Goal: Task Accomplishment & Management: Use online tool/utility

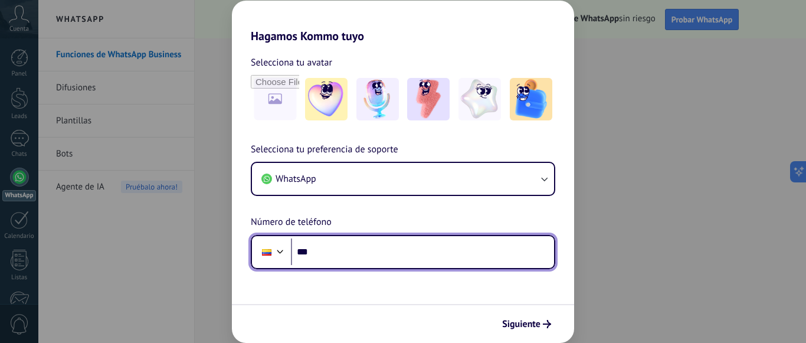
click at [354, 256] on input "***" at bounding box center [422, 251] width 263 height 27
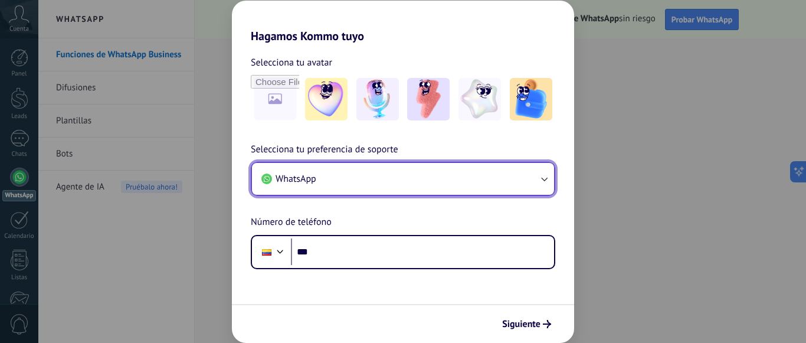
click at [428, 182] on button "WhatsApp" at bounding box center [403, 179] width 302 height 32
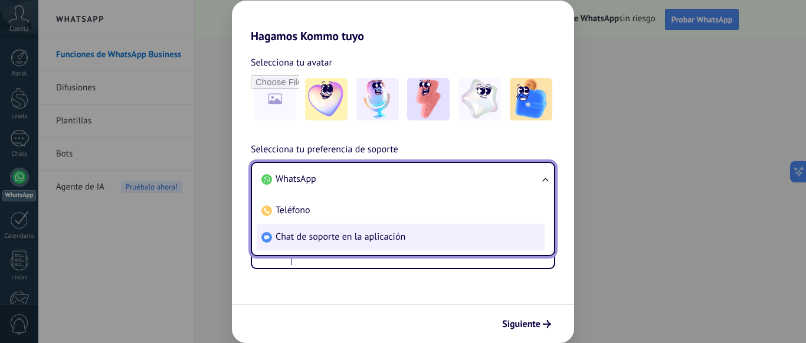
click at [397, 238] on span "Chat de soporte en la aplicación" at bounding box center [341, 237] width 130 height 12
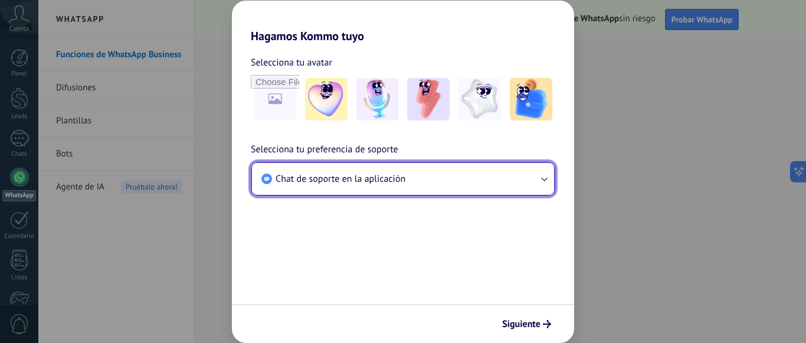
click at [407, 188] on button "Chat de soporte en la aplicación" at bounding box center [403, 179] width 302 height 32
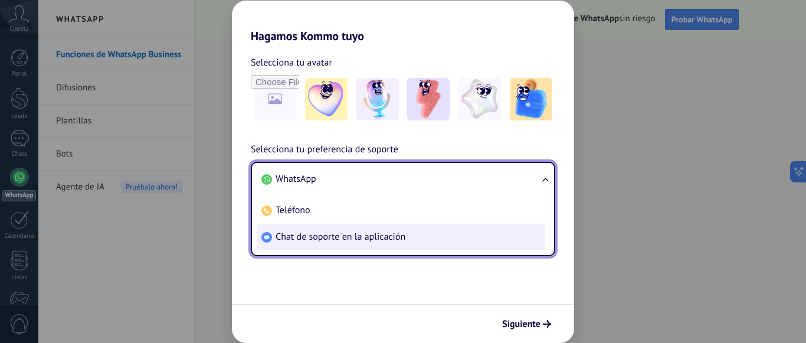
click at [378, 238] on span "Chat de soporte en la aplicación" at bounding box center [341, 237] width 130 height 12
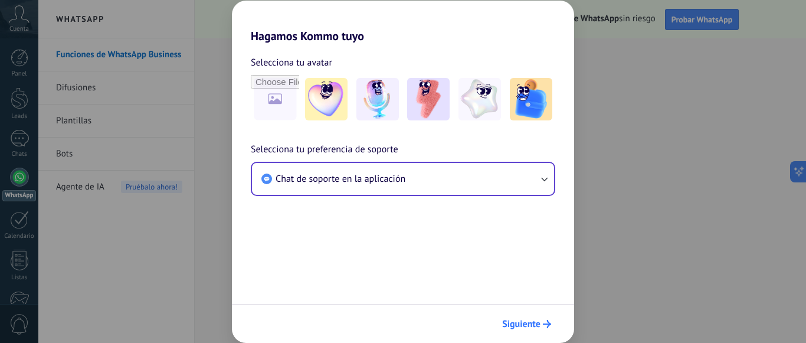
click at [528, 325] on span "Siguiente" at bounding box center [521, 324] width 38 height 8
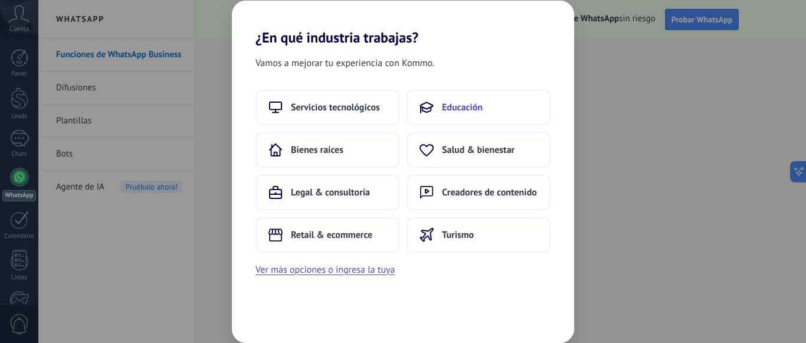
click at [479, 102] on span "Educación" at bounding box center [462, 108] width 41 height 12
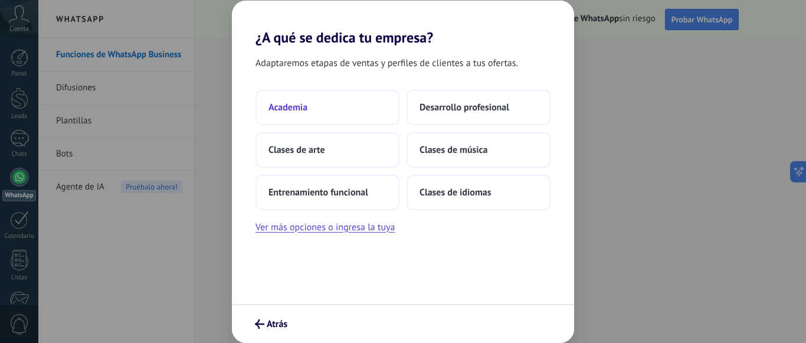
click at [295, 104] on span "Academia" at bounding box center [288, 108] width 39 height 12
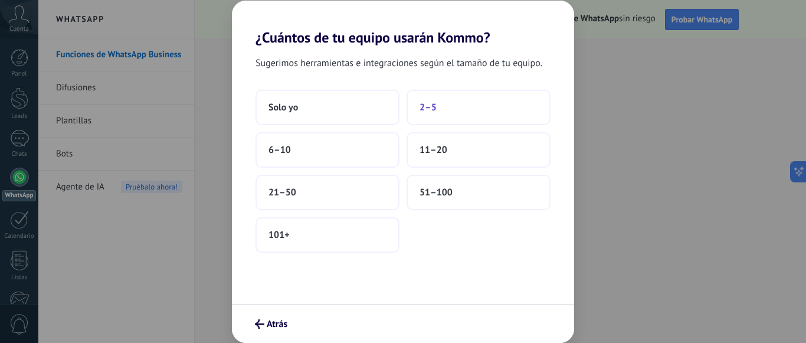
click at [429, 112] on span "2–5" at bounding box center [428, 108] width 17 height 12
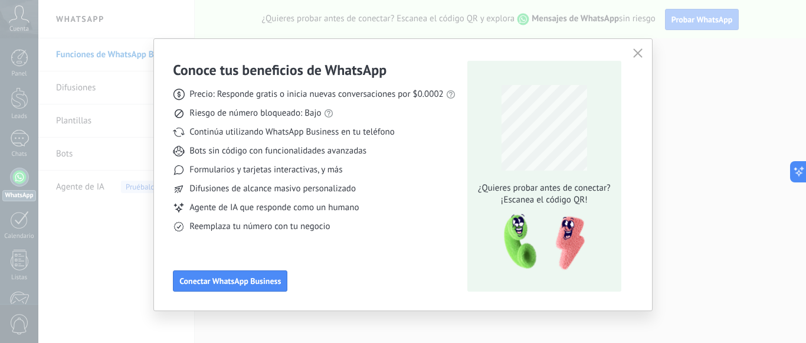
click at [637, 50] on icon "button" at bounding box center [637, 52] width 9 height 9
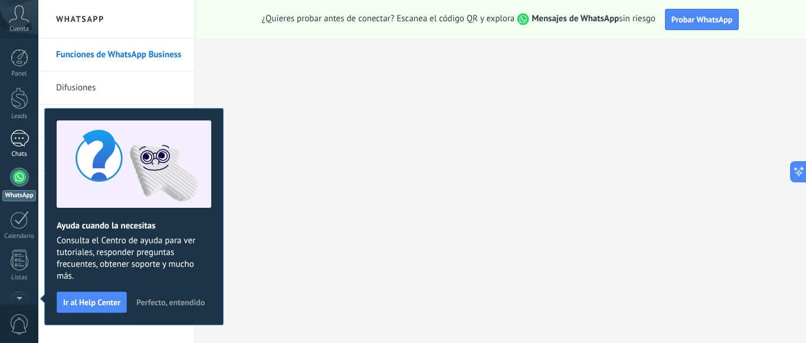
click at [20, 138] on div at bounding box center [19, 138] width 19 height 17
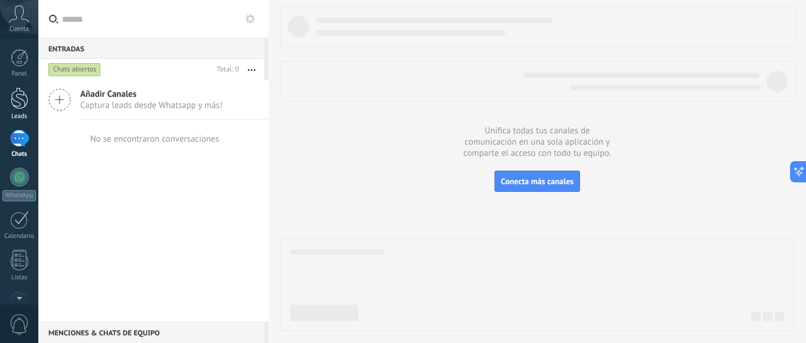
click at [25, 91] on div at bounding box center [20, 98] width 18 height 22
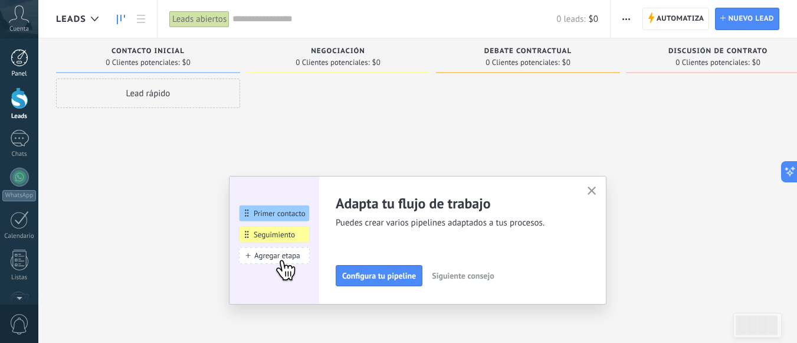
click at [13, 61] on div at bounding box center [20, 58] width 18 height 18
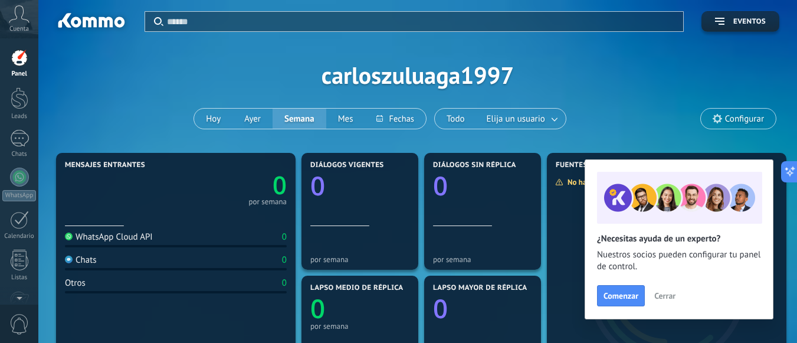
scroll to position [118, 0]
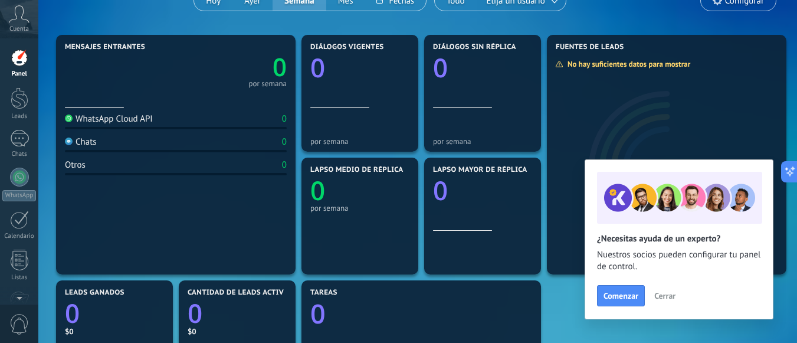
click at [667, 297] on span "Cerrar" at bounding box center [665, 296] width 21 height 8
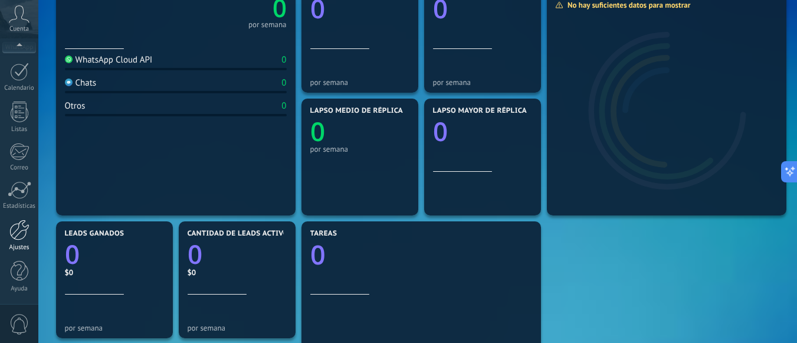
scroll to position [413, 0]
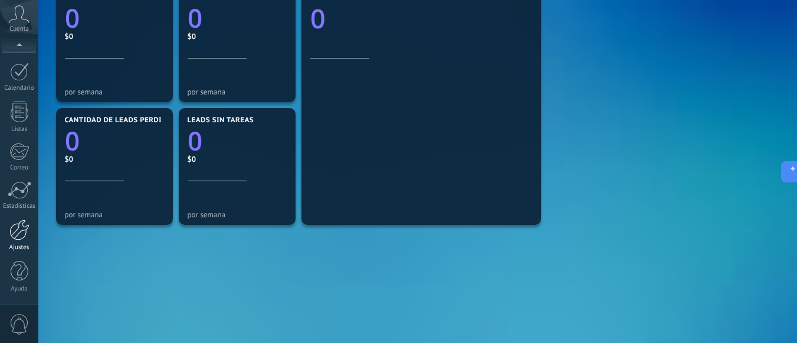
click at [17, 236] on div at bounding box center [19, 230] width 20 height 21
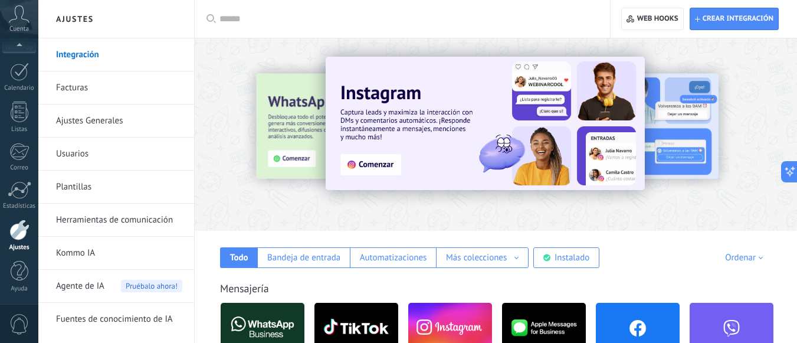
click at [421, 202] on div at bounding box center [496, 131] width 603 height 169
click at [240, 190] on div at bounding box center [496, 131] width 603 height 169
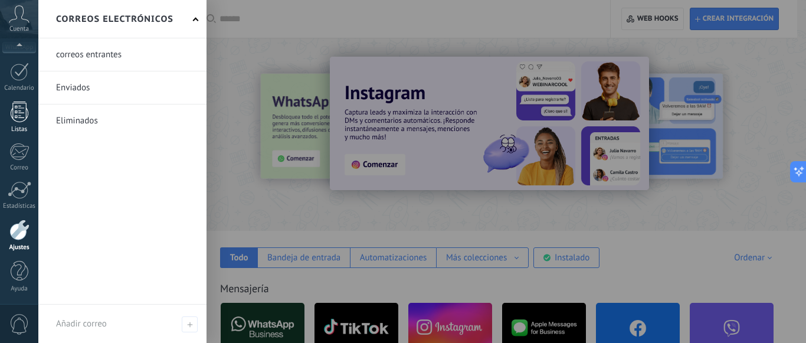
click at [18, 125] on link "Listas" at bounding box center [19, 118] width 38 height 32
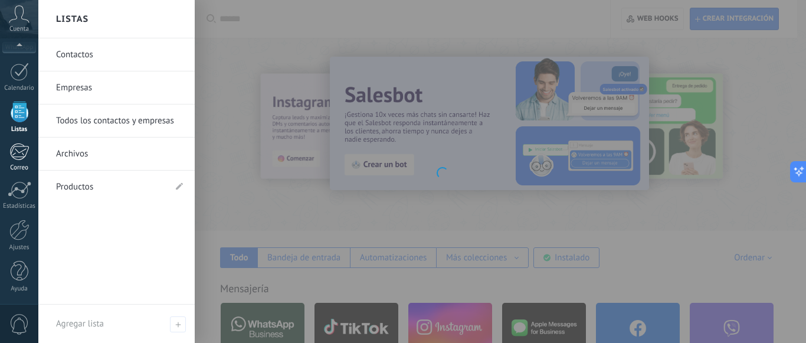
click at [27, 156] on div at bounding box center [18, 152] width 19 height 18
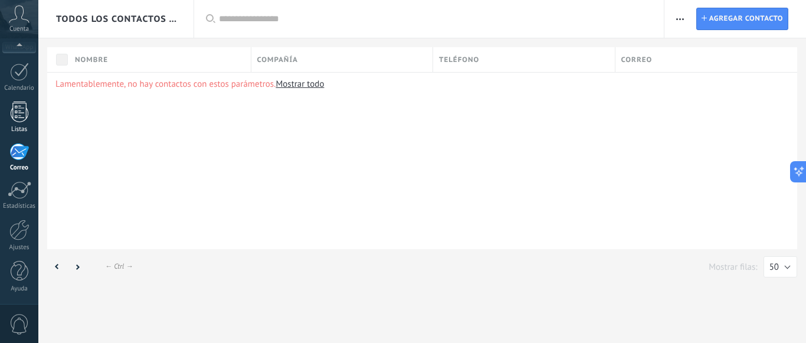
scroll to position [115, 0]
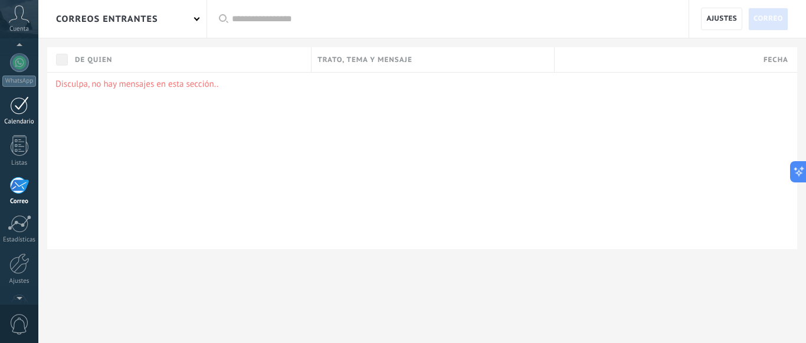
click at [18, 113] on div at bounding box center [19, 105] width 19 height 18
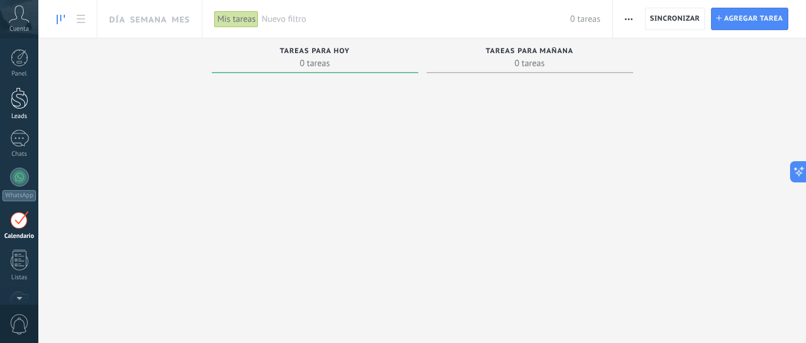
scroll to position [34, 0]
click at [25, 103] on div at bounding box center [19, 104] width 19 height 17
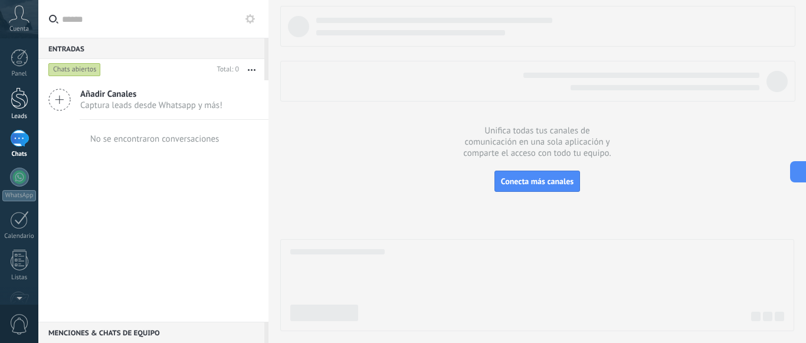
click at [21, 95] on div at bounding box center [20, 98] width 18 height 22
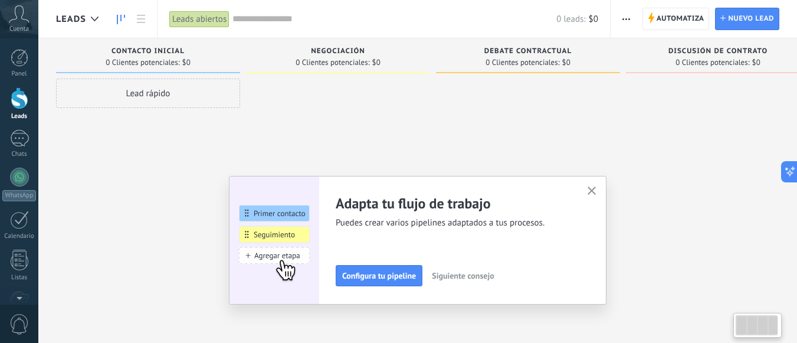
click at [152, 92] on div "Lead rápido" at bounding box center [148, 94] width 184 height 30
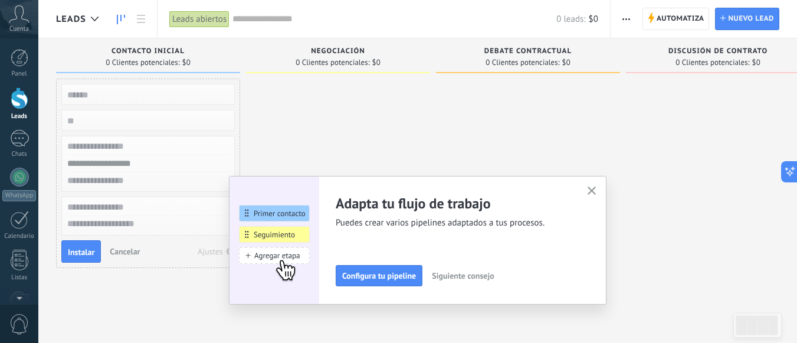
click at [596, 189] on icon "button" at bounding box center [592, 191] width 9 height 9
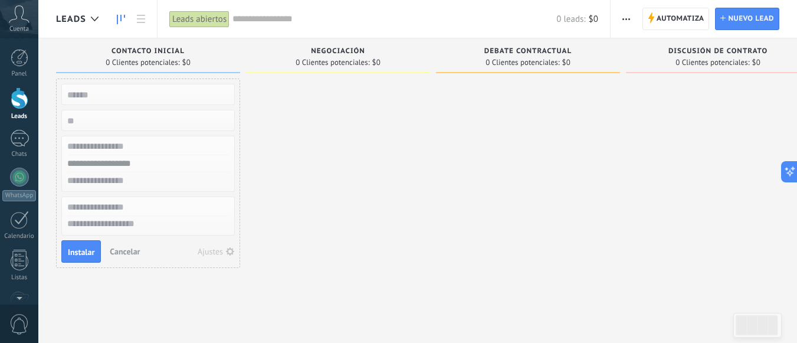
click at [97, 93] on input "text" at bounding box center [147, 94] width 172 height 17
click at [23, 64] on div at bounding box center [20, 58] width 18 height 18
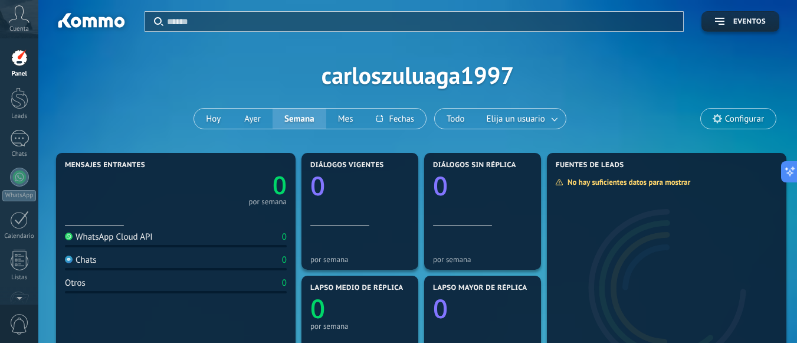
scroll to position [59, 0]
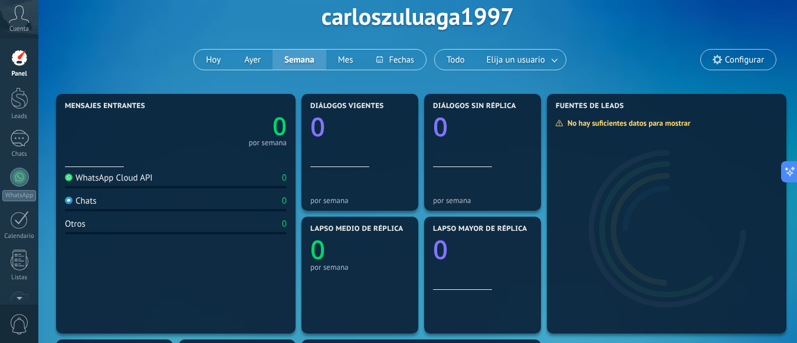
click at [20, 18] on icon at bounding box center [19, 14] width 21 height 18
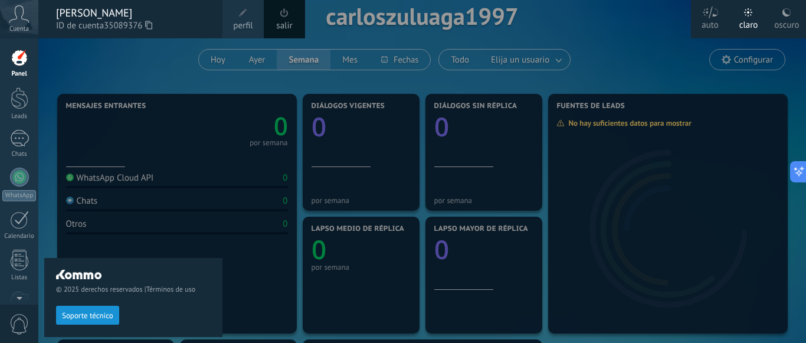
click at [243, 24] on span "perfil" at bounding box center [242, 25] width 19 height 13
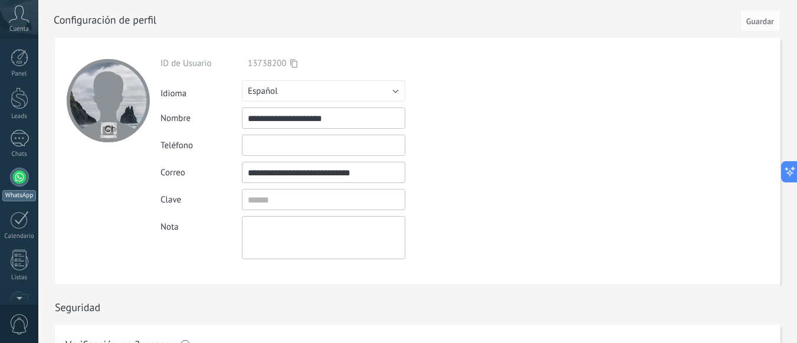
click at [22, 180] on div at bounding box center [19, 177] width 19 height 19
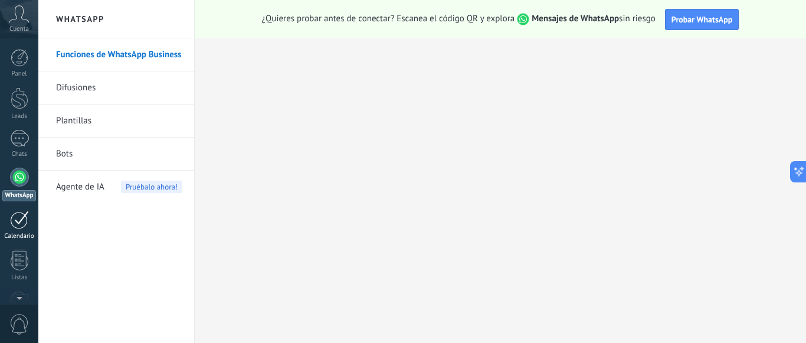
click at [16, 224] on div at bounding box center [19, 220] width 19 height 18
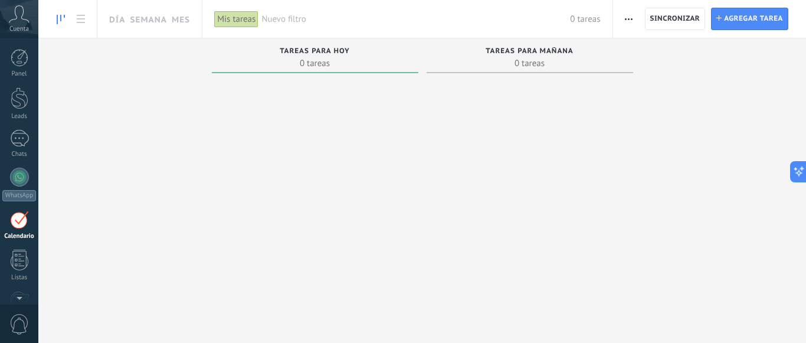
scroll to position [34, 0]
click at [18, 119] on div "Chats" at bounding box center [19, 120] width 34 height 8
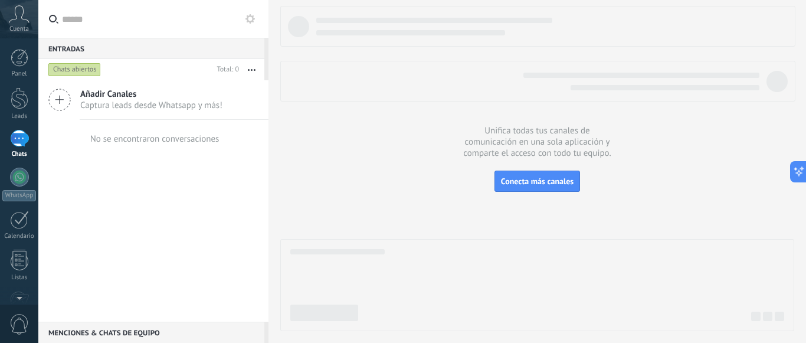
click at [155, 95] on span "Añadir Canales" at bounding box center [151, 94] width 142 height 11
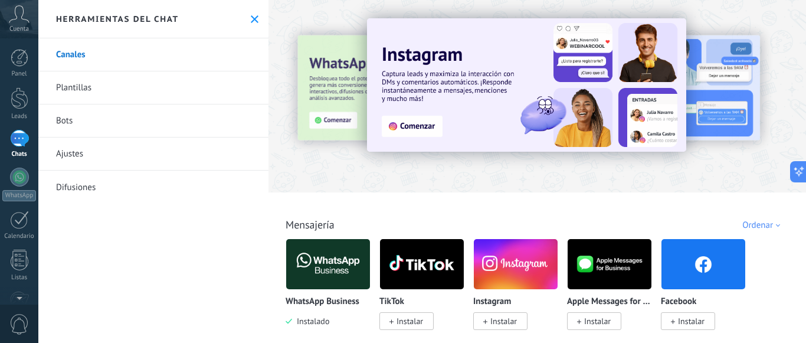
click at [81, 91] on link "Plantillas" at bounding box center [153, 87] width 230 height 33
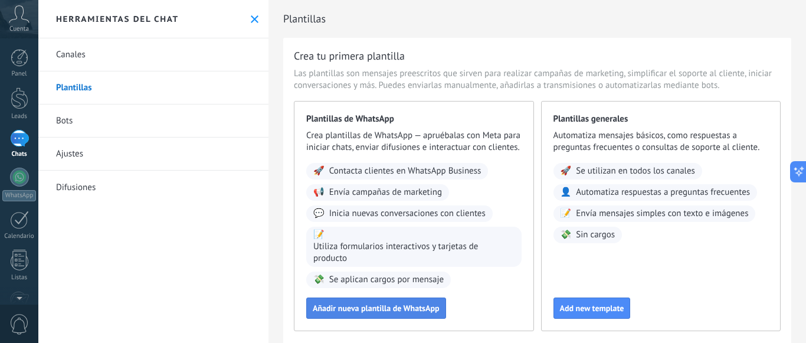
click at [344, 312] on span "Añadir nueva plantilla de WhatsApp" at bounding box center [376, 308] width 127 height 8
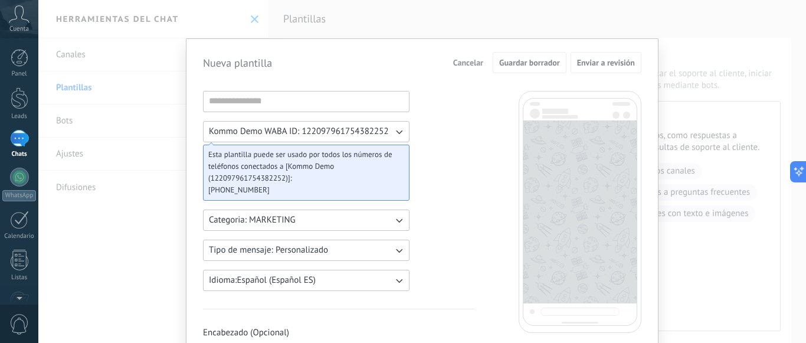
click at [364, 220] on button "Categoria: MARKETING" at bounding box center [306, 220] width 207 height 21
click at [259, 239] on li "MARKETING" at bounding box center [302, 240] width 213 height 20
click at [470, 62] on span "Cancelar" at bounding box center [468, 62] width 30 height 8
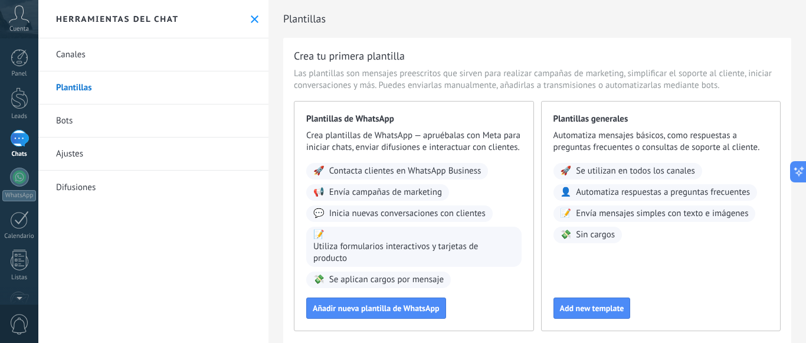
click at [60, 120] on link "Bots" at bounding box center [153, 120] width 230 height 33
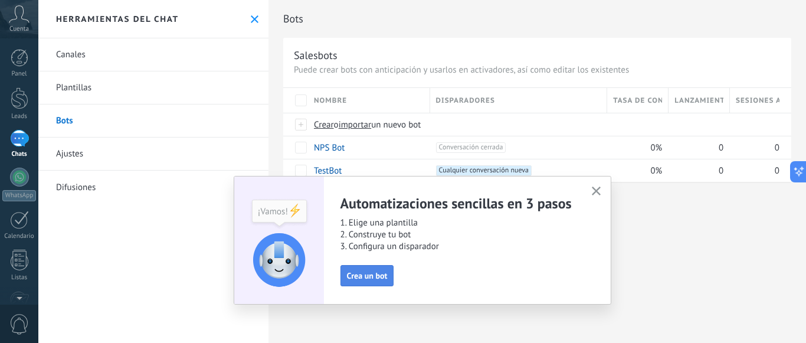
click at [371, 272] on span "Crea un bot" at bounding box center [367, 276] width 41 height 8
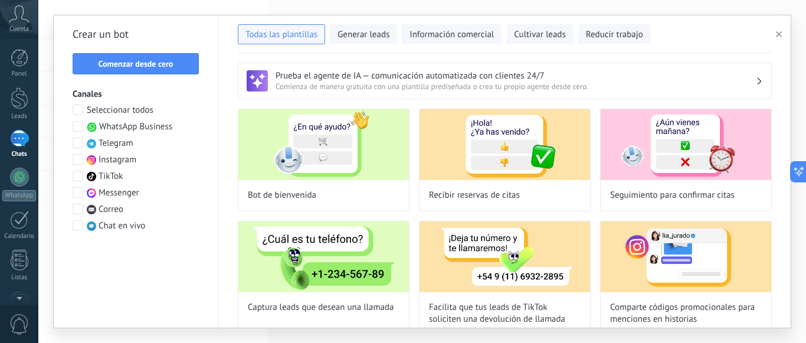
click at [77, 126] on span at bounding box center [78, 126] width 11 height 11
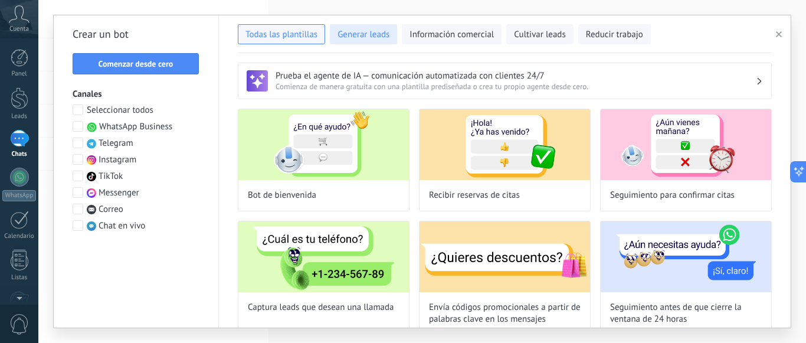
click at [374, 37] on span "Generar leads" at bounding box center [364, 35] width 52 height 12
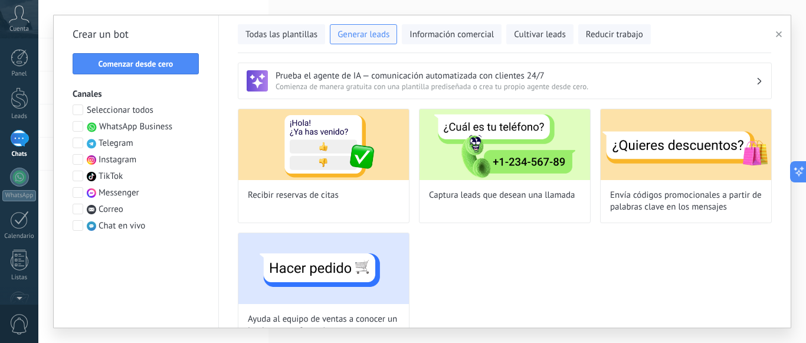
scroll to position [29, 0]
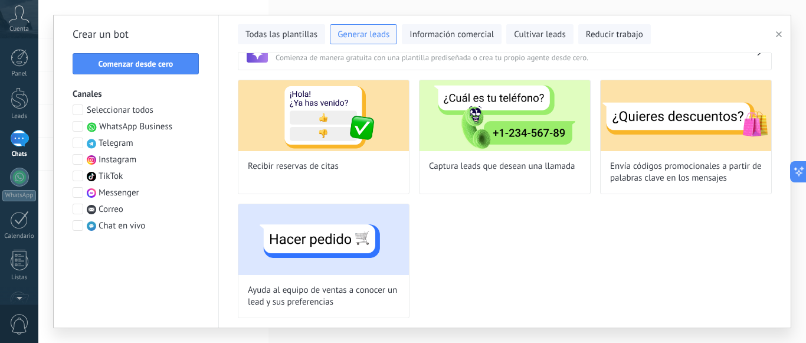
click at [123, 125] on span "WhatsApp Business" at bounding box center [135, 127] width 73 height 12
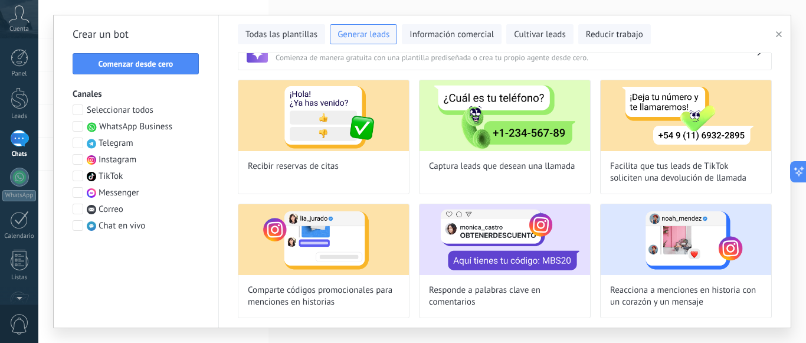
click at [122, 126] on span "WhatsApp Business" at bounding box center [135, 127] width 73 height 12
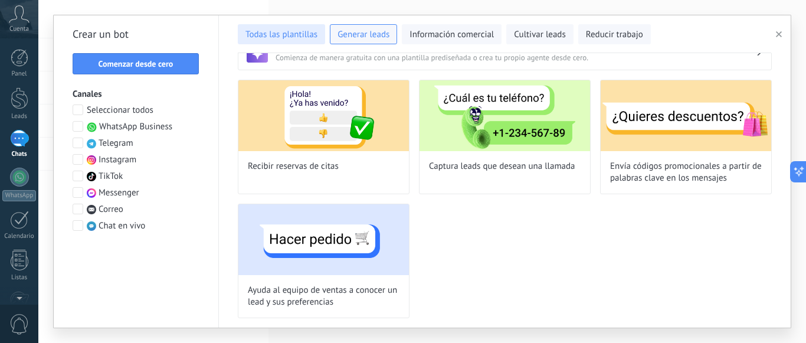
click at [299, 39] on span "Todas las plantillas" at bounding box center [282, 35] width 72 height 12
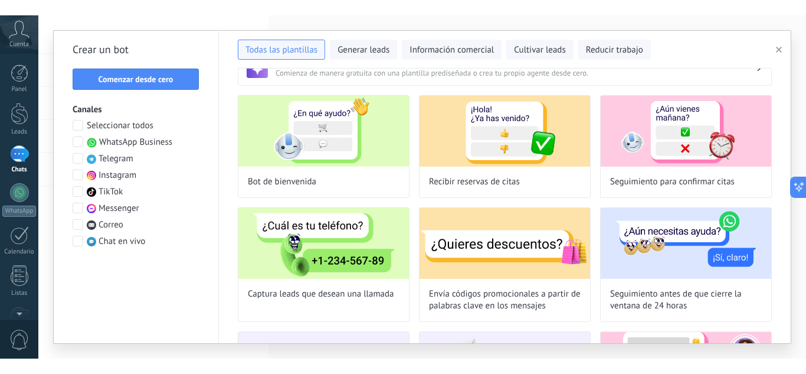
scroll to position [0, 0]
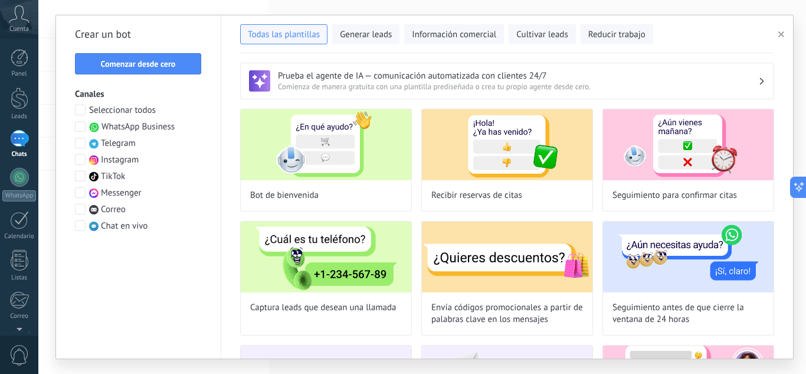
click at [104, 223] on span "Chat en vivo" at bounding box center [124, 226] width 47 height 12
click at [82, 227] on span at bounding box center [80, 225] width 11 height 11
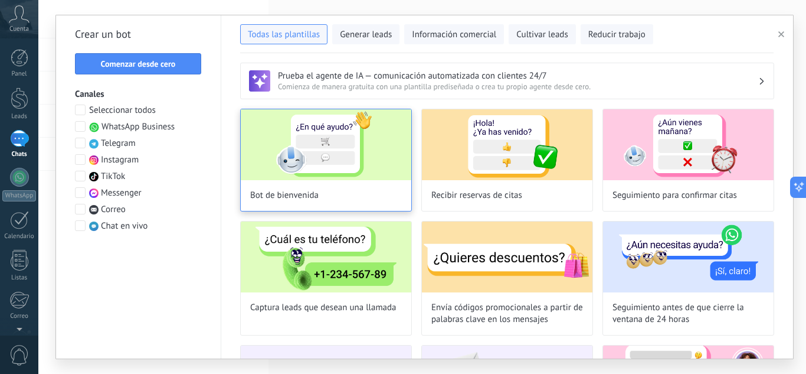
click at [344, 159] on img at bounding box center [326, 144] width 171 height 71
type input "**********"
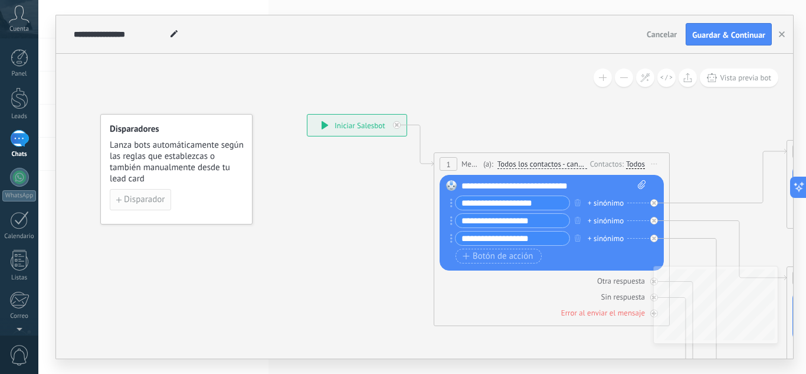
click at [140, 198] on span "Disparador" at bounding box center [144, 199] width 41 height 8
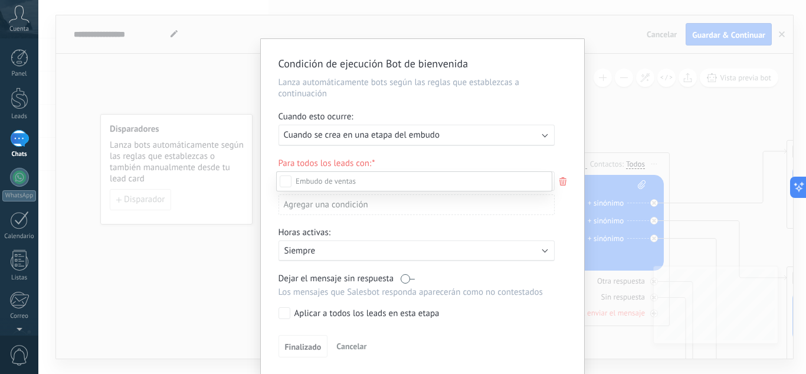
drag, startPoint x: 441, startPoint y: 139, endPoint x: 438, endPoint y: 133, distance: 6.9
click at [439, 135] on div at bounding box center [422, 187] width 768 height 374
click at [438, 133] on div "Ejecutar: Cuando se crea en una etapa del embudo" at bounding box center [412, 134] width 256 height 11
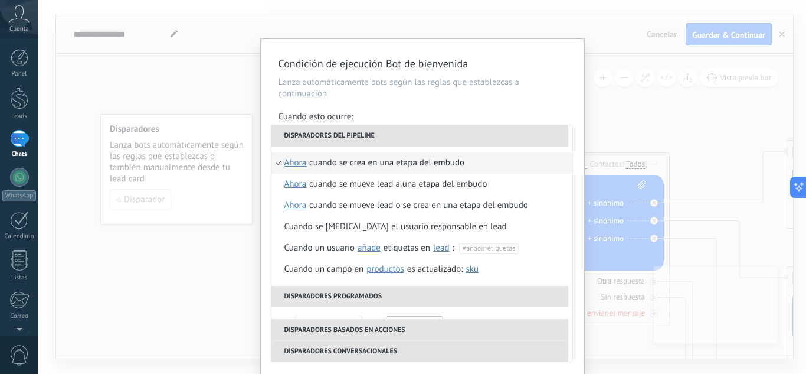
click at [429, 132] on li "Disparadores del pipeline" at bounding box center [420, 135] width 297 height 21
drag, startPoint x: 222, startPoint y: 190, endPoint x: 234, endPoint y: 188, distance: 12.6
click at [229, 188] on div "Condición de ejecución Bot de bienvenida Lanza automáticamente bots según las r…" at bounding box center [422, 187] width 768 height 374
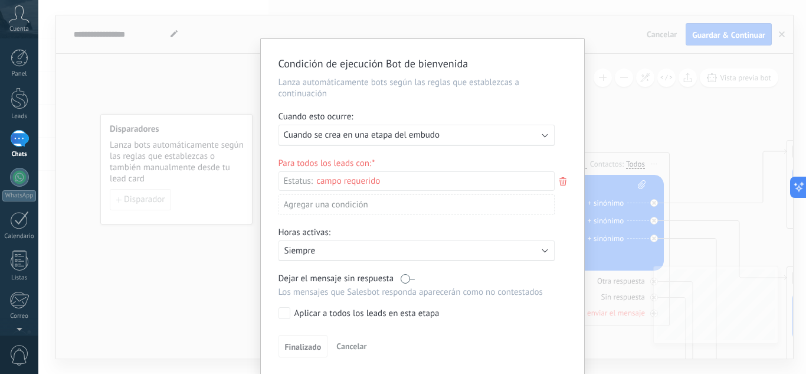
click at [229, 195] on div "Condición de ejecución Bot de bienvenida Lanza automáticamente bots según las r…" at bounding box center [422, 187] width 768 height 374
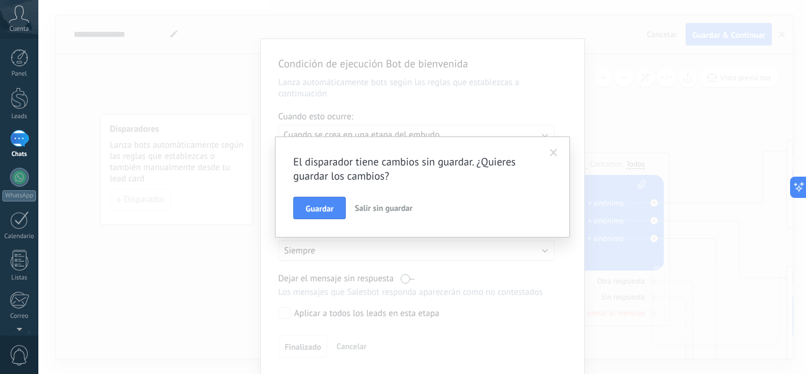
click at [368, 209] on span "Salir sin guardar" at bounding box center [384, 207] width 58 height 11
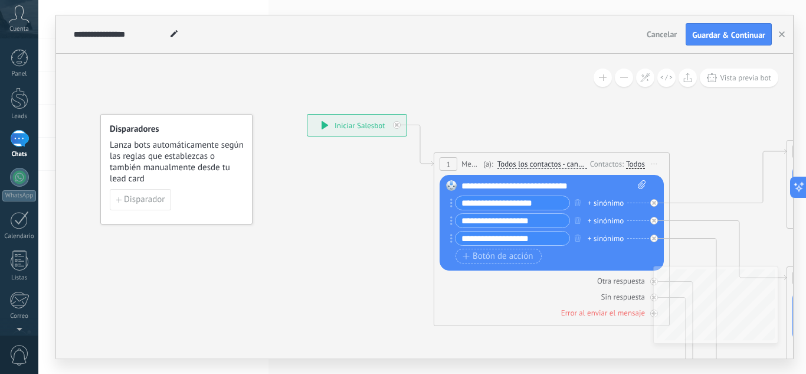
click at [376, 130] on div "**********" at bounding box center [357, 125] width 99 height 21
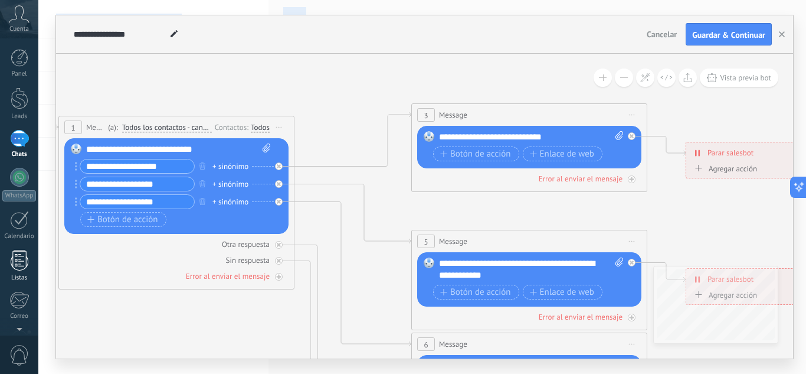
drag, startPoint x: 374, startPoint y: 292, endPoint x: 14, endPoint y: 256, distance: 361.8
click at [1, 256] on body ".abccls-1,.abccls-2{fill-rule:evenodd}.abccls-2{fill:#fff} .abfcls-1{fill:none}…" at bounding box center [403, 187] width 806 height 374
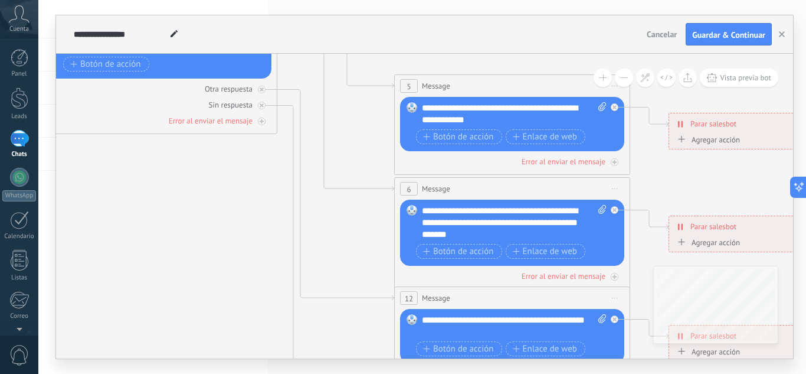
drag, startPoint x: 351, startPoint y: 139, endPoint x: 371, endPoint y: 221, distance: 84.6
click at [342, 0] on html ".abccls-1,.abccls-2{fill-rule:evenodd}.abccls-2{fill:#fff} .abfcls-1{fill:none}…" at bounding box center [403, 187] width 806 height 374
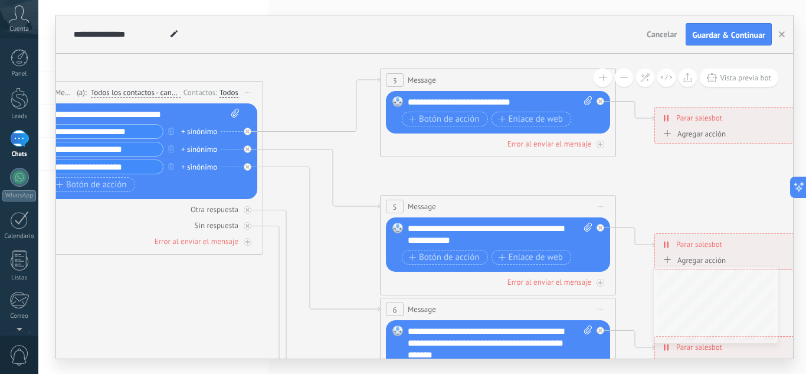
drag, startPoint x: 347, startPoint y: 245, endPoint x: 324, endPoint y: 362, distance: 119.7
click at [324, 342] on div "**********" at bounding box center [422, 187] width 768 height 374
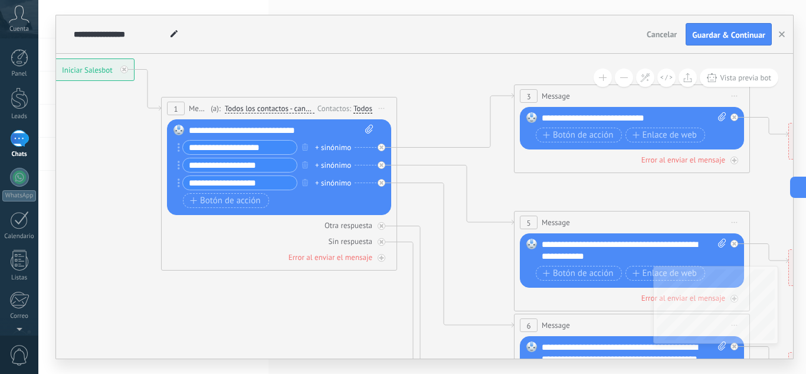
drag, startPoint x: 123, startPoint y: 322, endPoint x: 264, endPoint y: 336, distance: 141.8
click at [264, 338] on icon at bounding box center [659, 359] width 1840 height 1192
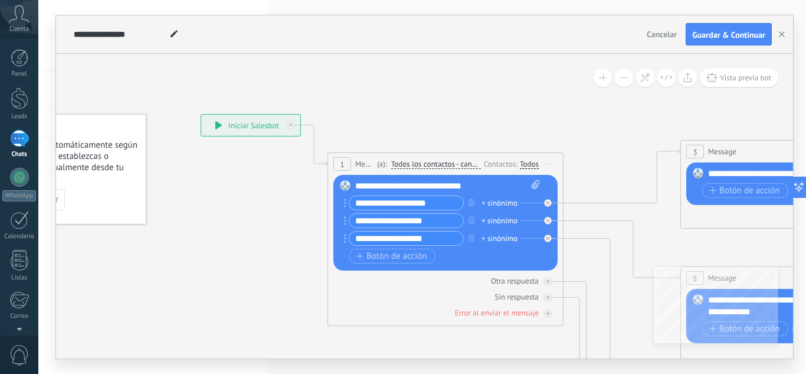
drag, startPoint x: 93, startPoint y: 177, endPoint x: 253, endPoint y: 231, distance: 168.9
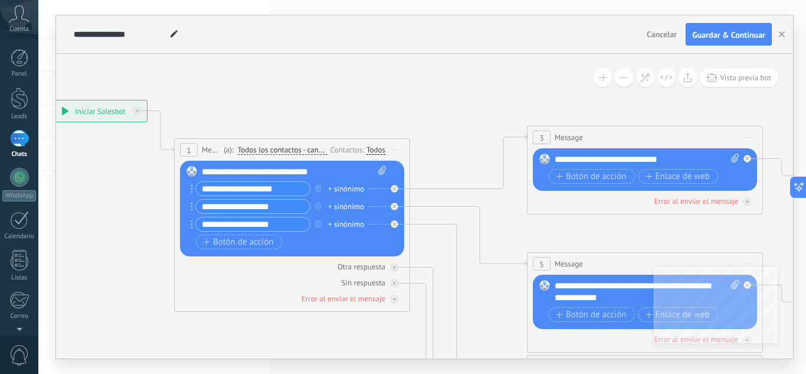
drag, startPoint x: 239, startPoint y: 225, endPoint x: 115, endPoint y: 218, distance: 124.8
click at [780, 34] on icon "button" at bounding box center [782, 34] width 6 height 6
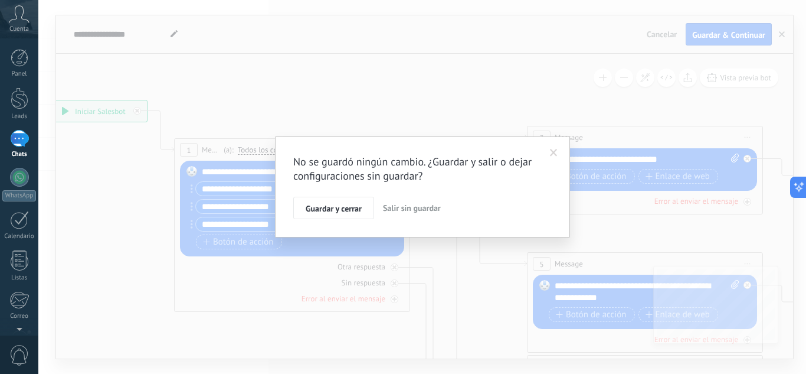
click at [403, 207] on span "Salir sin guardar" at bounding box center [412, 207] width 58 height 11
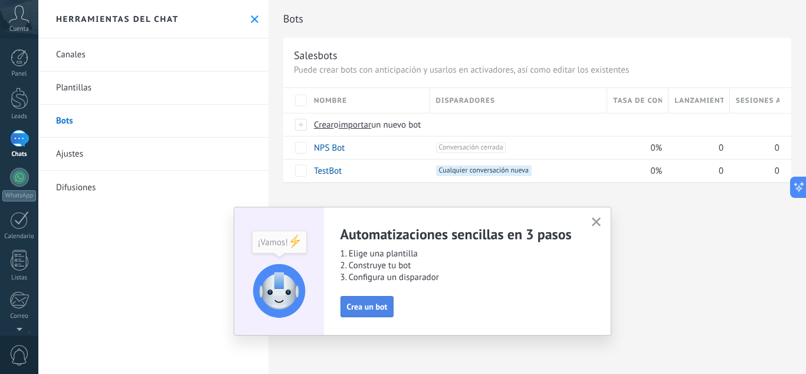
click at [354, 306] on span "Crea un bot" at bounding box center [367, 306] width 41 height 8
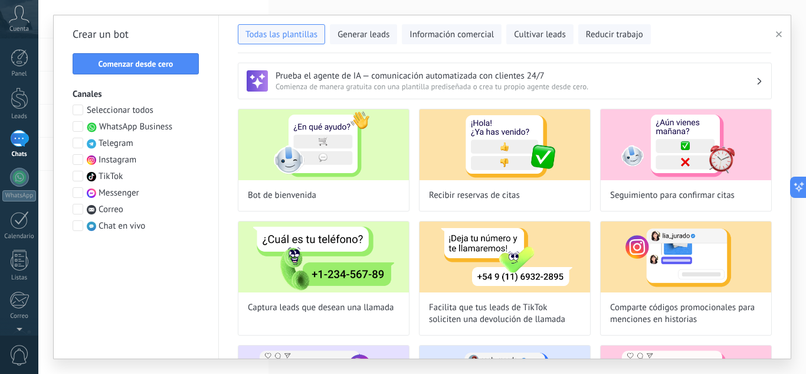
click at [125, 127] on span "WhatsApp Business" at bounding box center [135, 127] width 73 height 12
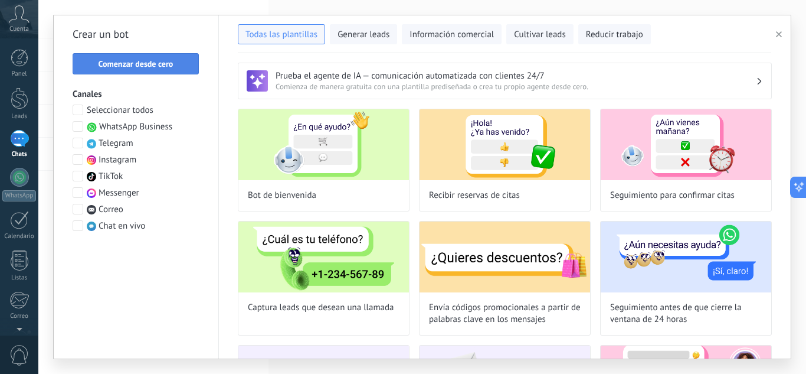
click at [156, 55] on button "Comenzar desde cero" at bounding box center [136, 63] width 126 height 21
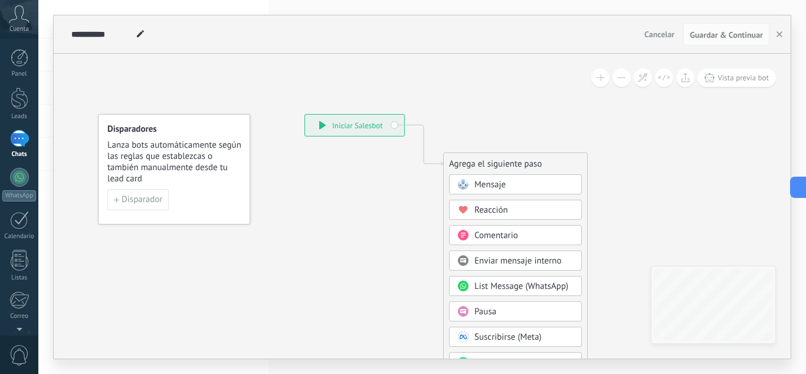
click at [489, 188] on span "Mensaje" at bounding box center [490, 184] width 31 height 11
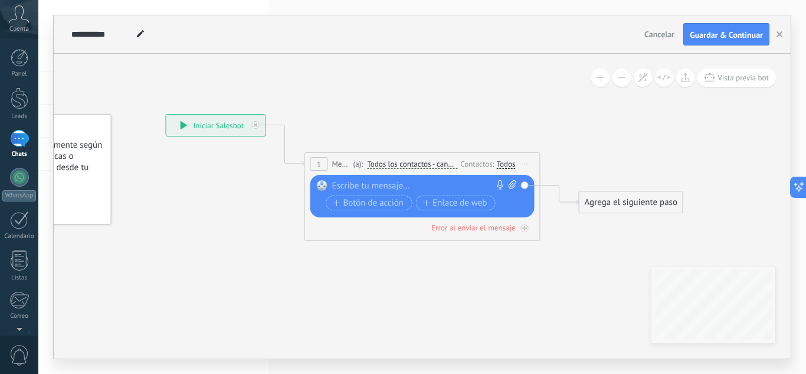
click at [446, 189] on div at bounding box center [419, 186] width 175 height 12
click at [369, 182] on div at bounding box center [419, 186] width 175 height 12
paste div
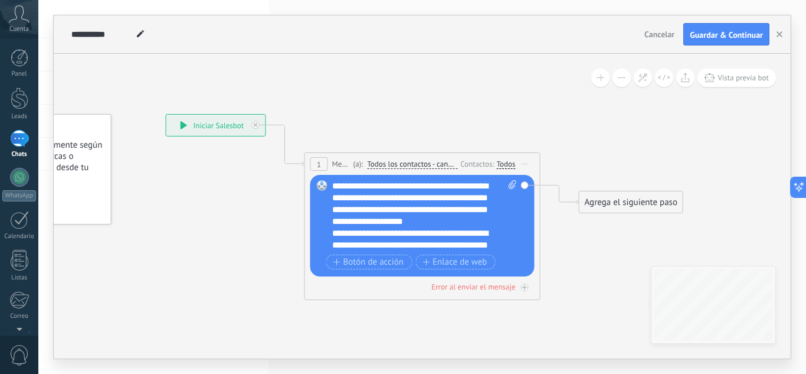
click at [601, 195] on div "Agrega el siguiente paso" at bounding box center [631, 201] width 103 height 19
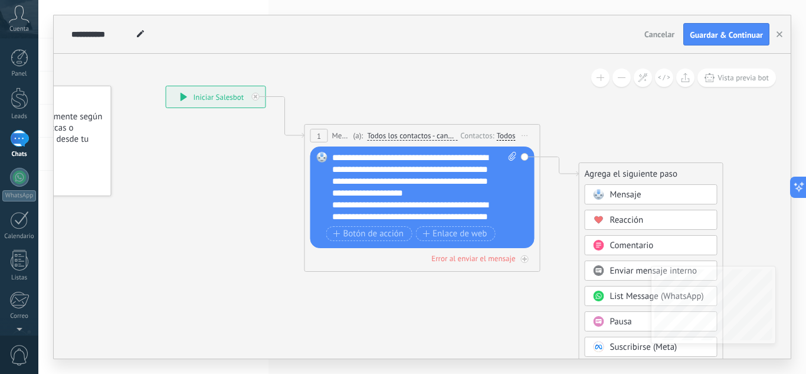
click at [629, 188] on div "Mensaje" at bounding box center [651, 194] width 133 height 20
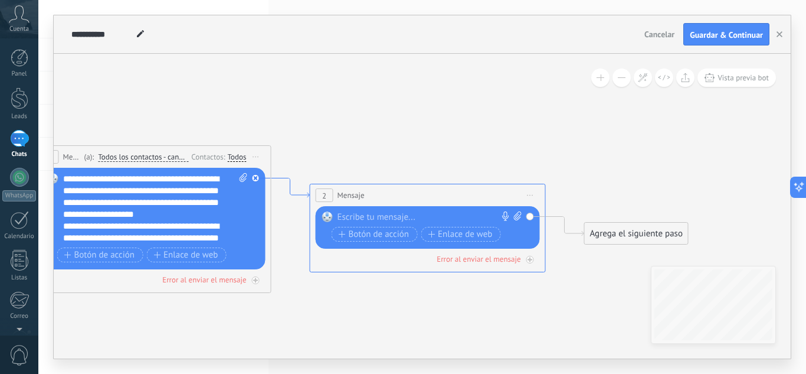
drag, startPoint x: 293, startPoint y: 172, endPoint x: 298, endPoint y: 194, distance: 21.9
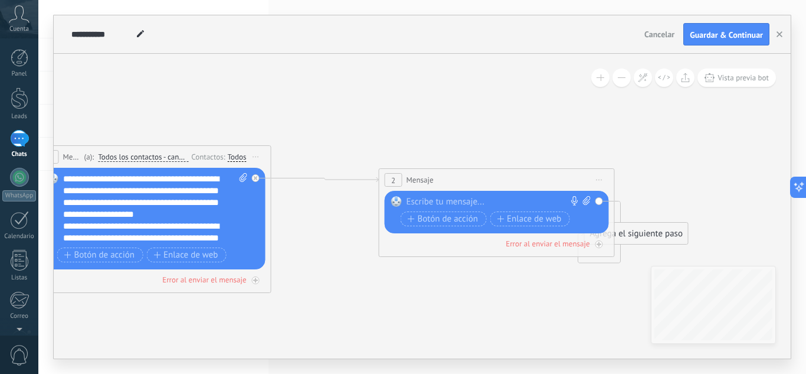
drag, startPoint x: 345, startPoint y: 187, endPoint x: 413, endPoint y: 172, distance: 70.0
click at [413, 172] on div "2 Mensaje ******* (a): Todos los contactos - canales seleccionados Todos los co…" at bounding box center [497, 180] width 235 height 22
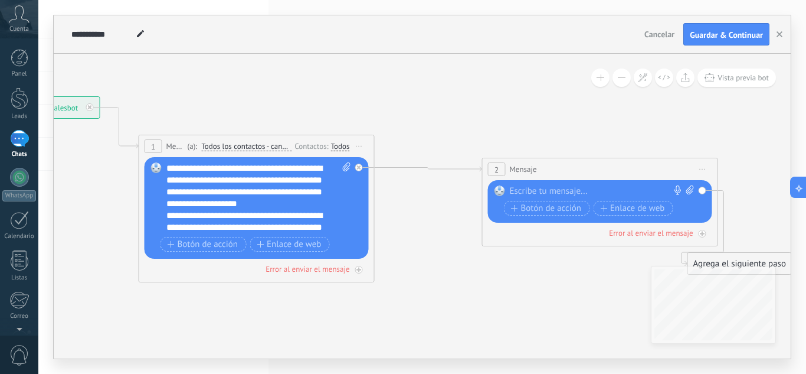
drag, startPoint x: 309, startPoint y: 299, endPoint x: 412, endPoint y: 290, distance: 103.7
click at [412, 290] on icon at bounding box center [376, 189] width 1342 height 776
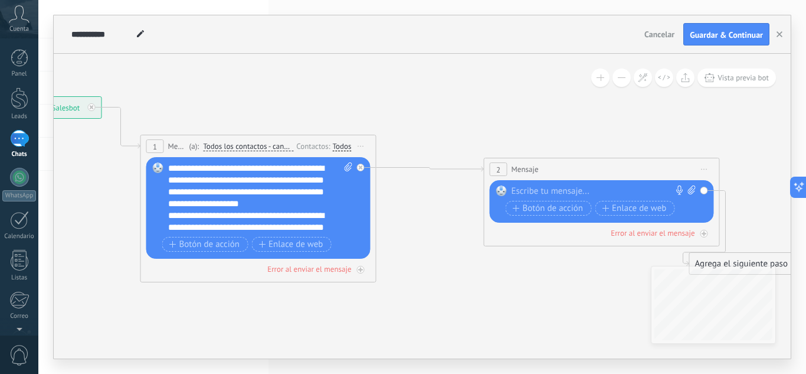
drag, startPoint x: 250, startPoint y: 164, endPoint x: 266, endPoint y: 155, distance: 18.7
click at [258, 158] on div "Reemplazar Quitar Convertir a mensaje de voz Arrastre la imagen aquí para adjun…" at bounding box center [258, 208] width 224 height 102
click at [251, 167] on div "**********" at bounding box center [260, 197] width 185 height 71
drag, startPoint x: 318, startPoint y: 168, endPoint x: 325, endPoint y: 165, distance: 7.1
click at [318, 166] on div "**********" at bounding box center [260, 197] width 185 height 71
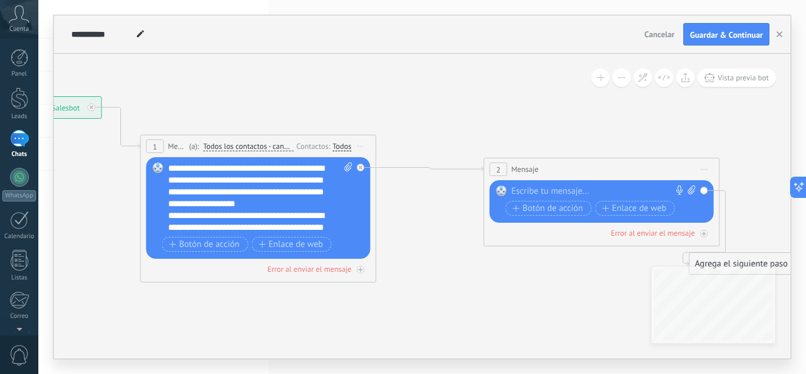
scroll to position [47, 0]
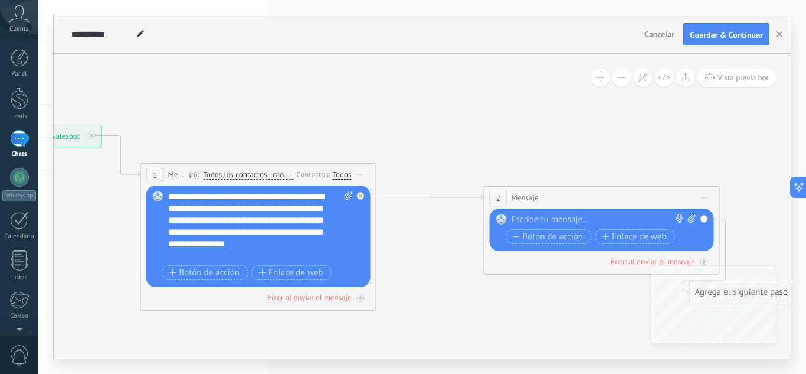
click at [691, 155] on icon at bounding box center [378, 217] width 1342 height 776
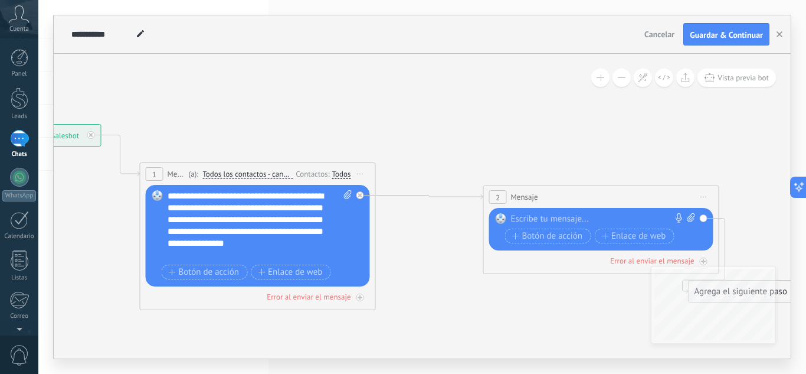
click at [701, 197] on icon at bounding box center [704, 197] width 6 height 1
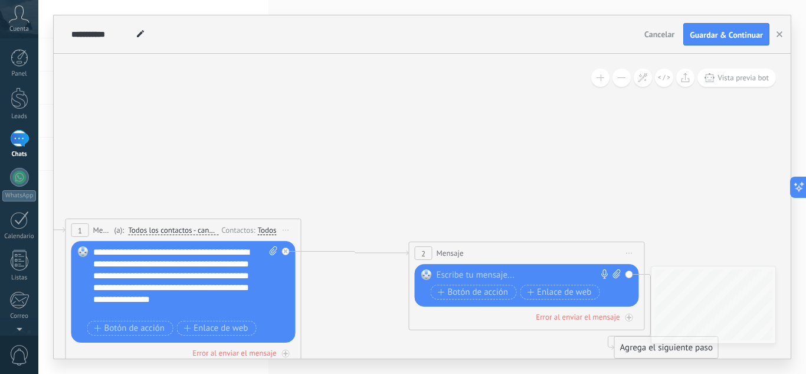
click at [684, 190] on icon at bounding box center [303, 273] width 1342 height 776
click at [670, 221] on icon at bounding box center [303, 273] width 1342 height 776
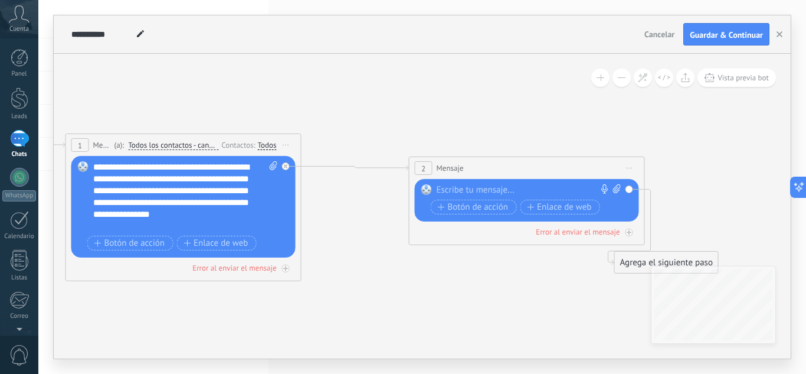
click at [630, 168] on icon at bounding box center [630, 167] width 6 height 1
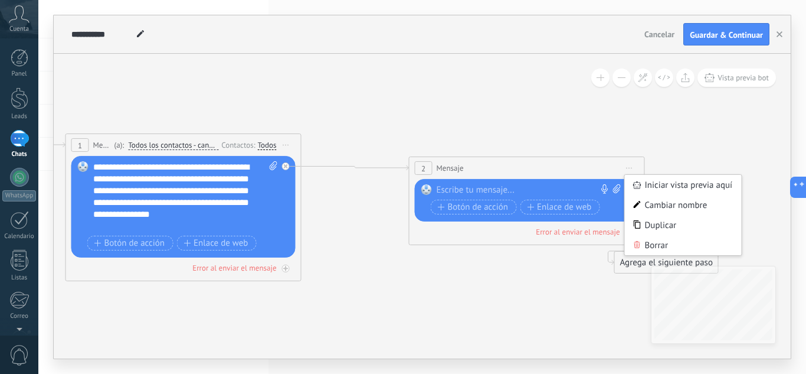
click at [654, 240] on div "Borrar" at bounding box center [683, 245] width 117 height 20
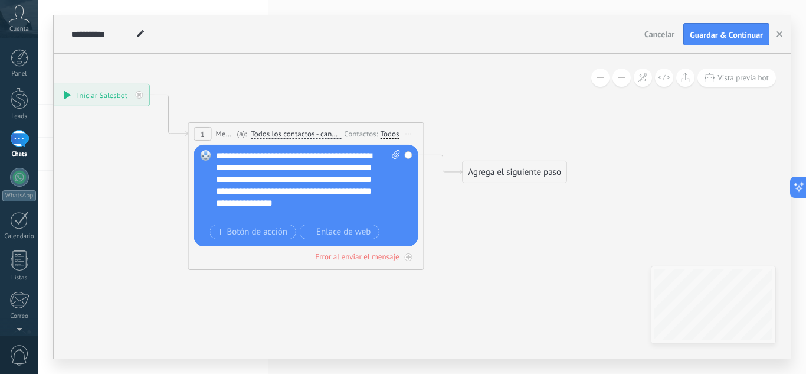
drag, startPoint x: 359, startPoint y: 262, endPoint x: 509, endPoint y: 247, distance: 151.3
click at [509, 247] on icon at bounding box center [288, 177] width 1068 height 776
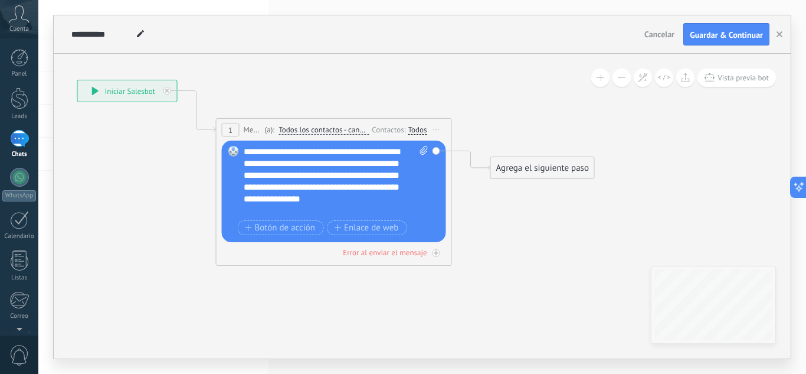
click at [384, 127] on div "Contactos:" at bounding box center [390, 128] width 36 height 11
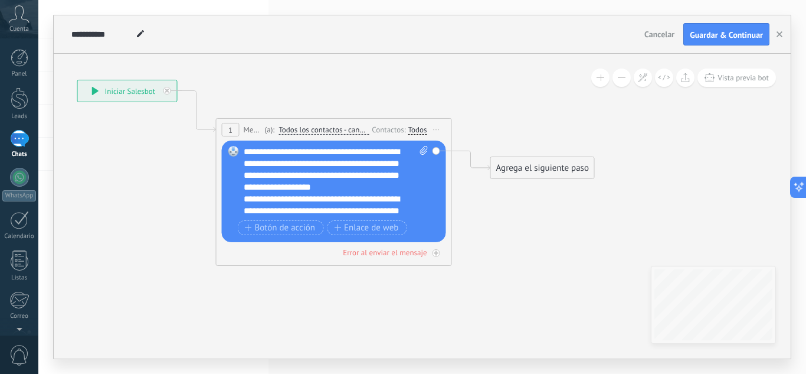
click at [244, 150] on div "**********" at bounding box center [336, 181] width 185 height 71
click at [381, 125] on div "Contactos:" at bounding box center [390, 128] width 36 height 11
click at [354, 131] on span "Todos los contactos - canales seleccionados" at bounding box center [324, 129] width 90 height 9
click at [354, 131] on button "Todos los contactos - canales seleccionados" at bounding box center [347, 129] width 148 height 21
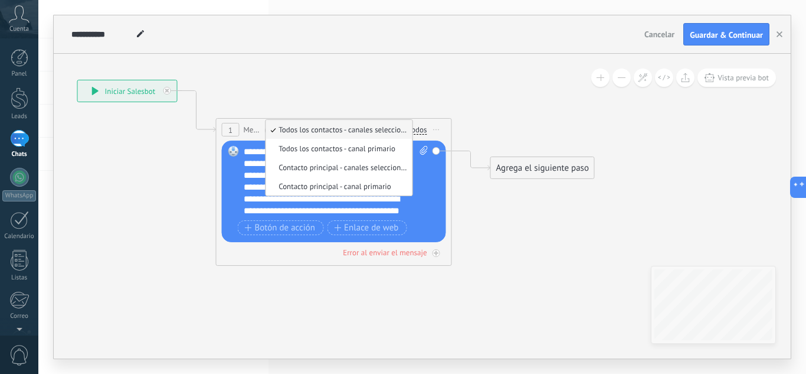
click at [443, 91] on icon at bounding box center [316, 173] width 1068 height 776
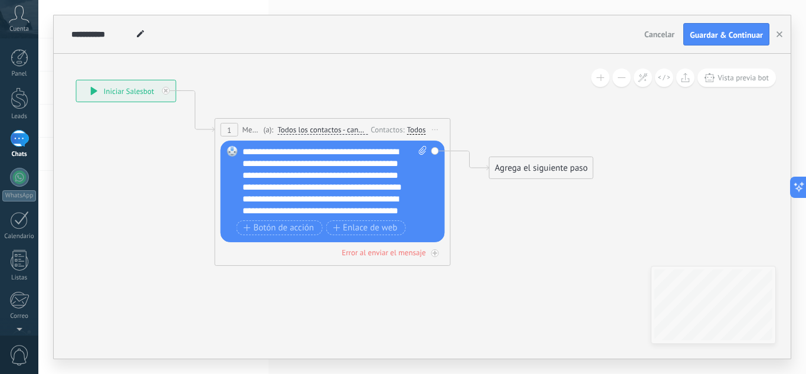
click at [436, 128] on span "Iniciar vista previa aquí Cambiar nombre Duplicar [GEOGRAPHIC_DATA]" at bounding box center [435, 129] width 19 height 17
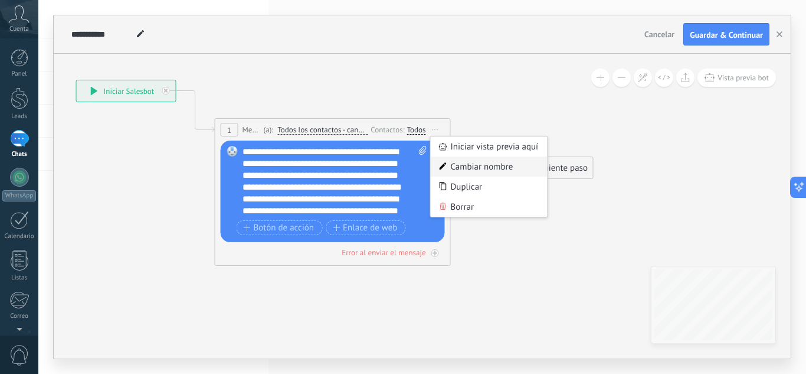
click at [490, 171] on div "Cambiar nombre" at bounding box center [489, 166] width 117 height 20
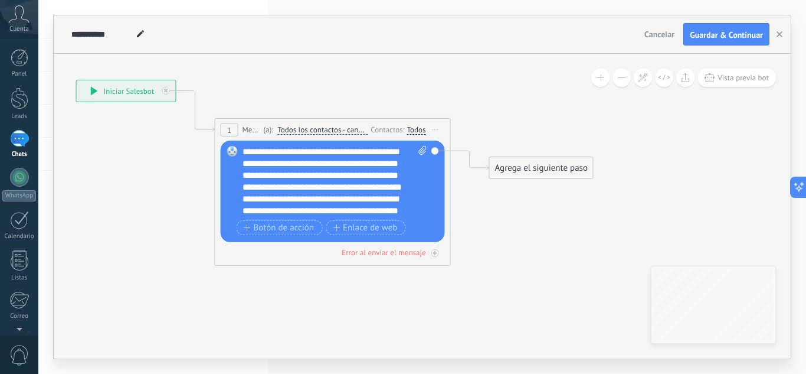
click at [261, 128] on div "(a): Todos los contactos - canales seleccionados Todos los contactos - canales …" at bounding box center [314, 129] width 107 height 11
click at [268, 132] on span "(a):" at bounding box center [269, 129] width 10 height 11
click at [284, 225] on span "Botón de acción" at bounding box center [279, 227] width 71 height 9
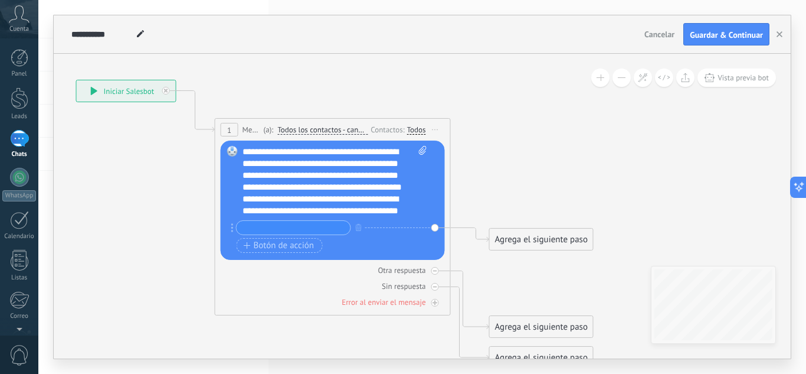
click at [292, 221] on input "text" at bounding box center [294, 228] width 114 height 14
click at [493, 142] on icon at bounding box center [315, 224] width 1068 height 879
click at [260, 293] on div "Otra respuesta Sin respuesta Error al enviar el mensaje" at bounding box center [333, 284] width 224 height 48
click at [492, 115] on icon at bounding box center [315, 224] width 1068 height 879
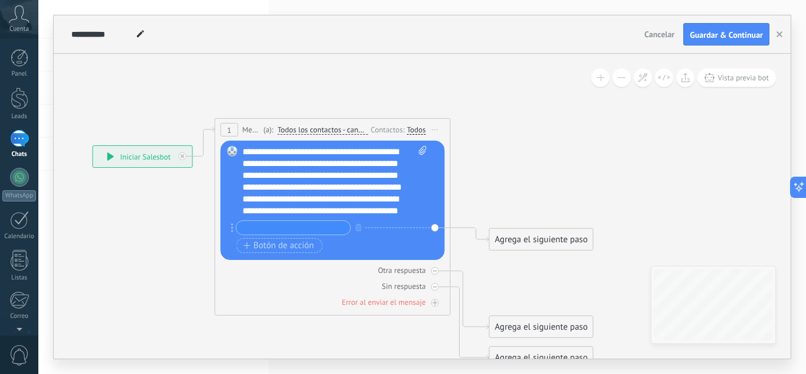
drag, startPoint x: 119, startPoint y: 93, endPoint x: 135, endPoint y: 158, distance: 67.6
click at [135, 158] on div "**********" at bounding box center [142, 156] width 99 height 21
click at [136, 157] on div "**********" at bounding box center [142, 156] width 99 height 21
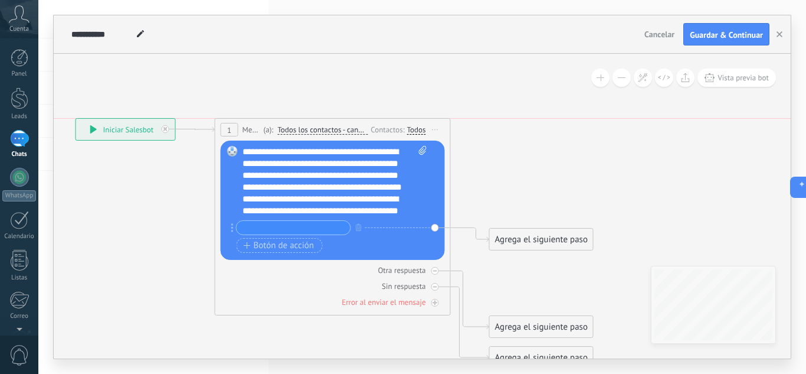
drag, startPoint x: 136, startPoint y: 157, endPoint x: 125, endPoint y: 128, distance: 31.0
click at [119, 125] on div "**********" at bounding box center [125, 129] width 99 height 21
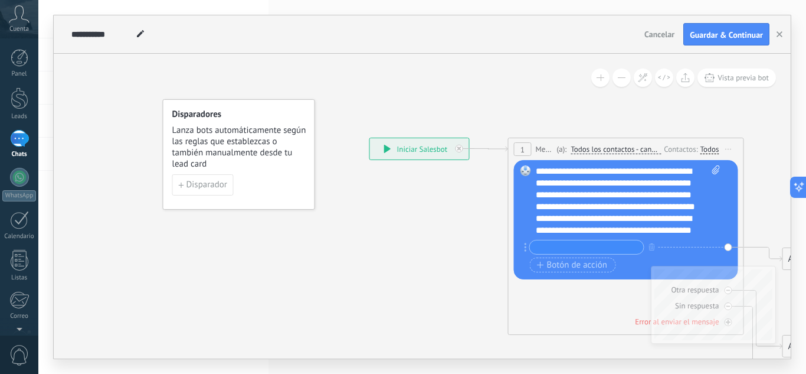
drag, startPoint x: 136, startPoint y: 197, endPoint x: 414, endPoint y: 220, distance: 278.9
click at [414, 220] on icon at bounding box center [608, 262] width 1068 height 840
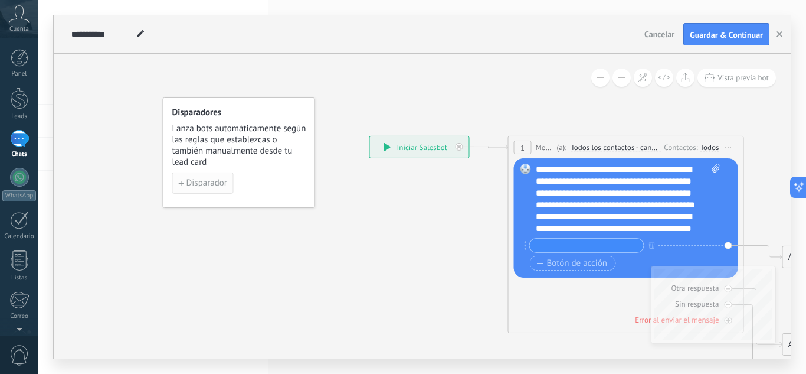
click at [207, 181] on span "Disparador" at bounding box center [207, 183] width 41 height 8
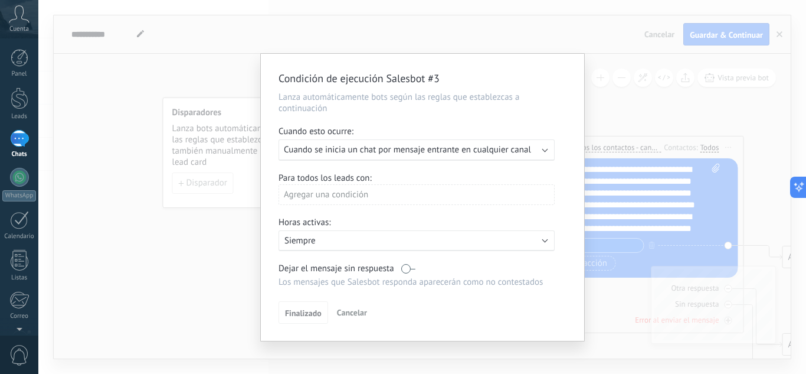
click at [410, 243] on p "Siempre" at bounding box center [387, 240] width 207 height 11
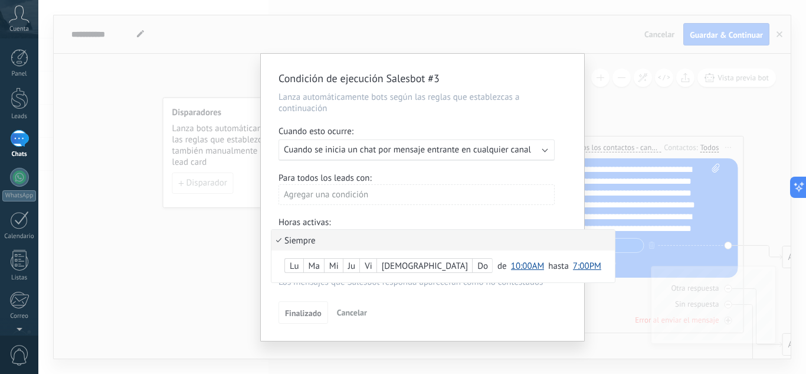
click at [408, 239] on li "Siempre" at bounding box center [444, 240] width 344 height 21
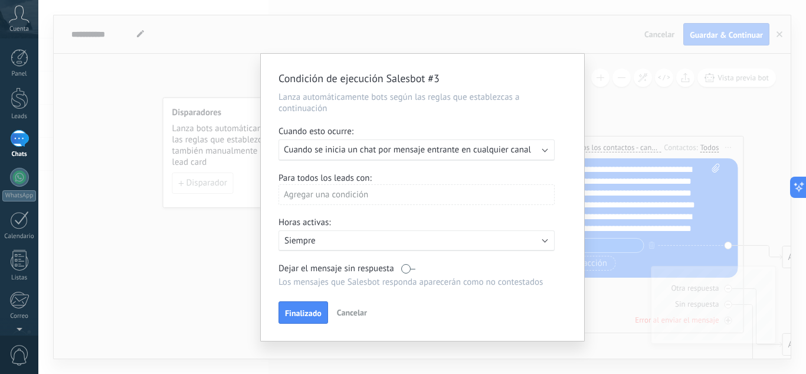
click at [382, 195] on div "Agregar una condición" at bounding box center [417, 194] width 276 height 21
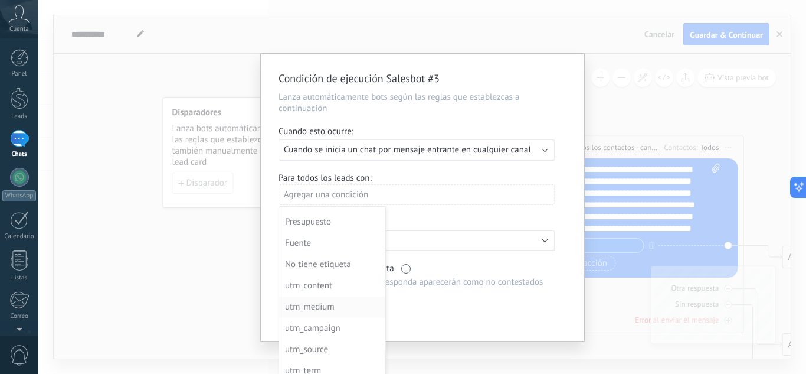
scroll to position [127, 0]
click at [460, 221] on div at bounding box center [422, 197] width 323 height 287
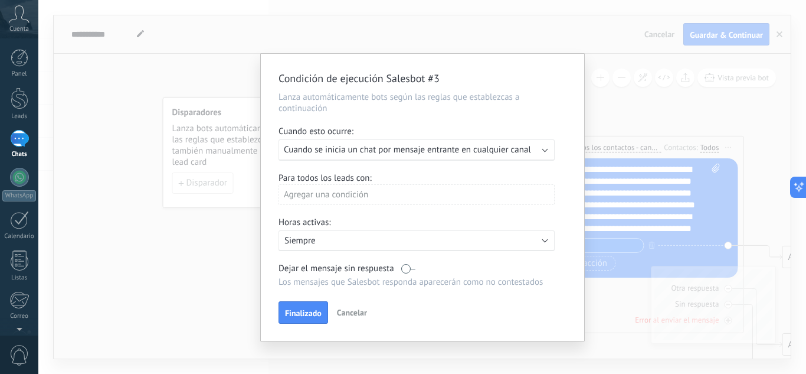
click at [421, 152] on span "Cuando se inicia un chat por mensaje entrante en cualquier canal" at bounding box center [407, 149] width 247 height 11
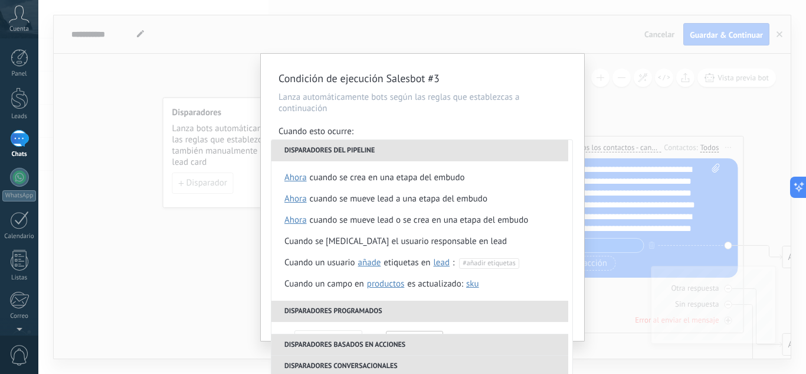
click at [208, 186] on div "Condición de ejecución Salesbot #3 Lanza automáticamente bots según las reglas …" at bounding box center [422, 187] width 768 height 374
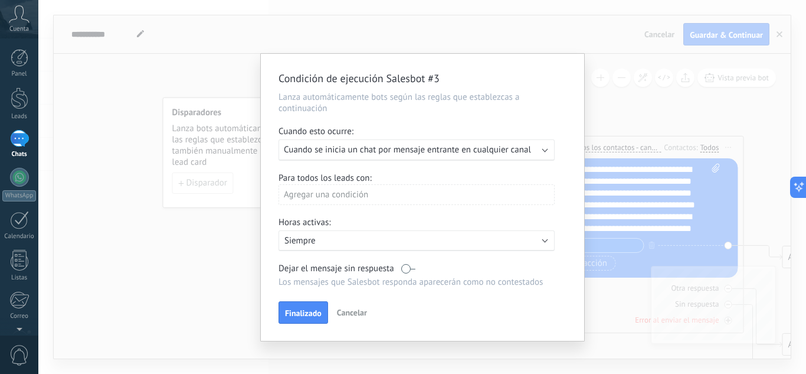
click at [402, 158] on div "Ejecutar: Cuando se inicia un chat por mensaje entrante en cualquier canal" at bounding box center [417, 149] width 276 height 21
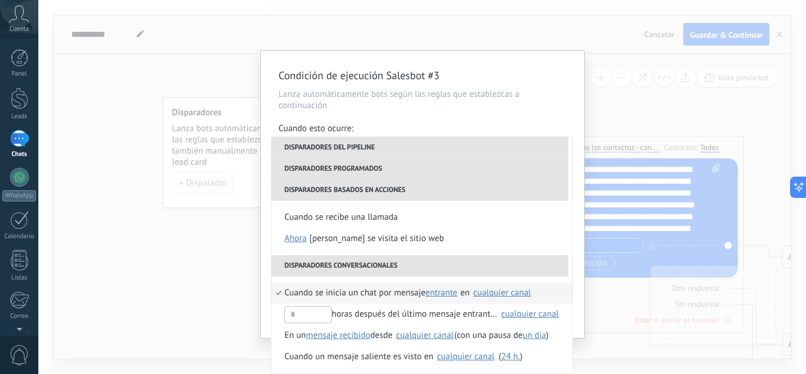
scroll to position [279, 0]
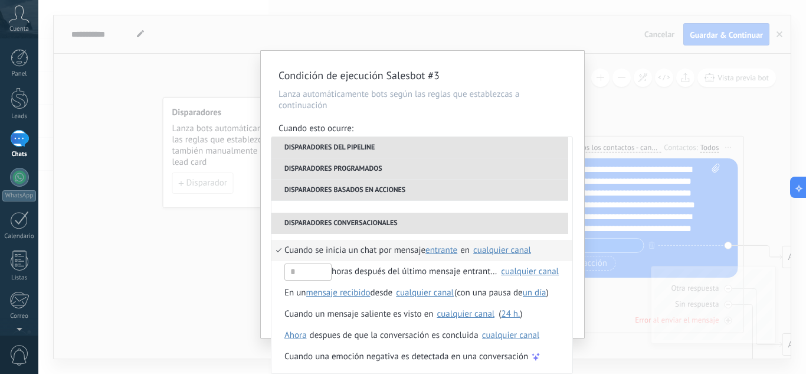
click at [452, 246] on span "entrante" at bounding box center [442, 249] width 32 height 11
click at [467, 251] on span "entrante" at bounding box center [453, 250] width 53 height 11
click at [363, 187] on li "Disparadores basados en acciones" at bounding box center [420, 189] width 297 height 21
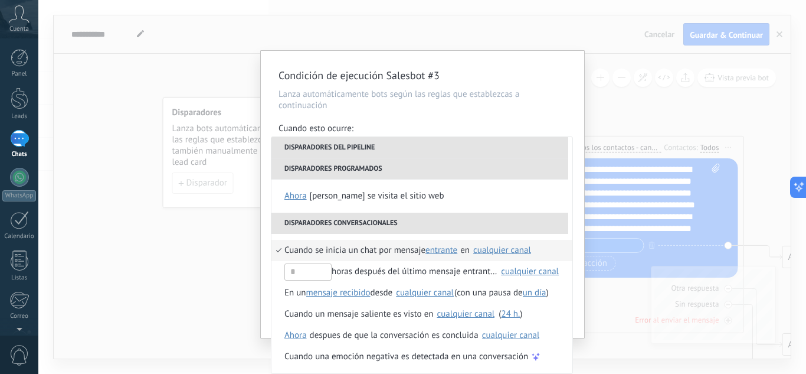
scroll to position [194, 0]
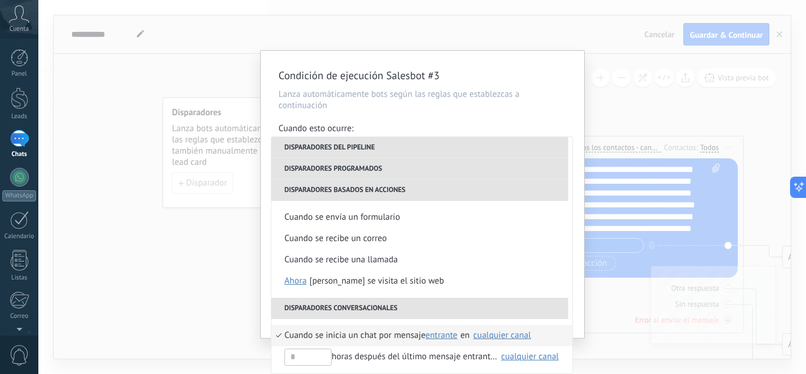
click at [345, 164] on li "Disparadores programados" at bounding box center [420, 168] width 297 height 21
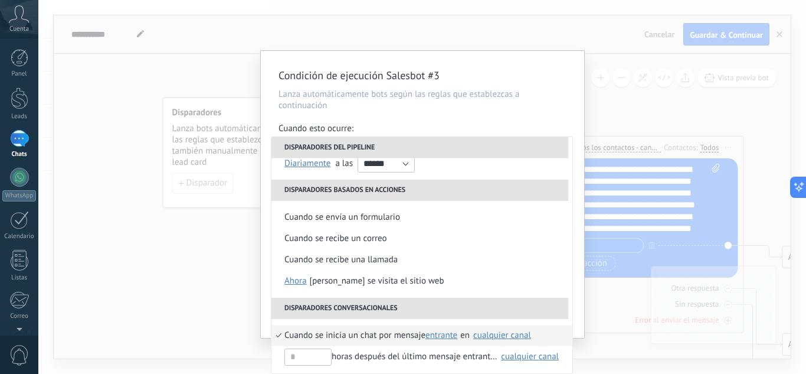
scroll to position [139, 0]
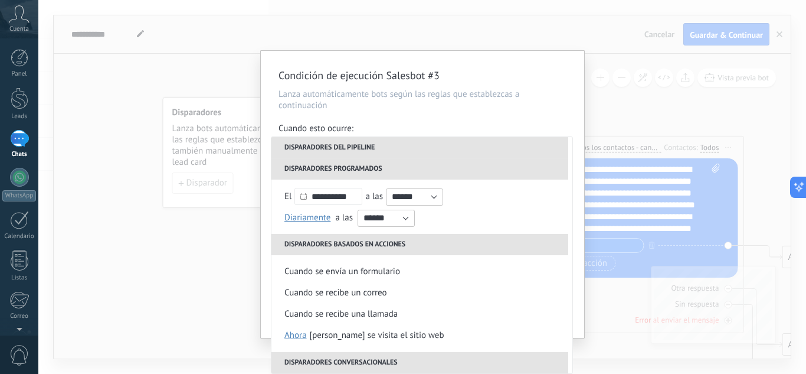
click at [329, 145] on li "Disparadores del pipeline" at bounding box center [420, 147] width 297 height 21
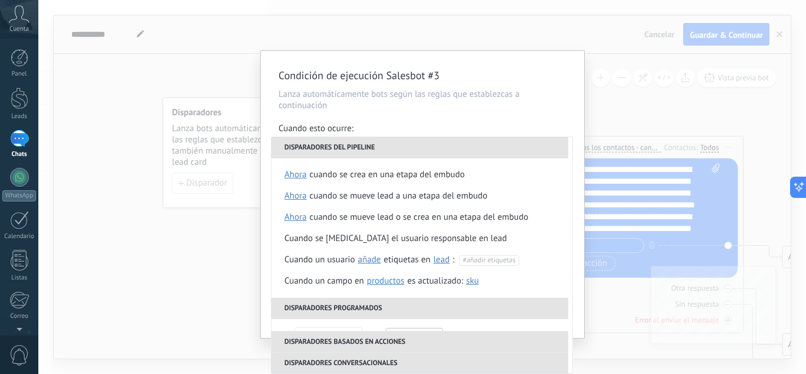
scroll to position [0, 0]
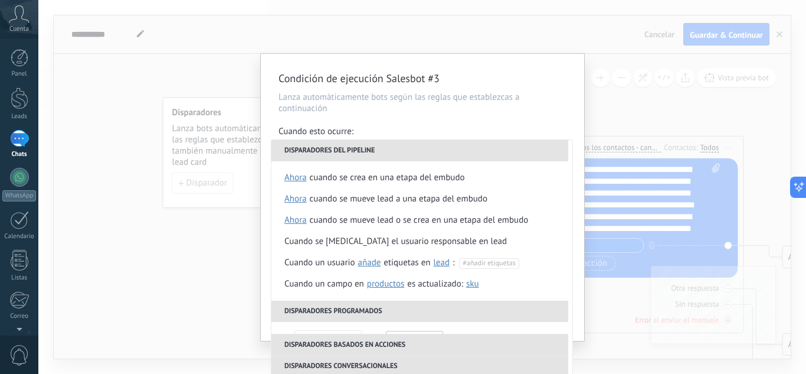
click at [98, 176] on div "Condición de ejecución Salesbot #3 Lanza automáticamente bots según las reglas …" at bounding box center [422, 187] width 768 height 374
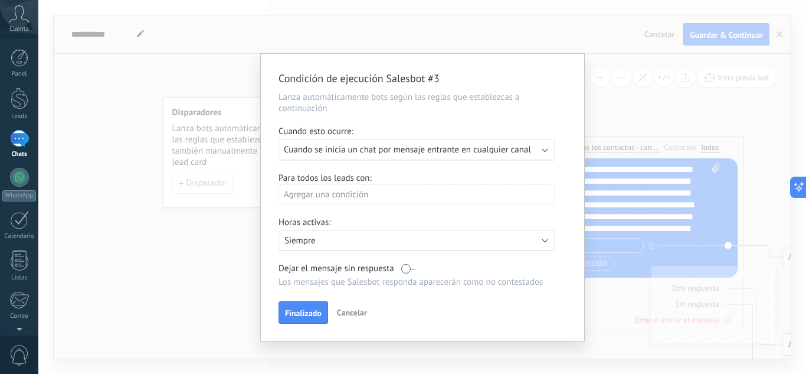
click at [361, 319] on button "Cancelar" at bounding box center [352, 312] width 40 height 18
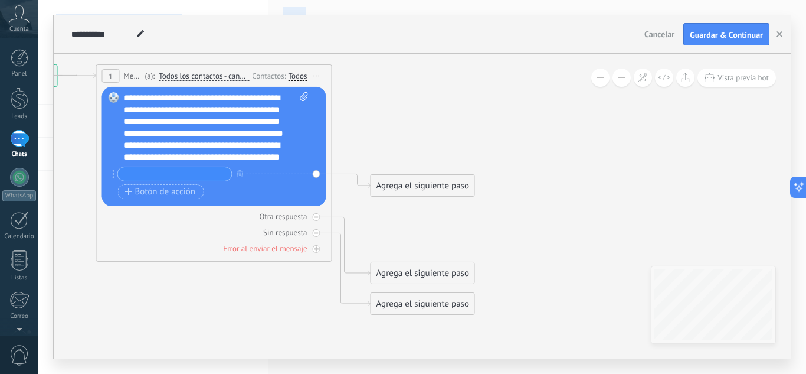
drag, startPoint x: 447, startPoint y: 260, endPoint x: 434, endPoint y: 194, distance: 66.7
click at [37, 189] on body ".abccls-1,.abccls-2{fill-rule:evenodd}.abccls-2{fill:#fff} .abfcls-1{fill:none}…" at bounding box center [403, 187] width 806 height 374
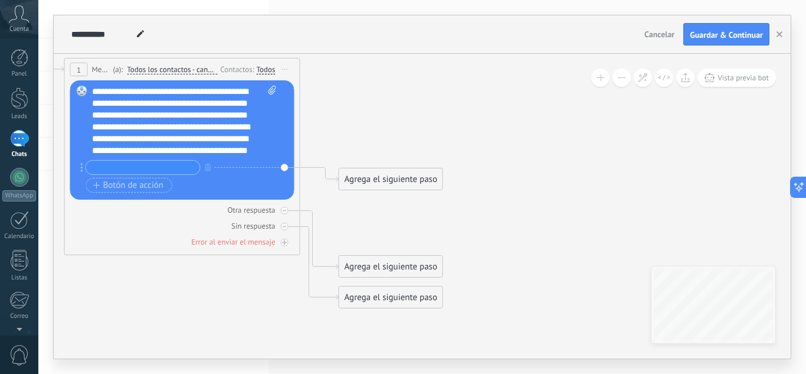
drag, startPoint x: 704, startPoint y: 174, endPoint x: 670, endPoint y: 166, distance: 34.4
click at [670, 166] on icon at bounding box center [164, 183] width 1068 height 840
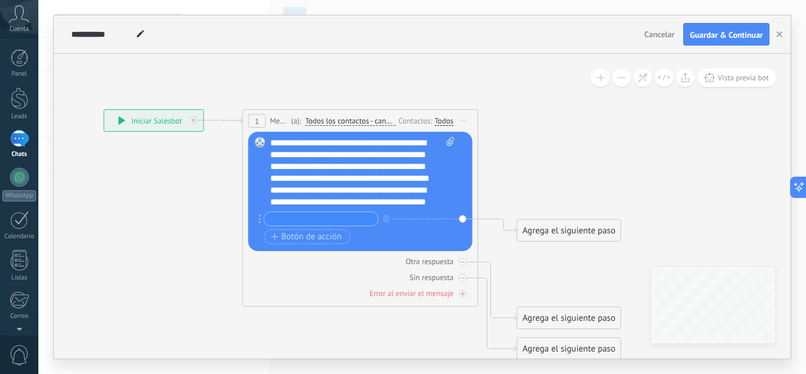
drag, startPoint x: 117, startPoint y: 350, endPoint x: 296, endPoint y: 401, distance: 185.5
click at [296, 342] on html ".abccls-1,.abccls-2{fill-rule:evenodd}.abccls-2{fill:#fff} .abfcls-1{fill:none}…" at bounding box center [403, 187] width 806 height 374
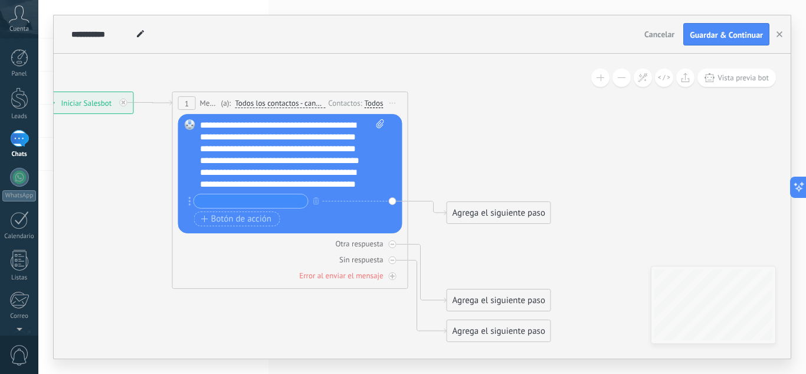
drag, startPoint x: 571, startPoint y: 134, endPoint x: 501, endPoint y: 116, distance: 72.4
click at [501, 116] on icon at bounding box center [272, 216] width 1068 height 840
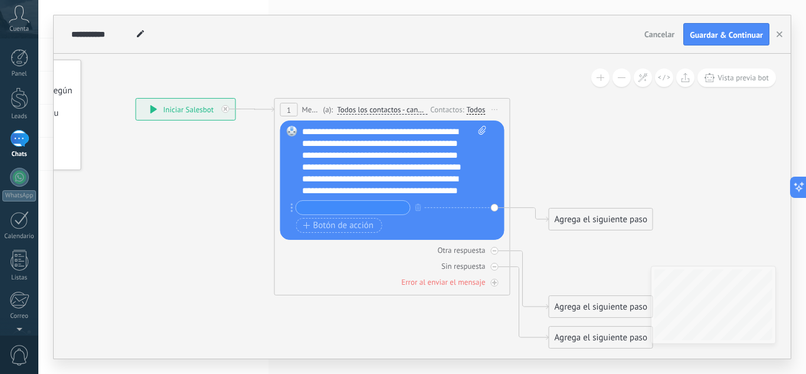
drag, startPoint x: 156, startPoint y: 293, endPoint x: 228, endPoint y: 240, distance: 89.8
click at [251, 293] on icon at bounding box center [374, 223] width 1068 height 840
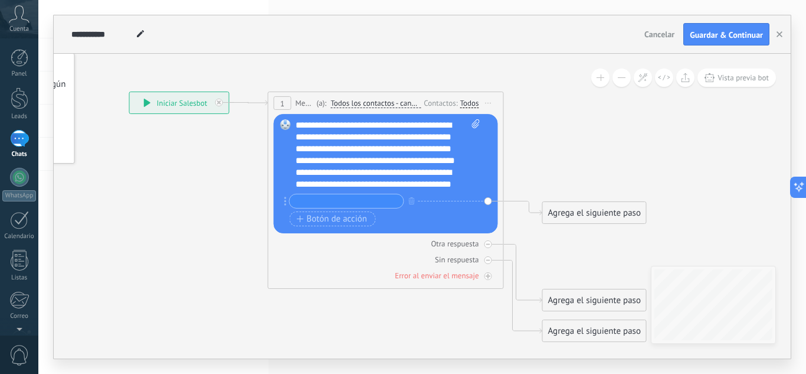
click at [179, 103] on div "**********" at bounding box center [179, 102] width 99 height 21
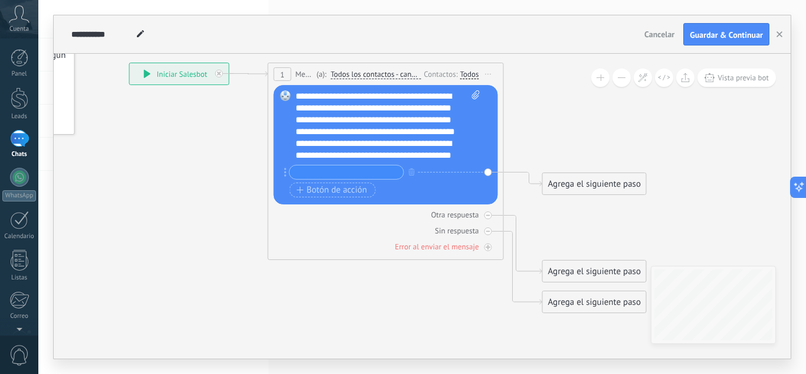
click at [367, 297] on icon at bounding box center [368, 187] width 1068 height 840
click at [483, 217] on div "Otra respuesta" at bounding box center [386, 214] width 224 height 11
click at [489, 214] on icon at bounding box center [488, 215] width 6 height 6
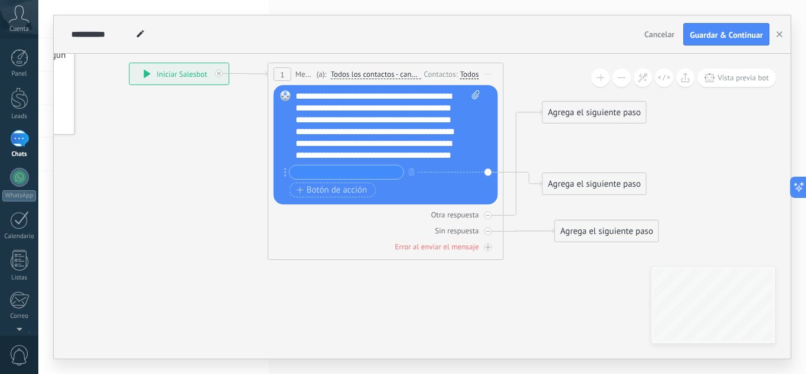
drag, startPoint x: 585, startPoint y: 300, endPoint x: 597, endPoint y: 230, distance: 71.9
click at [597, 230] on div "Agrega el siguiente paso" at bounding box center [606, 230] width 103 height 19
click at [488, 248] on icon at bounding box center [488, 247] width 6 height 6
drag, startPoint x: 605, startPoint y: 313, endPoint x: 560, endPoint y: 310, distance: 45.0
click at [560, 310] on div "Agrega el siguiente paso" at bounding box center [552, 306] width 103 height 19
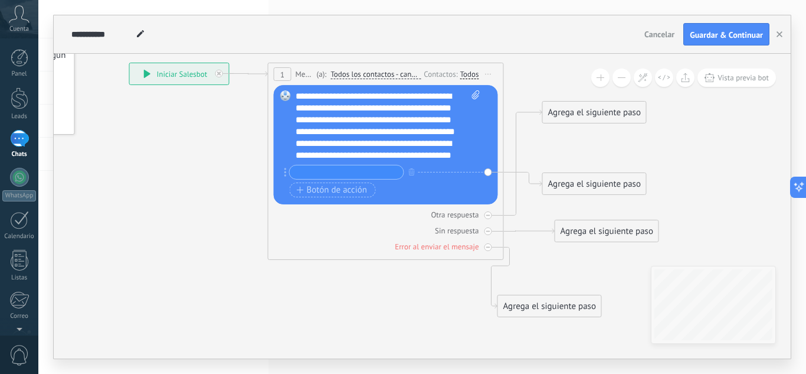
click at [558, 306] on div "Agrega el siguiente paso" at bounding box center [549, 305] width 103 height 19
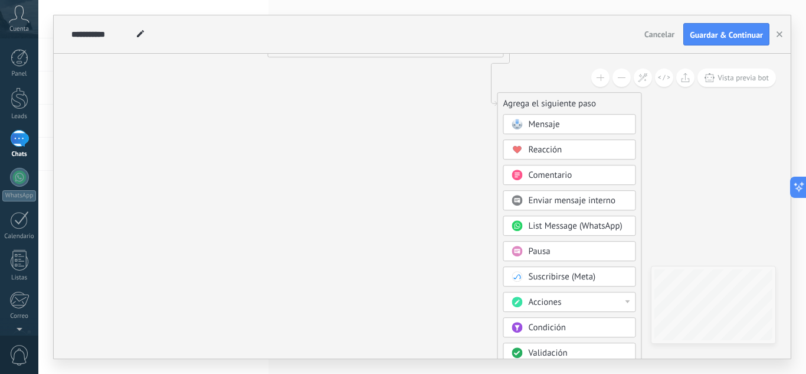
click at [596, 77] on button at bounding box center [600, 77] width 18 height 18
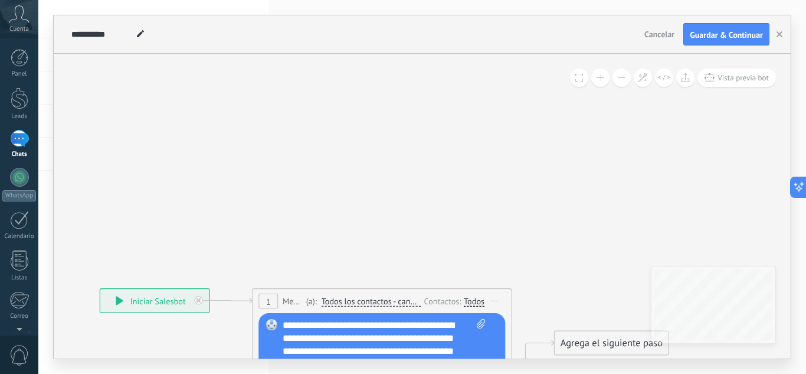
click at [624, 74] on button at bounding box center [622, 77] width 18 height 18
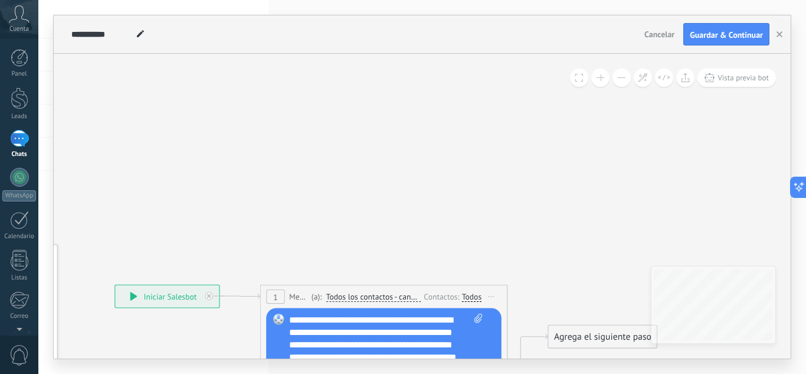
click at [623, 76] on button at bounding box center [622, 77] width 18 height 18
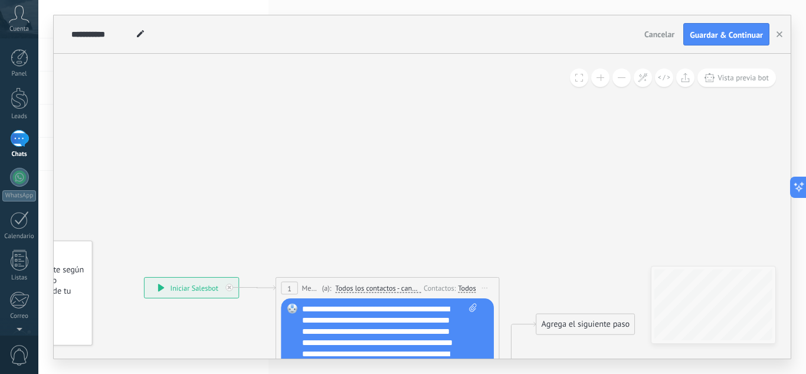
click at [622, 77] on button at bounding box center [622, 77] width 18 height 18
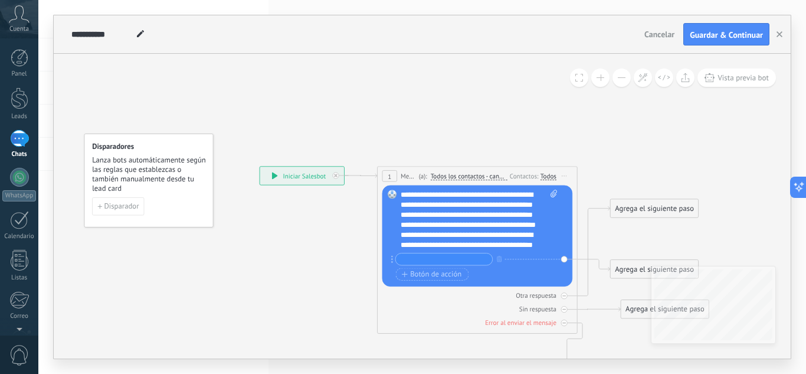
drag, startPoint x: 539, startPoint y: 176, endPoint x: 495, endPoint y: 210, distance: 56.0
click at [627, 97] on icon at bounding box center [467, 274] width 917 height 717
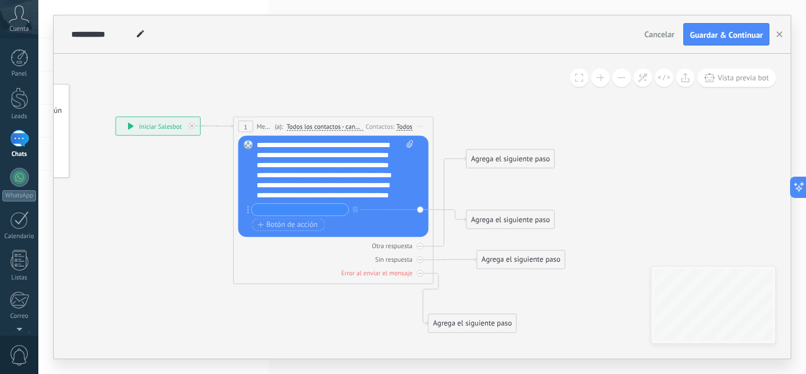
drag, startPoint x: 232, startPoint y: 323, endPoint x: 89, endPoint y: 274, distance: 151.4
click at [79, 278] on icon at bounding box center [323, 224] width 917 height 717
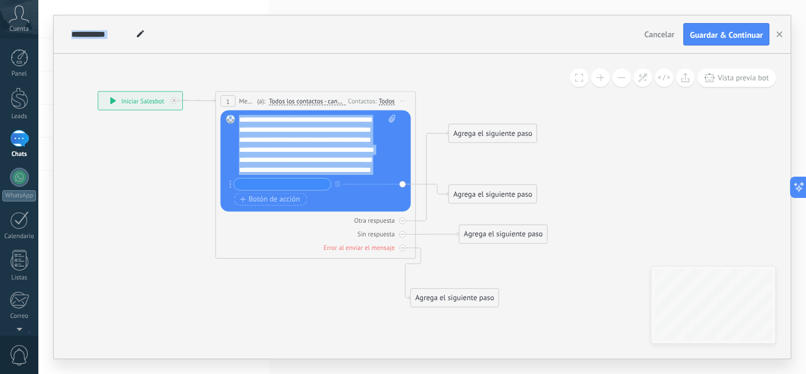
drag, startPoint x: 460, startPoint y: 332, endPoint x: 448, endPoint y: 309, distance: 26.4
click at [447, 308] on icon at bounding box center [305, 199] width 917 height 717
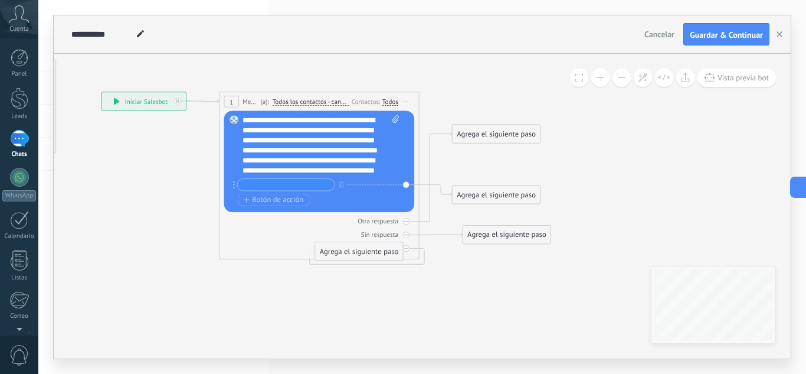
drag, startPoint x: 446, startPoint y: 300, endPoint x: 347, endPoint y: 253, distance: 109.6
click at [347, 253] on div "Agrega el siguiente paso" at bounding box center [359, 251] width 88 height 17
drag, startPoint x: 373, startPoint y: 277, endPoint x: 524, endPoint y: 281, distance: 151.2
click at [524, 279] on div "Agrega el siguiente paso" at bounding box center [507, 278] width 88 height 17
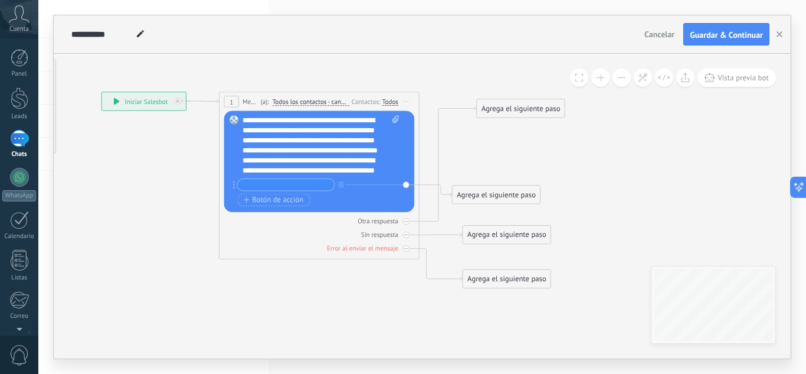
drag, startPoint x: 498, startPoint y: 122, endPoint x: 513, endPoint y: 112, distance: 18.3
click at [512, 108] on div "Agrega el siguiente paso" at bounding box center [521, 108] width 88 height 17
click at [521, 107] on div "Agrega el siguiente paso" at bounding box center [523, 108] width 88 height 17
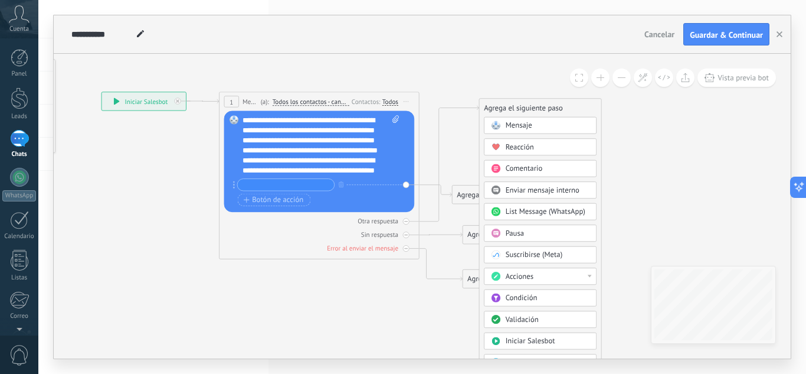
click at [464, 170] on icon at bounding box center [317, 190] width 933 height 698
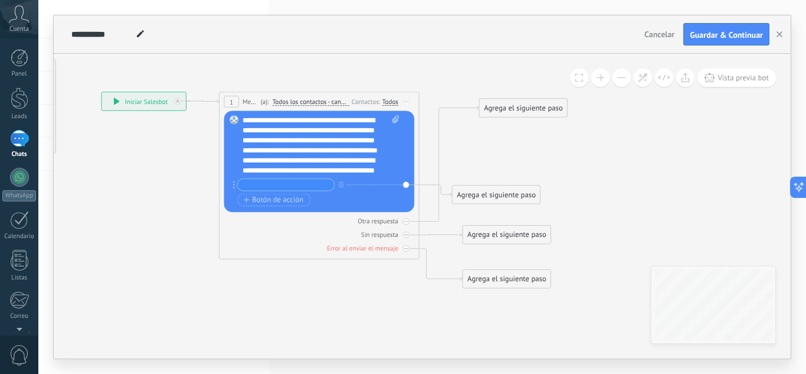
click at [550, 110] on div "Agrega el siguiente paso" at bounding box center [523, 108] width 88 height 17
click at [544, 103] on div "Agrega el siguiente paso" at bounding box center [523, 110] width 88 height 17
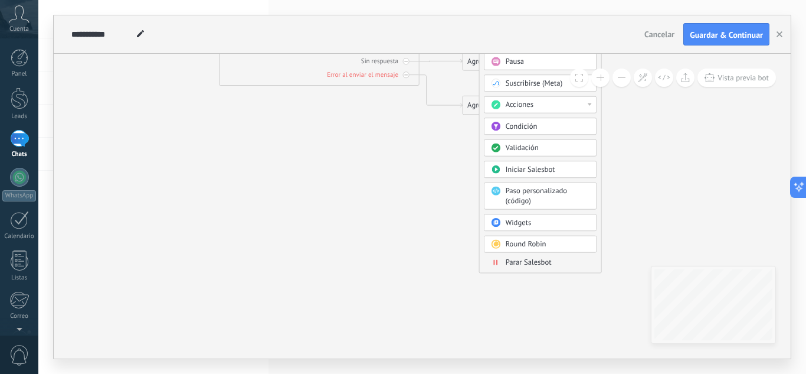
click at [530, 265] on span "Parar Salesbot" at bounding box center [529, 261] width 46 height 9
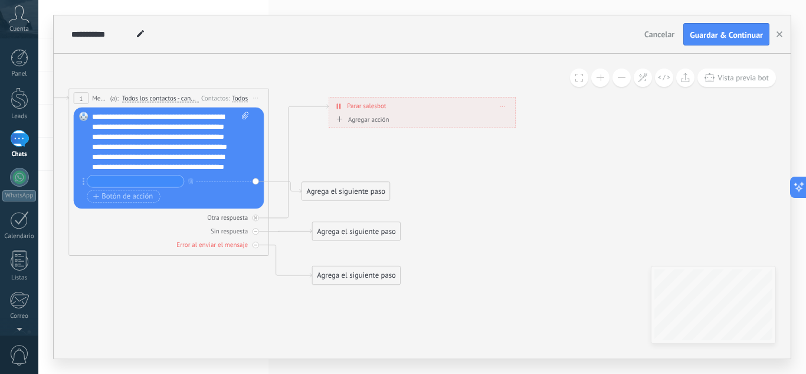
click at [500, 106] on icon at bounding box center [502, 106] width 5 height 1
click at [525, 123] on div "Borrar" at bounding box center [521, 120] width 44 height 17
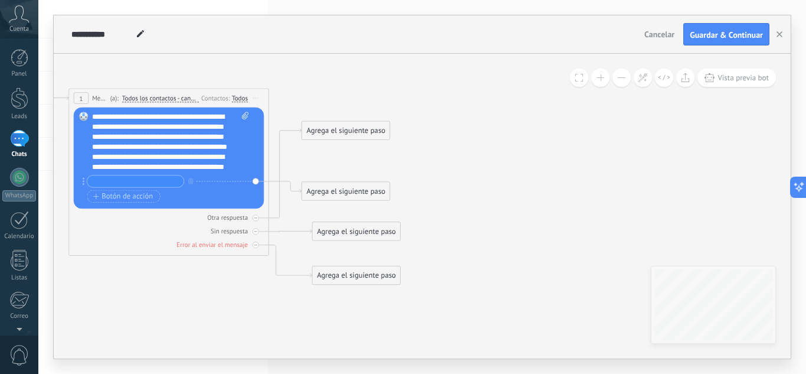
click at [355, 129] on div "Agrega el siguiente paso" at bounding box center [346, 130] width 88 height 17
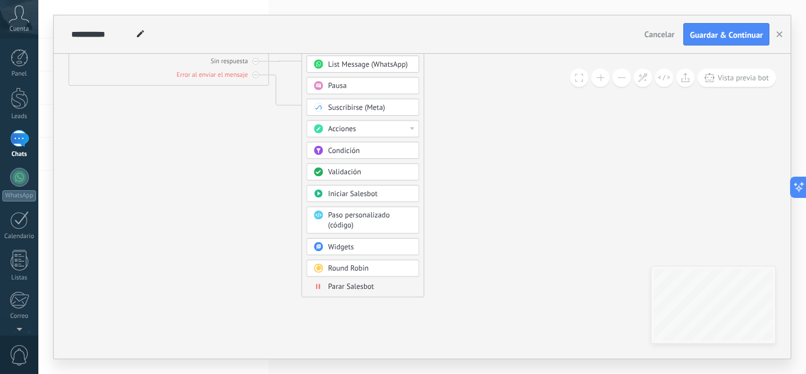
click at [368, 288] on span "Parar Salesbot" at bounding box center [351, 286] width 46 height 9
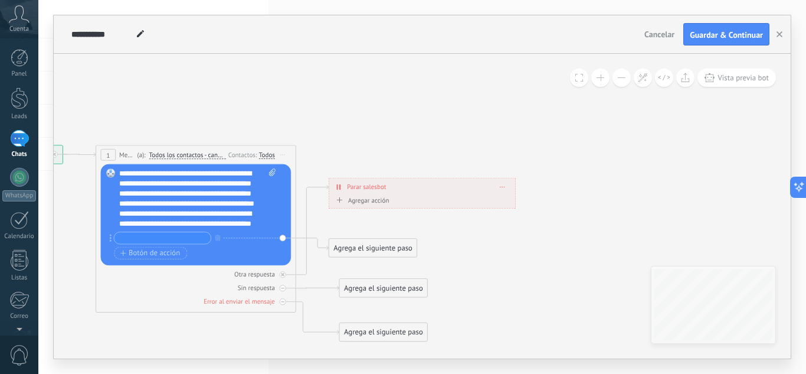
click at [501, 187] on icon at bounding box center [502, 186] width 5 height 1
click at [512, 200] on icon at bounding box center [509, 201] width 6 height 6
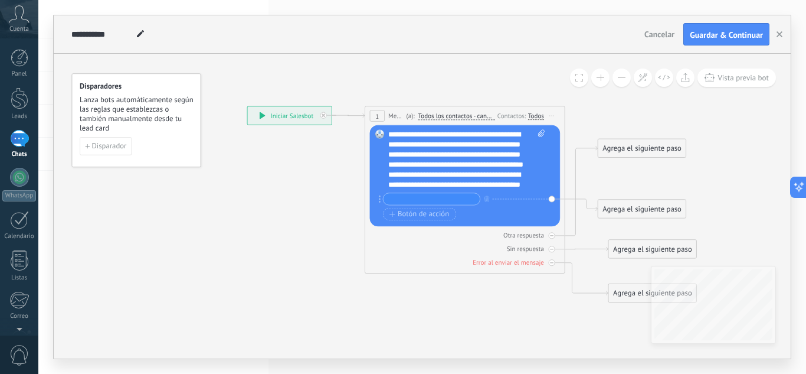
drag, startPoint x: 378, startPoint y: 125, endPoint x: 622, endPoint y: 98, distance: 245.8
click at [622, 98] on icon at bounding box center [454, 204] width 917 height 698
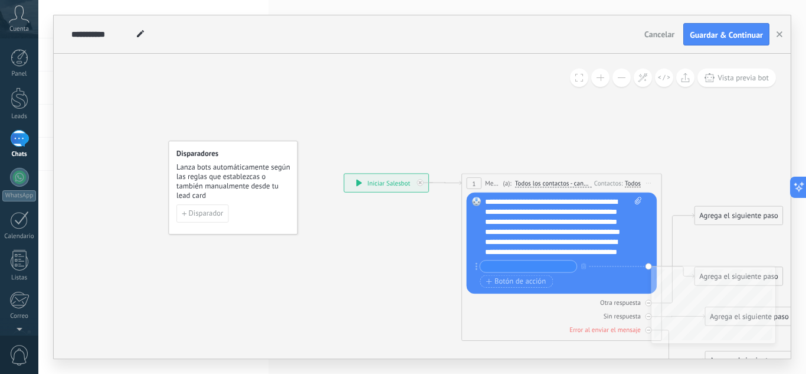
drag, startPoint x: 117, startPoint y: 236, endPoint x: 190, endPoint y: 283, distance: 86.8
click at [190, 283] on icon at bounding box center [551, 272] width 917 height 698
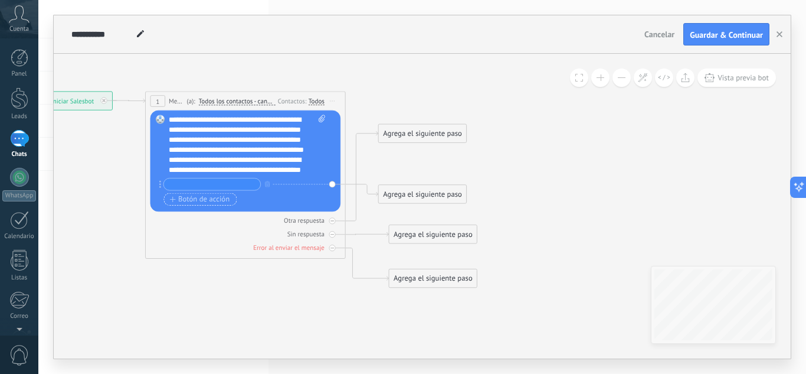
drag, startPoint x: 418, startPoint y: 266, endPoint x: 196, endPoint y: 201, distance: 231.1
click at [106, 185] on icon at bounding box center [235, 190] width 917 height 698
drag, startPoint x: 405, startPoint y: 193, endPoint x: 378, endPoint y: 213, distance: 34.2
click at [378, 213] on icon at bounding box center [235, 190] width 917 height 698
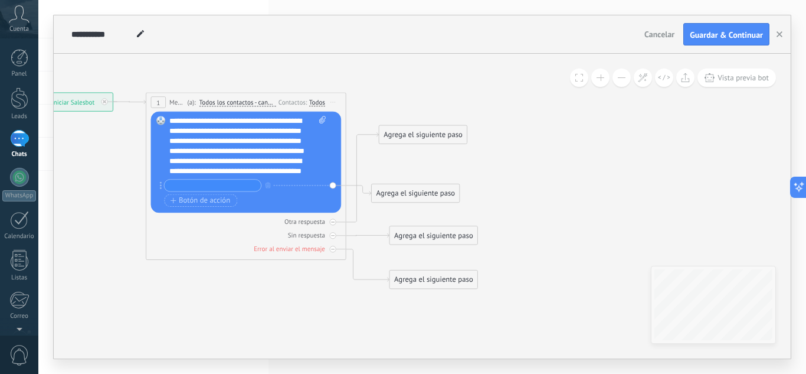
click at [429, 236] on div "Agrega el siguiente paso" at bounding box center [434, 235] width 88 height 17
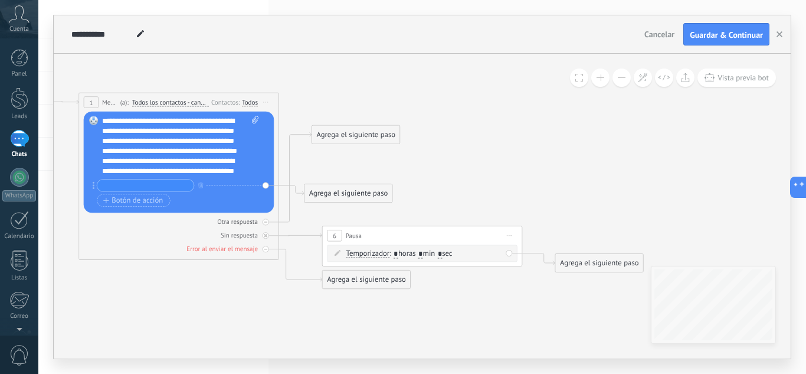
click at [388, 239] on div "6 Pausa ***** Iniciar vista previa aquí Cambiar nombre Duplicar [GEOGRAPHIC_DAT…" at bounding box center [422, 235] width 199 height 18
click at [440, 267] on icon at bounding box center [285, 191] width 1150 height 698
click at [341, 136] on div "Agrega el siguiente paso" at bounding box center [356, 134] width 88 height 17
drag, startPoint x: 336, startPoint y: 135, endPoint x: 387, endPoint y: 144, distance: 51.1
click at [386, 139] on div "Agrega el siguiente paso" at bounding box center [384, 131] width 88 height 17
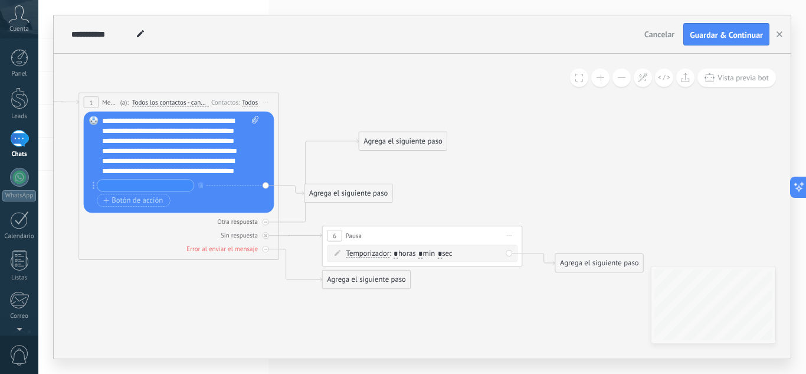
drag, startPoint x: 388, startPoint y: 139, endPoint x: 358, endPoint y: 171, distance: 43.4
click at [358, 167] on icon at bounding box center [285, 191] width 1150 height 698
click at [339, 250] on icon at bounding box center [338, 253] width 6 height 6
click at [338, 251] on icon at bounding box center [338, 253] width 6 height 6
click at [335, 186] on div "Agrega el siguiente paso" at bounding box center [349, 193] width 88 height 17
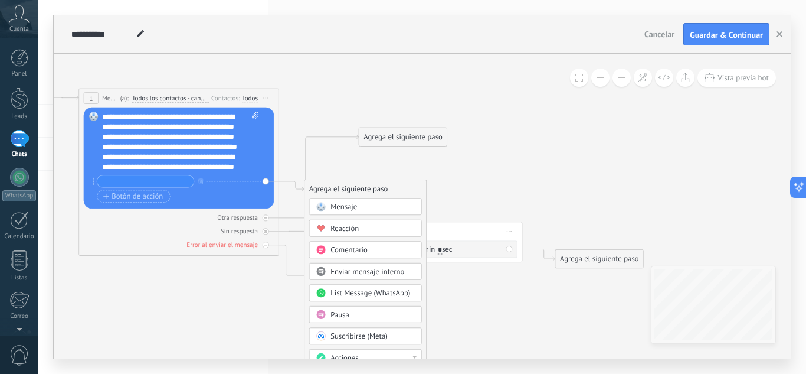
click at [384, 60] on icon at bounding box center [285, 187] width 1150 height 698
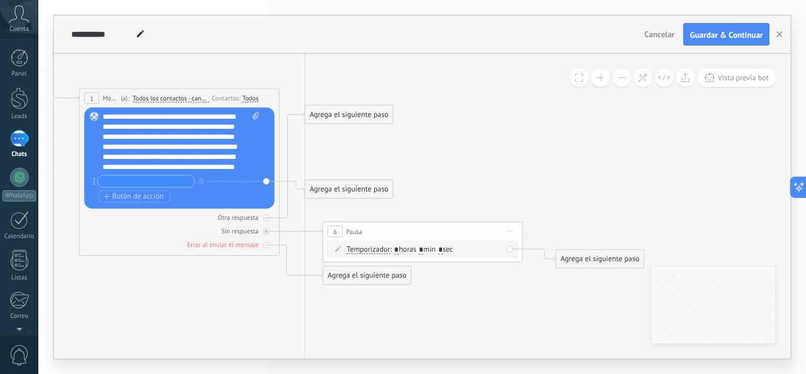
drag, startPoint x: 413, startPoint y: 135, endPoint x: 367, endPoint y: 117, distance: 49.0
click at [367, 116] on div "Agrega el siguiente paso" at bounding box center [349, 114] width 88 height 17
drag, startPoint x: 353, startPoint y: 185, endPoint x: 359, endPoint y: 146, distance: 39.5
click at [359, 146] on div "Agrega el siguiente paso" at bounding box center [354, 150] width 88 height 17
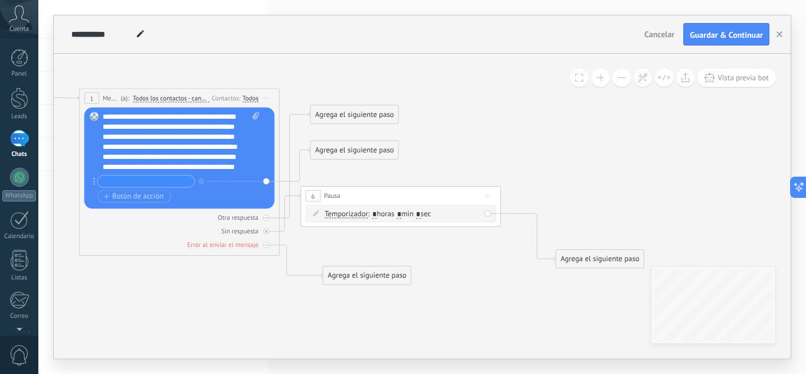
drag, startPoint x: 390, startPoint y: 236, endPoint x: 368, endPoint y: 200, distance: 41.6
click at [368, 200] on div "6 Pausa ***** Iniciar vista previa aquí Cambiar nombre Duplicar [GEOGRAPHIC_DAT…" at bounding box center [400, 196] width 199 height 18
drag, startPoint x: 369, startPoint y: 278, endPoint x: 355, endPoint y: 251, distance: 30.1
click at [355, 251] on div "Agrega el siguiente paso" at bounding box center [354, 246] width 88 height 17
click at [503, 277] on icon at bounding box center [286, 178] width 1150 height 681
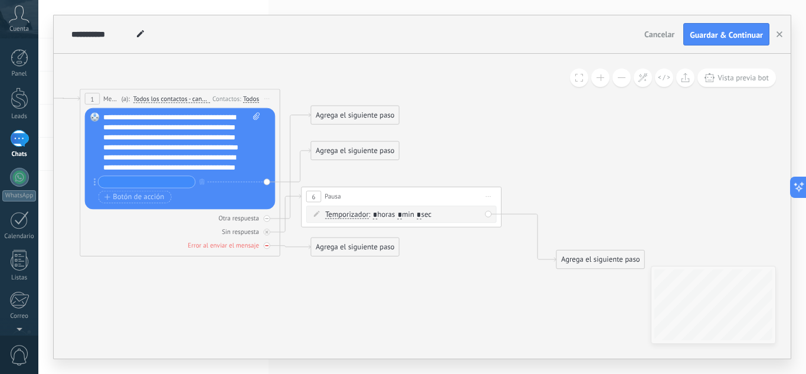
click at [269, 247] on div at bounding box center [267, 245] width 6 height 6
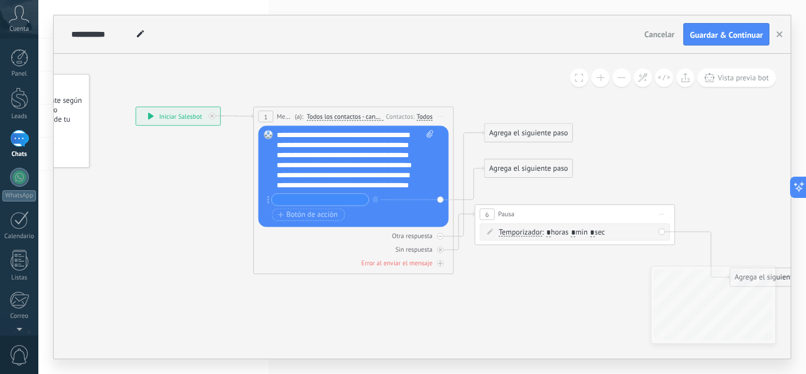
drag, startPoint x: 254, startPoint y: 297, endPoint x: 423, endPoint y: 320, distance: 169.8
click at [423, 320] on icon at bounding box center [460, 196] width 1150 height 681
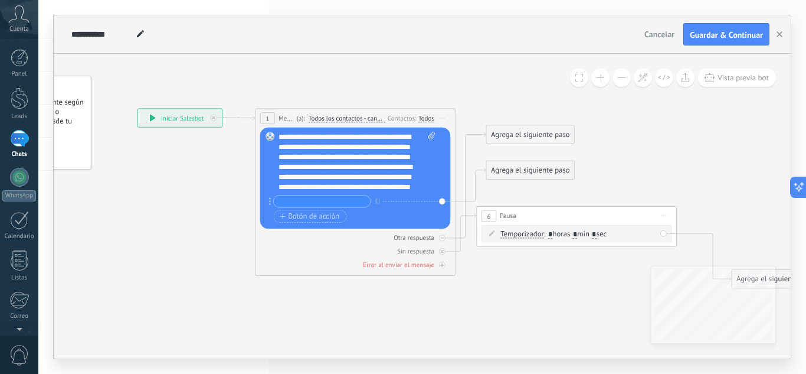
click at [269, 117] on span "1" at bounding box center [268, 118] width 4 height 8
click at [518, 145] on icon at bounding box center [462, 198] width 1150 height 681
click at [519, 135] on div "Agrega el siguiente paso" at bounding box center [530, 134] width 88 height 17
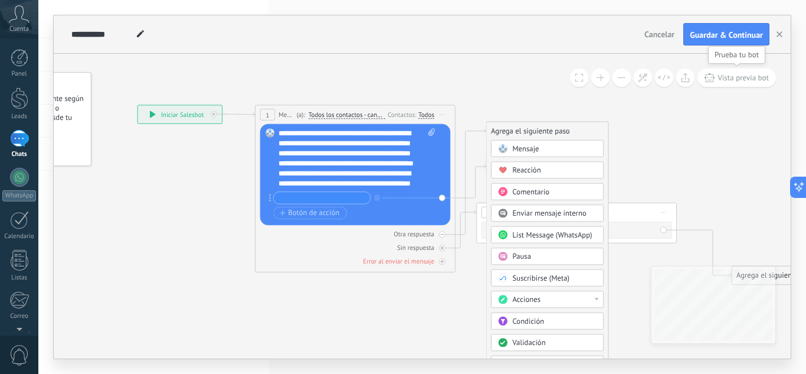
click at [727, 76] on span "Vista previa bot" at bounding box center [743, 78] width 51 height 10
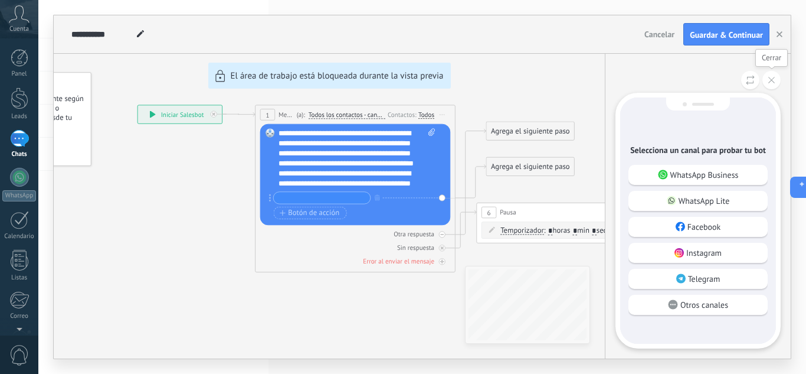
click at [774, 83] on icon at bounding box center [771, 80] width 6 height 6
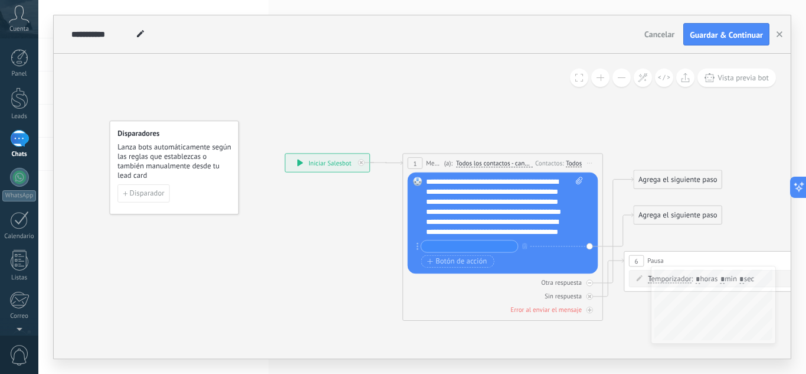
drag, startPoint x: 603, startPoint y: 159, endPoint x: 783, endPoint y: 205, distance: 186.0
click at [784, 207] on icon at bounding box center [609, 243] width 1150 height 681
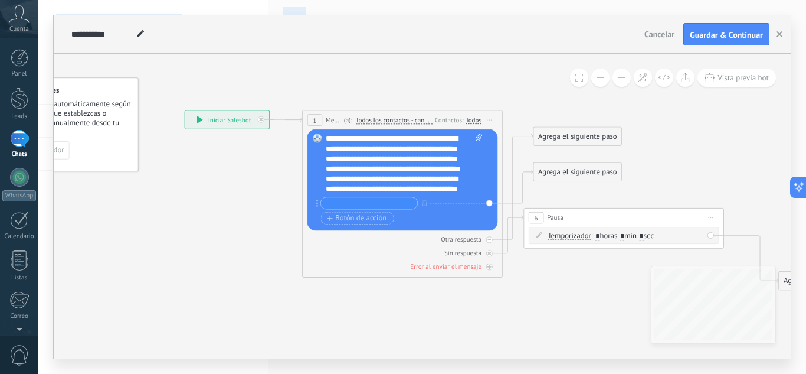
drag, startPoint x: 176, startPoint y: 272, endPoint x: 64, endPoint y: 221, distance: 122.3
click at [13, 226] on body ".abccls-1,.abccls-2{fill-rule:evenodd}.abccls-2{fill:#fff} .abfcls-1{fill:none}…" at bounding box center [403, 187] width 806 height 374
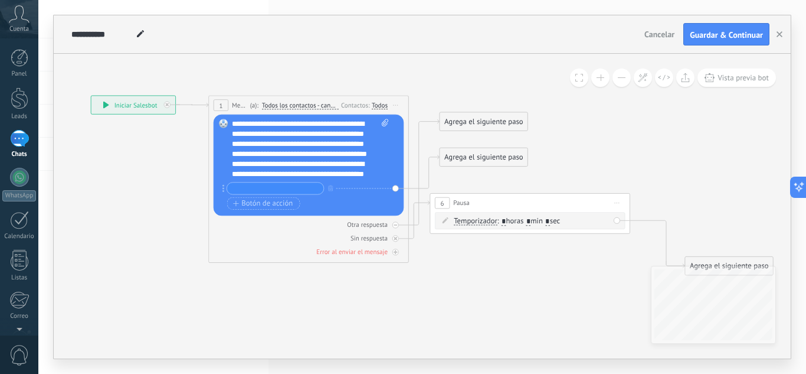
drag, startPoint x: 233, startPoint y: 205, endPoint x: 156, endPoint y: 192, distance: 77.8
click at [156, 192] on icon at bounding box center [415, 185] width 1150 height 681
click at [498, 221] on span ": * horas * min * sec" at bounding box center [529, 220] width 63 height 9
click at [534, 196] on div "6 Pausa ***** Iniciar vista previa aquí Cambiar nombre Duplicar [GEOGRAPHIC_DAT…" at bounding box center [529, 203] width 199 height 18
click at [534, 195] on div "6 Pausa ***** Iniciar vista previa aquí Cambiar nombre Duplicar [GEOGRAPHIC_DAT…" at bounding box center [529, 203] width 199 height 18
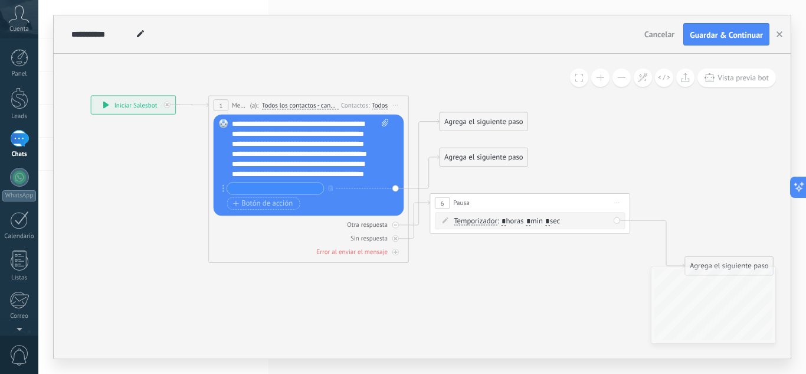
click at [534, 195] on div "6 Pausa ***** Iniciar vista previa aquí Cambiar nombre Duplicar [GEOGRAPHIC_DAT…" at bounding box center [529, 203] width 199 height 18
drag, startPoint x: 534, startPoint y: 195, endPoint x: 509, endPoint y: 204, distance: 26.9
click at [509, 204] on div "6 Pausa ***** Iniciar vista previa aquí Cambiar nombre Duplicar [GEOGRAPHIC_DAT…" at bounding box center [529, 203] width 199 height 18
click at [493, 202] on div "6 Pausa ***** Iniciar vista previa aquí Cambiar nombre Duplicar [GEOGRAPHIC_DAT…" at bounding box center [529, 203] width 199 height 18
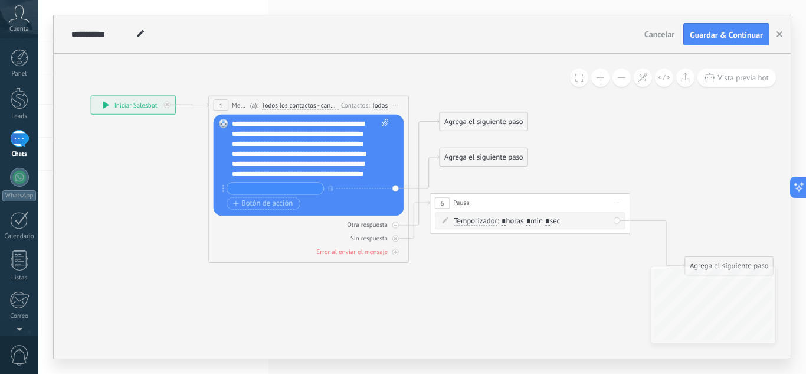
click at [385, 122] on icon at bounding box center [385, 123] width 6 height 8
click input "Subir" at bounding box center [0, 0] width 0 height 0
click at [351, 102] on div "Contactos:" at bounding box center [356, 104] width 31 height 9
click at [380, 110] on div "Todos" at bounding box center [380, 105] width 16 height 9
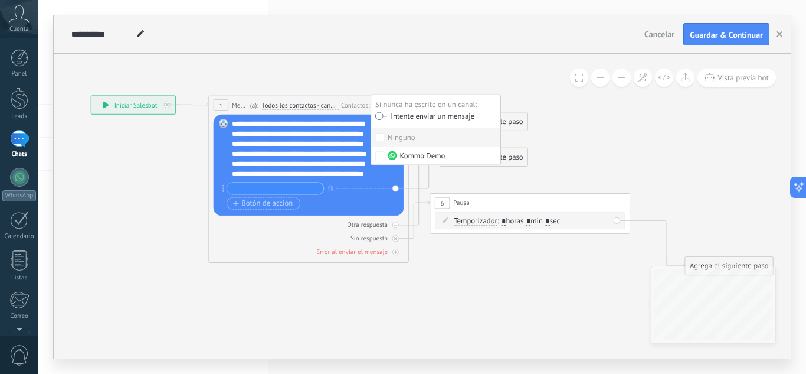
click at [345, 132] on div "**********" at bounding box center [310, 149] width 157 height 60
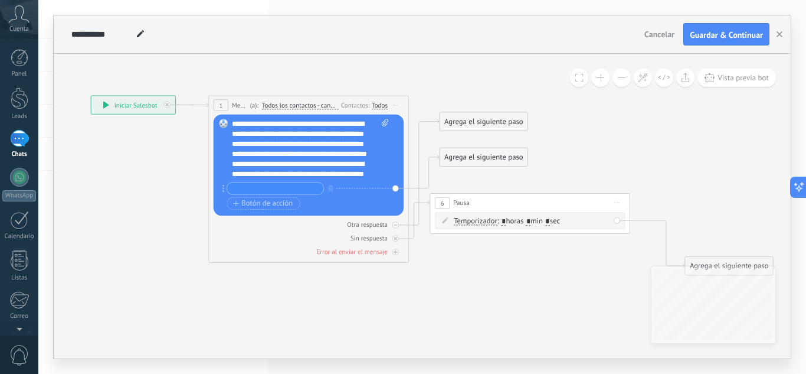
click at [248, 107] on div "(a): Todos los contactos - canales seleccionados Todos los contactos - canales …" at bounding box center [293, 104] width 91 height 9
click at [224, 108] on div "1" at bounding box center [221, 105] width 15 height 12
click at [279, 205] on span "Botón de acción" at bounding box center [263, 203] width 60 height 8
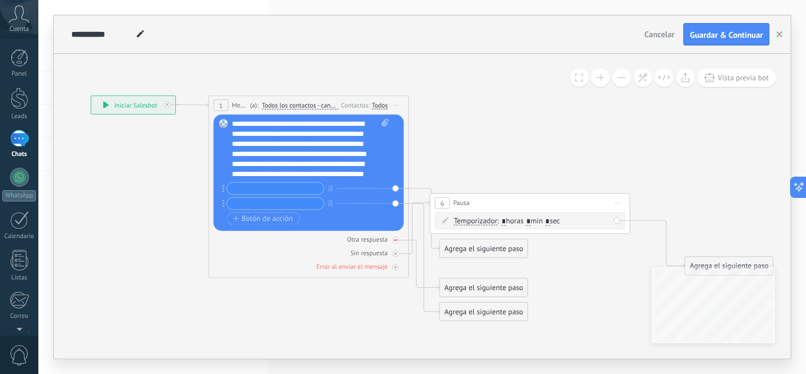
click at [289, 234] on div "Otra respuesta" at bounding box center [309, 238] width 191 height 9
click at [438, 143] on icon at bounding box center [415, 208] width 1150 height 727
click at [332, 188] on icon "button" at bounding box center [330, 188] width 5 height 6
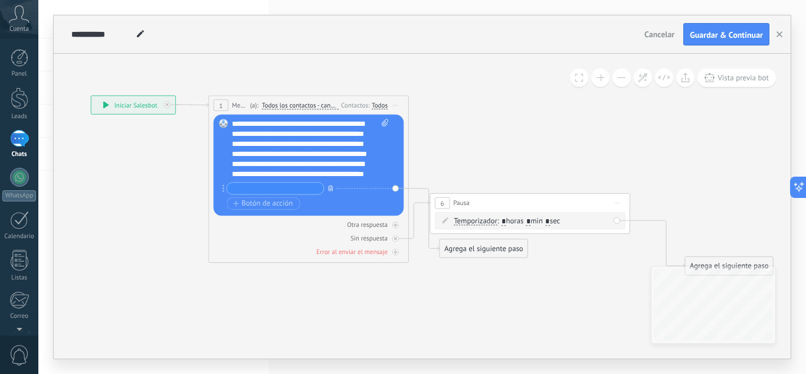
click at [331, 189] on icon "button" at bounding box center [330, 188] width 5 height 6
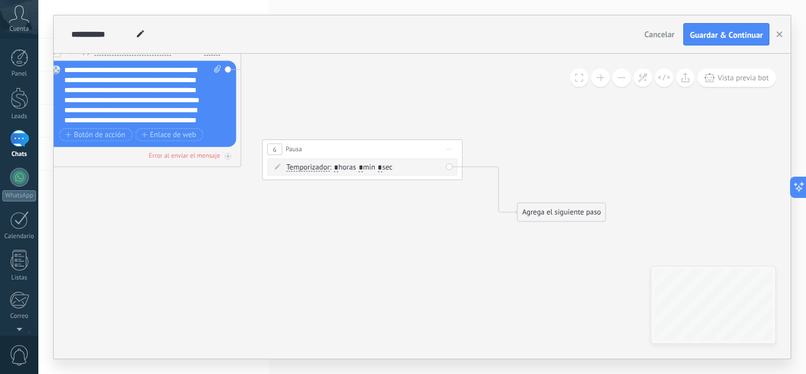
drag, startPoint x: 528, startPoint y: 289, endPoint x: 396, endPoint y: 253, distance: 137.0
click at [396, 253] on icon at bounding box center [247, 154] width 1150 height 727
drag, startPoint x: 306, startPoint y: 147, endPoint x: 335, endPoint y: 114, distance: 43.5
click at [335, 114] on div "6 Pausa ***** Iniciar vista previa aquí Cambiar nombre Duplicar [GEOGRAPHIC_DAT…" at bounding box center [409, 117] width 199 height 18
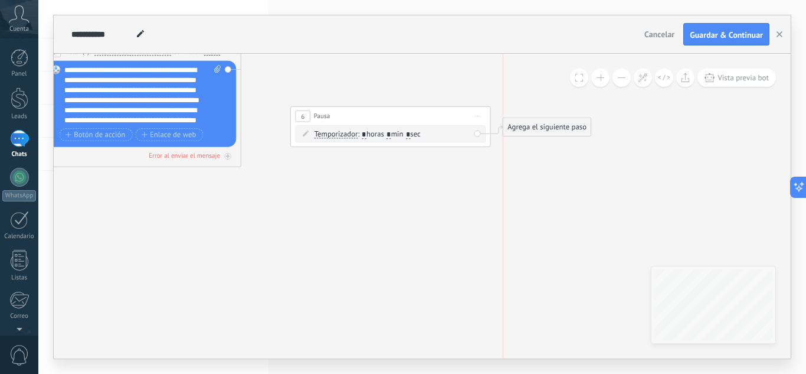
drag, startPoint x: 560, startPoint y: 213, endPoint x: 513, endPoint y: 136, distance: 89.8
click at [547, 129] on div "Agrega el siguiente paso" at bounding box center [547, 127] width 88 height 17
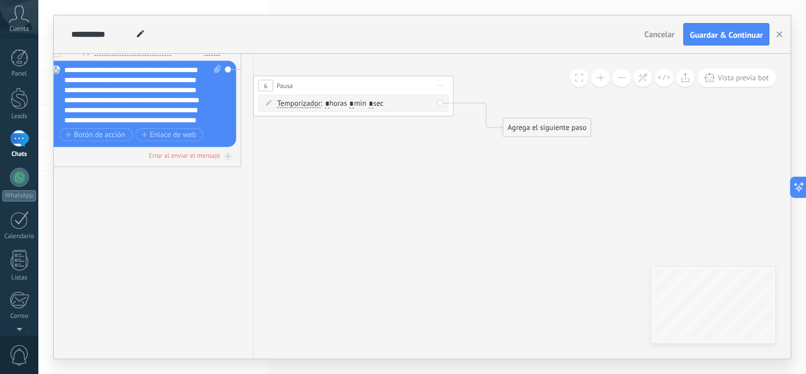
drag, startPoint x: 380, startPoint y: 110, endPoint x: 452, endPoint y: 99, distance: 72.3
click at [370, 86] on div "6 Pausa ***** Iniciar vista previa aquí Cambiar nombre Duplicar [GEOGRAPHIC_DAT…" at bounding box center [353, 85] width 199 height 18
drag, startPoint x: 549, startPoint y: 127, endPoint x: 556, endPoint y: 105, distance: 23.0
click at [556, 105] on div "Agrega el siguiente paso" at bounding box center [555, 103] width 88 height 17
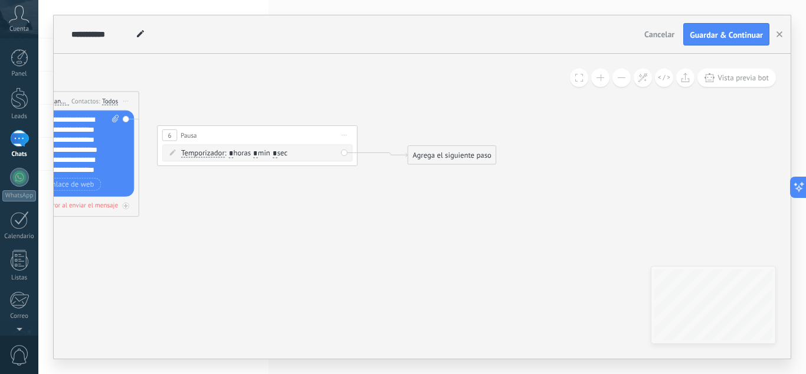
drag, startPoint x: 502, startPoint y: 224, endPoint x: 403, endPoint y: 217, distance: 98.8
click at [403, 217] on icon at bounding box center [141, 154] width 1142 height 626
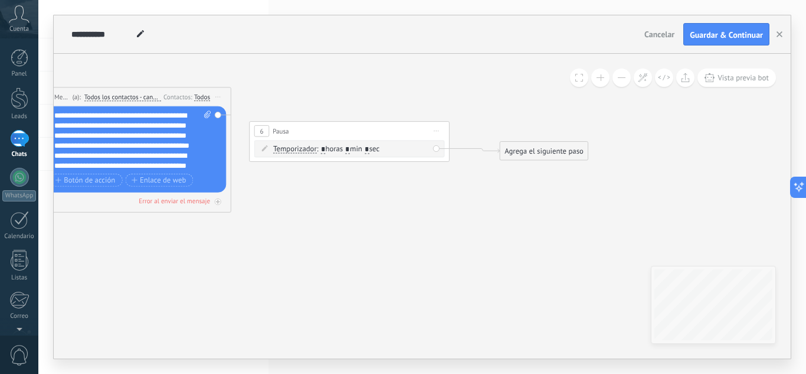
drag, startPoint x: 327, startPoint y: 248, endPoint x: 459, endPoint y: 224, distance: 133.8
click at [447, 230] on icon at bounding box center [233, 150] width 1142 height 626
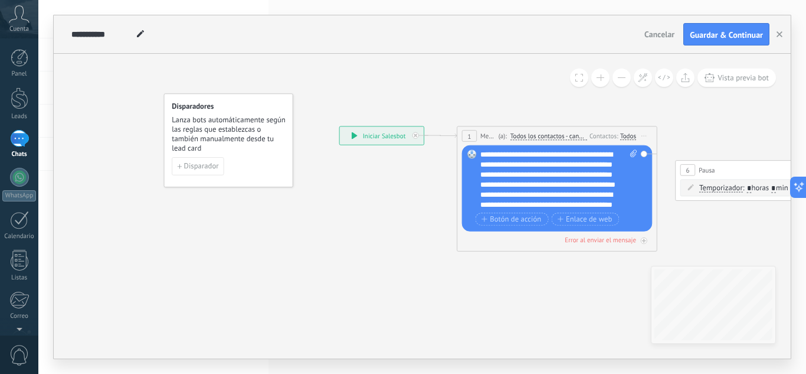
drag, startPoint x: 201, startPoint y: 268, endPoint x: 580, endPoint y: 302, distance: 379.9
click at [594, 319] on icon at bounding box center [660, 188] width 1142 height 626
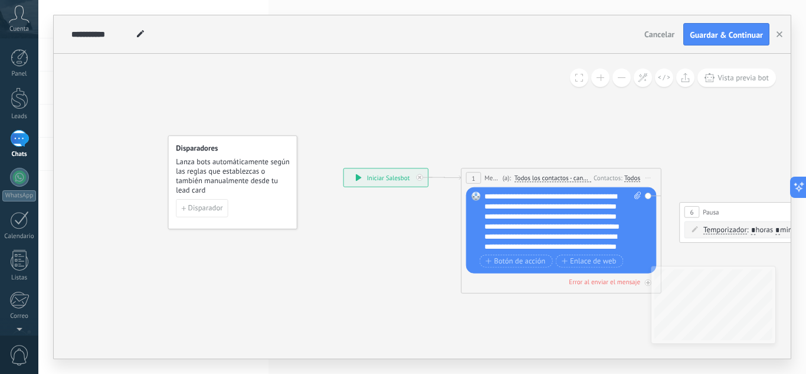
drag, startPoint x: 312, startPoint y: 236, endPoint x: 315, endPoint y: 262, distance: 26.8
click at [315, 262] on icon at bounding box center [664, 230] width 1142 height 626
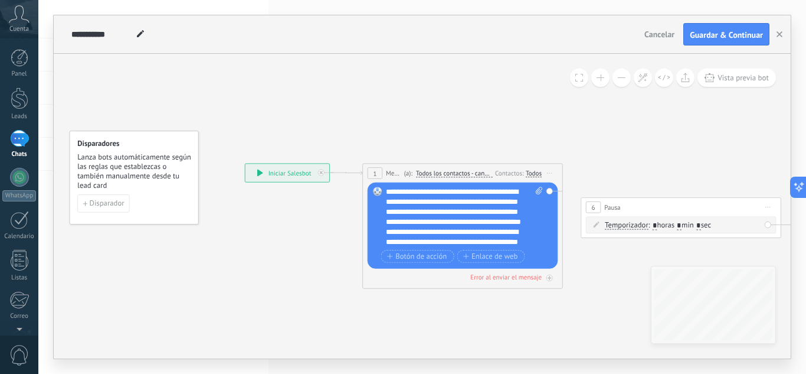
drag, startPoint x: 318, startPoint y: 264, endPoint x: 219, endPoint y: 259, distance: 98.7
click at [219, 259] on icon at bounding box center [565, 226] width 1142 height 626
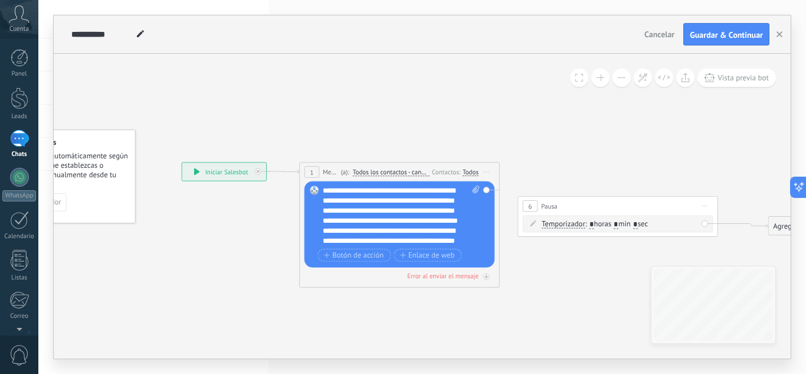
drag, startPoint x: 293, startPoint y: 261, endPoint x: 227, endPoint y: 260, distance: 66.7
click at [227, 260] on icon at bounding box center [502, 224] width 1142 height 626
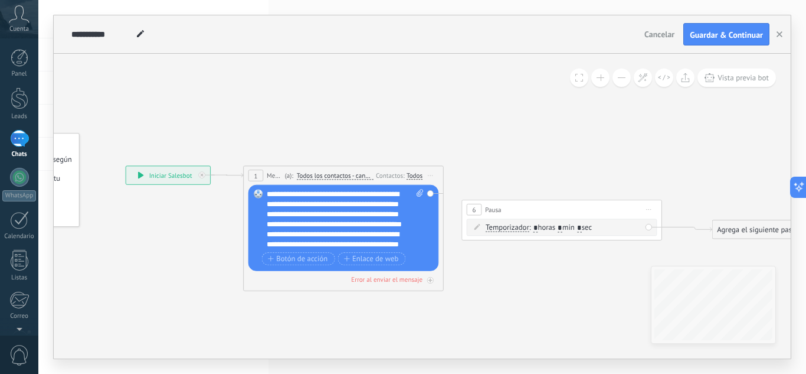
drag, startPoint x: 567, startPoint y: 274, endPoint x: 513, endPoint y: 278, distance: 54.5
click at [515, 278] on icon at bounding box center [446, 228] width 1142 height 626
click at [503, 210] on div "6 Pausa ***** Iniciar vista previa aquí Cambiar nombre Duplicar [GEOGRAPHIC_DAT…" at bounding box center [561, 209] width 199 height 18
click at [490, 227] on span "Temporizador" at bounding box center [507, 228] width 44 height 8
click at [490, 227] on button "Temporizador" at bounding box center [542, 227] width 125 height 18
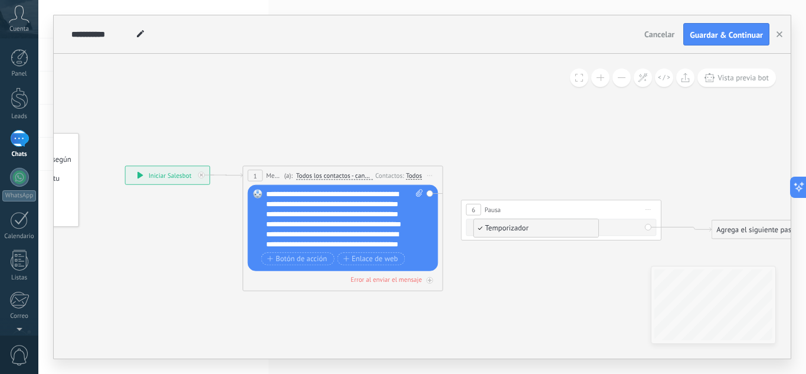
click at [516, 228] on span "Temporizador" at bounding box center [534, 228] width 121 height 10
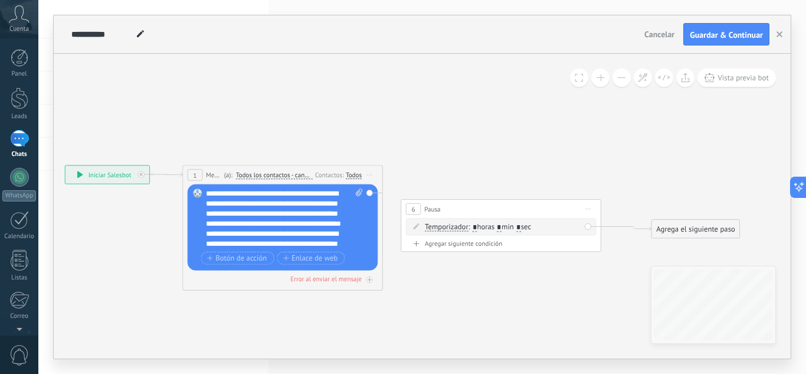
drag, startPoint x: 585, startPoint y: 274, endPoint x: 513, endPoint y: 273, distance: 71.4
click at [513, 273] on icon at bounding box center [385, 227] width 1142 height 626
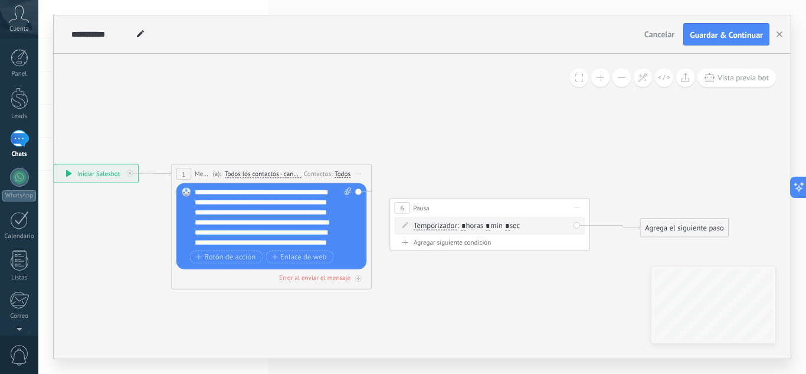
click at [524, 220] on div "Temporizador Temporizador Temporizador Temporizador : * horas * min * sec : Lu …" at bounding box center [490, 225] width 191 height 17
click at [500, 228] on span ": * horas * min * sec" at bounding box center [488, 225] width 63 height 9
click at [663, 224] on div "Agrega el siguiente paso" at bounding box center [685, 228] width 88 height 17
click at [678, 243] on span "Mensaje" at bounding box center [680, 244] width 27 height 9
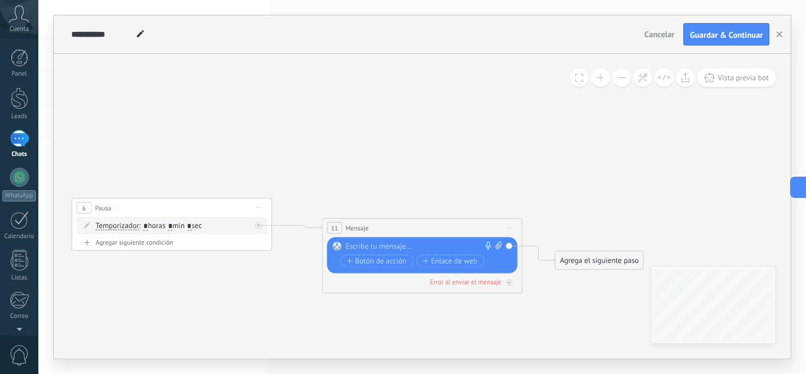
click at [433, 246] on div at bounding box center [420, 246] width 149 height 10
paste div
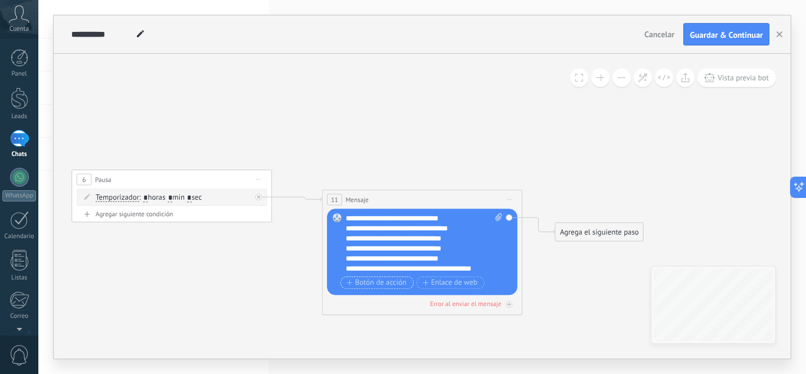
click at [385, 276] on button "Botón de acción" at bounding box center [377, 282] width 73 height 12
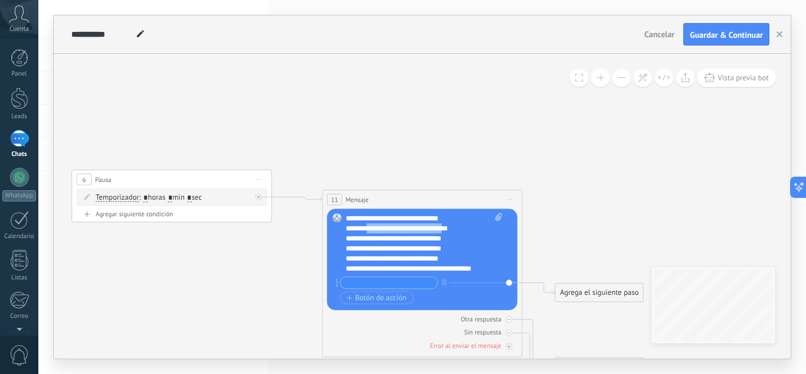
drag, startPoint x: 457, startPoint y: 223, endPoint x: 377, endPoint y: 227, distance: 80.4
click at [369, 229] on div "**********" at bounding box center [415, 228] width 139 height 10
drag, startPoint x: 479, startPoint y: 228, endPoint x: 341, endPoint y: 227, distance: 138.1
click at [341, 227] on div "Reemplazar Quitar Convertir a mensaje de voz Arrastre la imagen aquí para adjun…" at bounding box center [422, 258] width 191 height 101
copy div "**********"
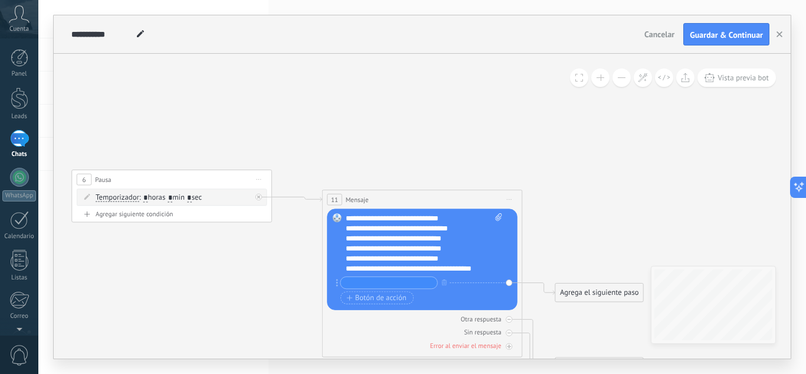
click at [374, 280] on input "text" at bounding box center [389, 283] width 97 height 12
paste input "**********"
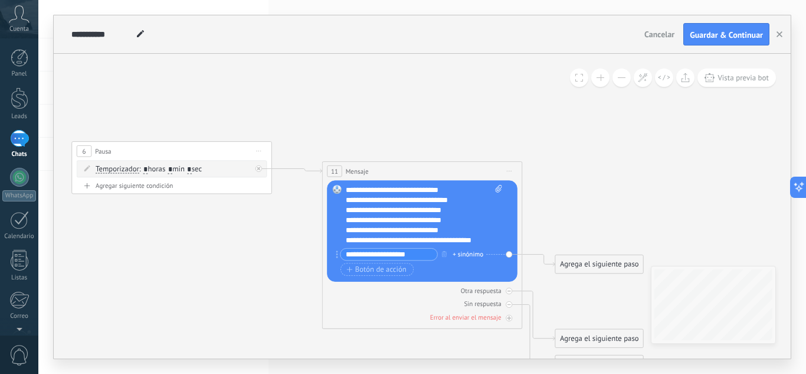
type input "**********"
drag, startPoint x: 454, startPoint y: 207, endPoint x: 340, endPoint y: 210, distance: 114.5
click at [340, 210] on div "Reemplazar Quitar Convertir a mensaje de voz Arrastre la imagen aquí para adjun…" at bounding box center [422, 230] width 191 height 101
copy div "**********"
click at [384, 266] on span "Botón de acción" at bounding box center [376, 269] width 60 height 8
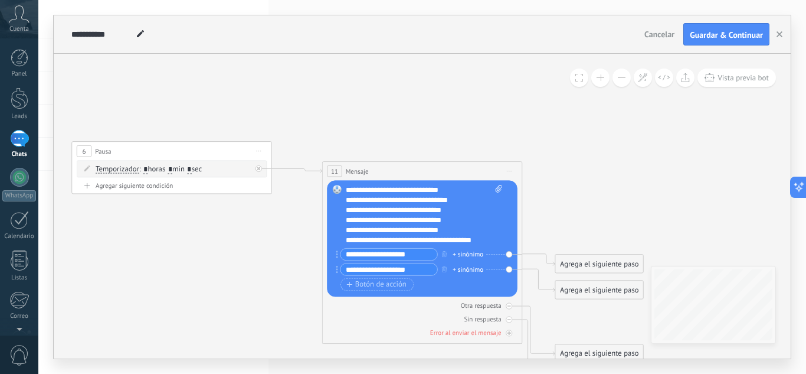
type input "**********"
drag, startPoint x: 447, startPoint y: 217, endPoint x: 323, endPoint y: 220, distance: 124.0
click at [323, 220] on div "11 Mensaje ******* (a): Todos los contactos - canales seleccionados Todos los c…" at bounding box center [422, 252] width 201 height 182
copy div "**********"
click at [371, 284] on span "Botón de acción" at bounding box center [376, 284] width 60 height 8
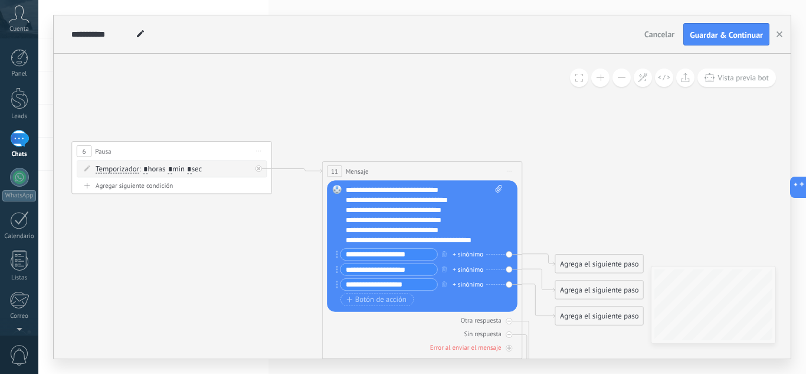
click at [420, 255] on input "**********" at bounding box center [389, 254] width 97 height 12
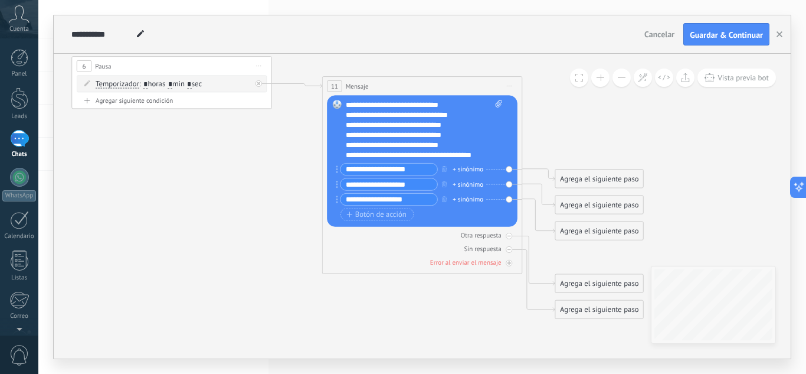
drag, startPoint x: 385, startPoint y: 171, endPoint x: 400, endPoint y: 171, distance: 14.2
click at [387, 171] on input "**********" at bounding box center [389, 169] width 97 height 12
drag, startPoint x: 385, startPoint y: 169, endPoint x: 393, endPoint y: 170, distance: 7.7
click at [385, 169] on input "**********" at bounding box center [389, 169] width 97 height 12
click at [387, 167] on input "**********" at bounding box center [389, 169] width 97 height 12
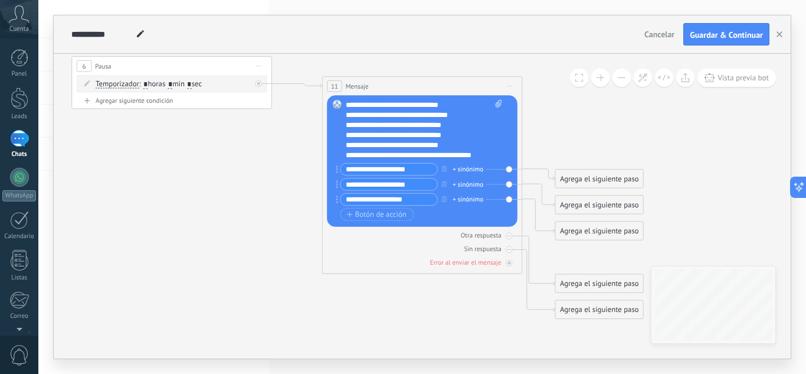
click at [416, 170] on input "**********" at bounding box center [389, 169] width 97 height 12
drag, startPoint x: 412, startPoint y: 147, endPoint x: 341, endPoint y: 139, distance: 71.2
click at [339, 133] on div "Reemplazar Quitar Convertir a mensaje de voz Arrastre la imagen aquí para adjun…" at bounding box center [422, 160] width 191 height 131
drag, startPoint x: 351, startPoint y: 197, endPoint x: 360, endPoint y: 199, distance: 9.0
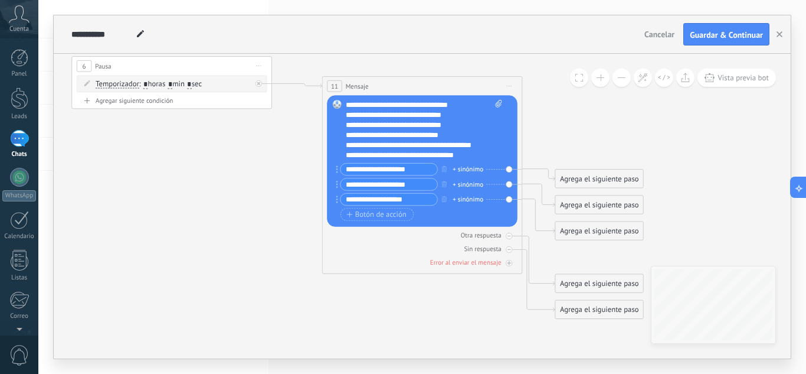
click at [352, 197] on input "**********" at bounding box center [389, 200] width 97 height 12
click at [417, 198] on input "**********" at bounding box center [389, 200] width 97 height 12
type input "**********"
drag, startPoint x: 354, startPoint y: 184, endPoint x: 380, endPoint y: 185, distance: 25.4
click at [355, 184] on input "**********" at bounding box center [389, 184] width 97 height 12
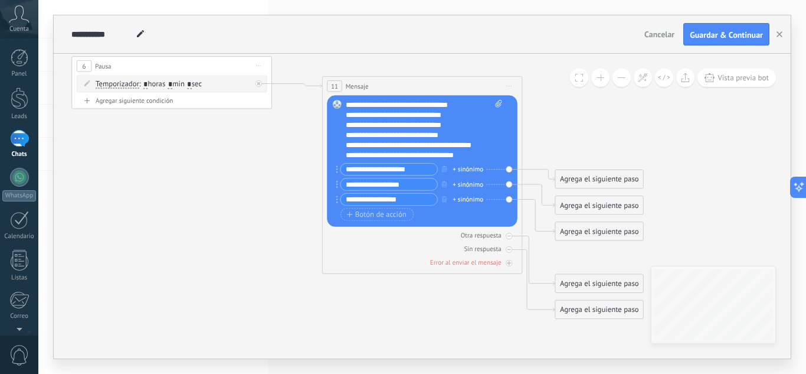
drag, startPoint x: 359, startPoint y: 184, endPoint x: 367, endPoint y: 182, distance: 7.2
click at [361, 183] on input "**********" at bounding box center [389, 184] width 97 height 12
type input "**********"
click at [361, 199] on input "**********" at bounding box center [389, 200] width 97 height 12
click at [361, 200] on input "**********" at bounding box center [389, 200] width 97 height 12
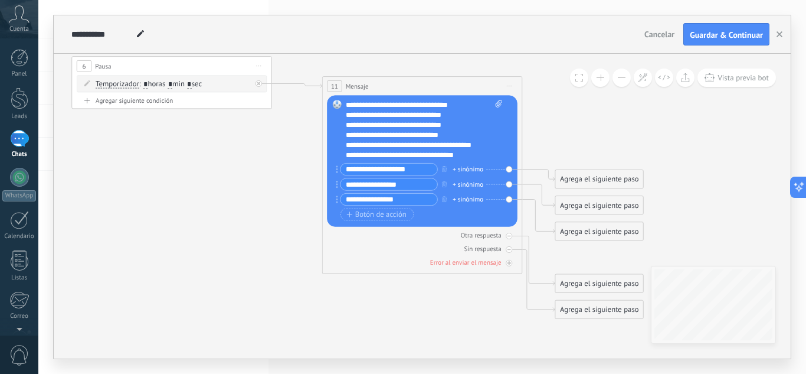
type input "**********"
click at [352, 171] on input "**********" at bounding box center [389, 169] width 97 height 12
click at [355, 171] on input "**********" at bounding box center [389, 169] width 97 height 12
click at [354, 171] on input "**********" at bounding box center [389, 169] width 97 height 12
click at [353, 169] on input "**********" at bounding box center [389, 169] width 97 height 12
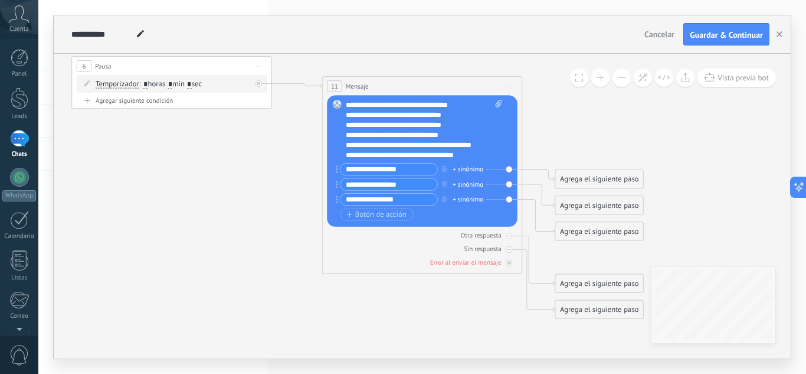
click at [411, 172] on input "**********" at bounding box center [389, 169] width 97 height 12
type input "**********"
drag, startPoint x: 392, startPoint y: 146, endPoint x: 359, endPoint y: 141, distance: 33.4
click at [346, 142] on div "**********" at bounding box center [415, 145] width 139 height 10
drag, startPoint x: 426, startPoint y: 145, endPoint x: 338, endPoint y: 145, distance: 87.9
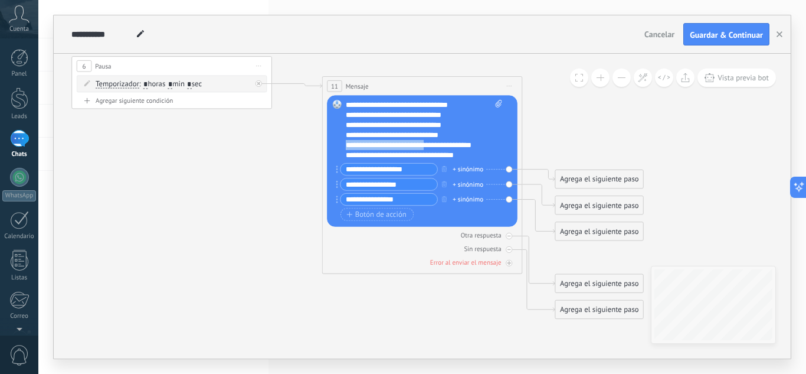
click at [335, 146] on div "Reemplazar Quitar Convertir a mensaje de voz Arrastre la imagen aquí para adjun…" at bounding box center [422, 160] width 191 height 131
copy div "**********"
click at [377, 214] on span "Botón de acción" at bounding box center [376, 214] width 60 height 8
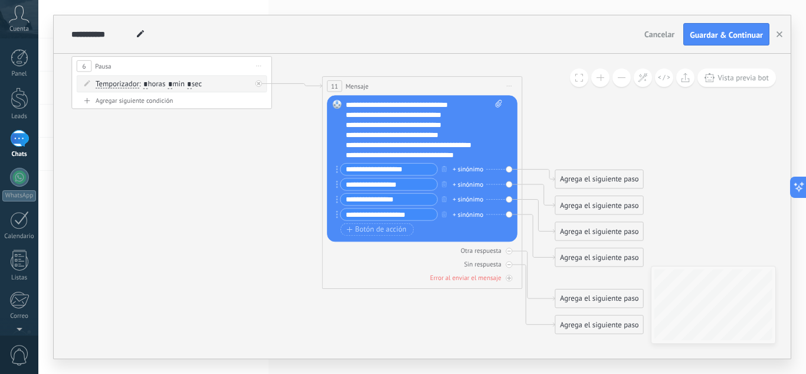
drag, startPoint x: 354, startPoint y: 217, endPoint x: 403, endPoint y: 186, distance: 57.8
click at [355, 215] on input "**********" at bounding box center [389, 214] width 97 height 12
drag, startPoint x: 362, startPoint y: 216, endPoint x: 405, endPoint y: 197, distance: 47.8
click at [361, 216] on input "**********" at bounding box center [389, 214] width 97 height 12
click at [407, 215] on input "**********" at bounding box center [389, 214] width 97 height 12
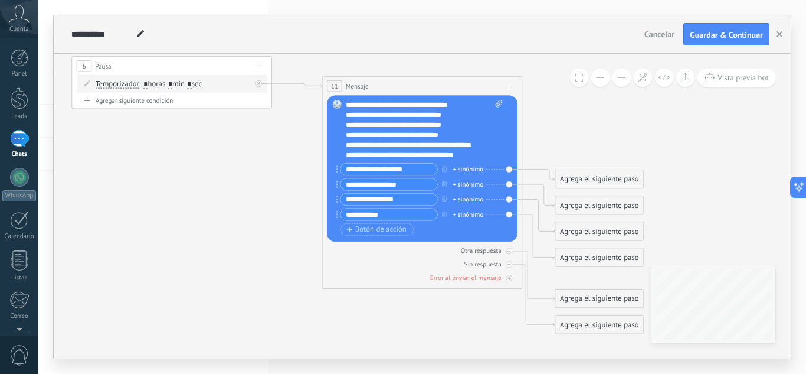
type input "**********"
drag, startPoint x: 400, startPoint y: 154, endPoint x: 353, endPoint y: 135, distance: 50.5
click at [353, 135] on div "**********" at bounding box center [415, 135] width 139 height 10
click at [387, 227] on span "Botón de acción" at bounding box center [376, 229] width 60 height 8
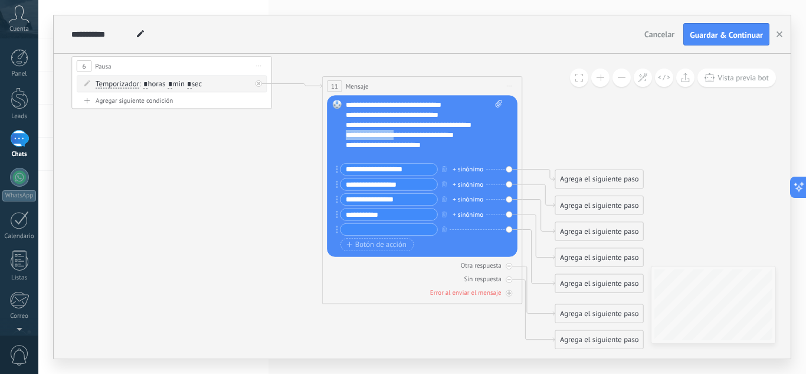
drag, startPoint x: 400, startPoint y: 135, endPoint x: 326, endPoint y: 131, distance: 74.5
click at [326, 132] on div "11 Mensaje ******* (a): Todos los contactos - canales seleccionados Todos los c…" at bounding box center [422, 189] width 201 height 227
copy div "**********"
click at [371, 228] on input "text" at bounding box center [389, 230] width 97 height 12
paste input "**********"
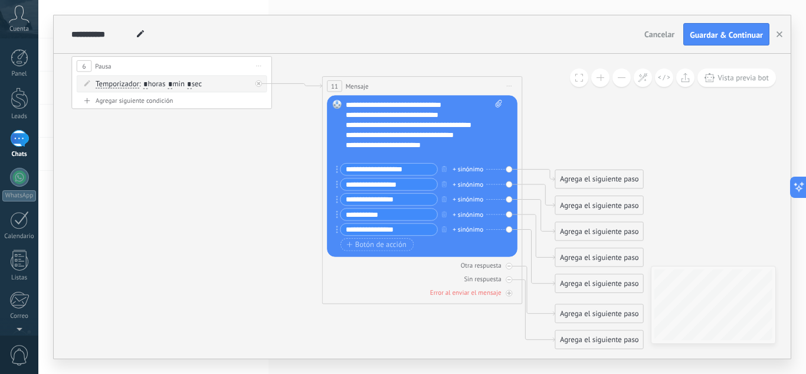
click at [354, 229] on input "**********" at bounding box center [389, 230] width 97 height 12
click at [361, 227] on input "**********" at bounding box center [389, 230] width 97 height 12
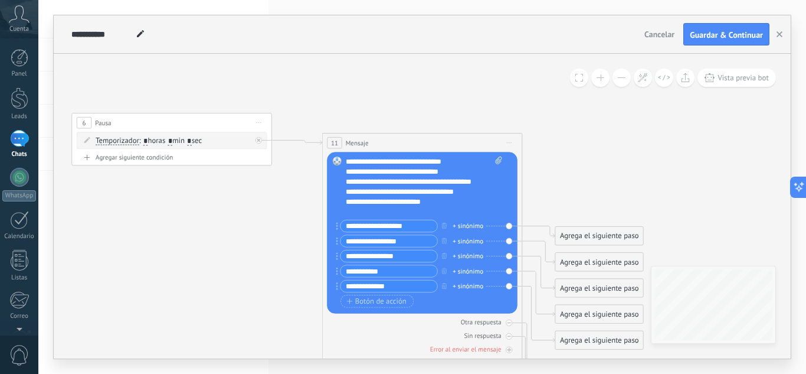
type input "**********"
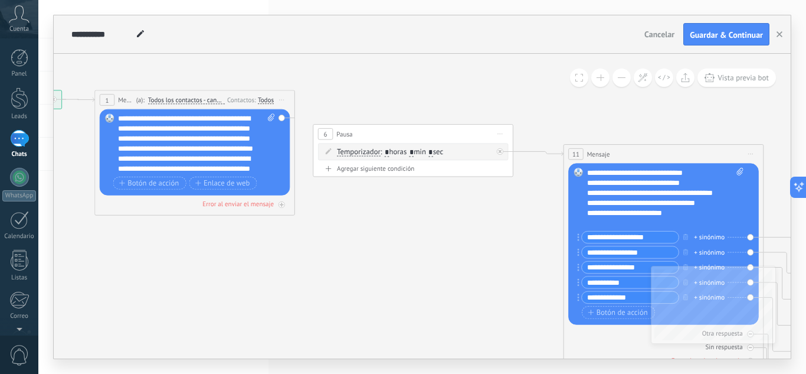
drag, startPoint x: 77, startPoint y: 223, endPoint x: 312, endPoint y: 219, distance: 234.3
click at [319, 233] on icon at bounding box center [413, 252] width 1375 height 827
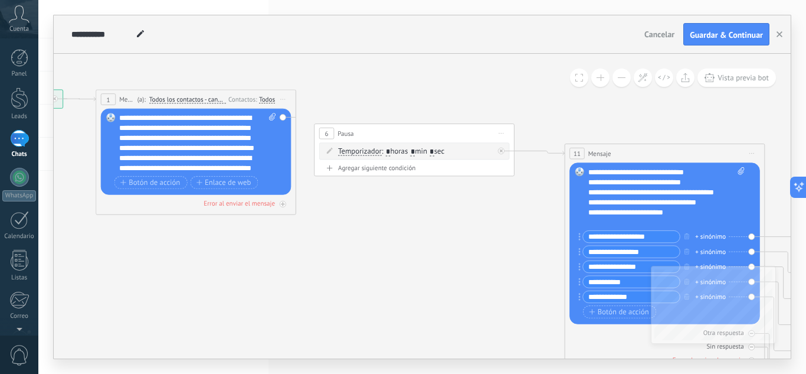
click at [269, 173] on span at bounding box center [270, 143] width 9 height 60
click input "Subir" at bounding box center [0, 0] width 0 height 0
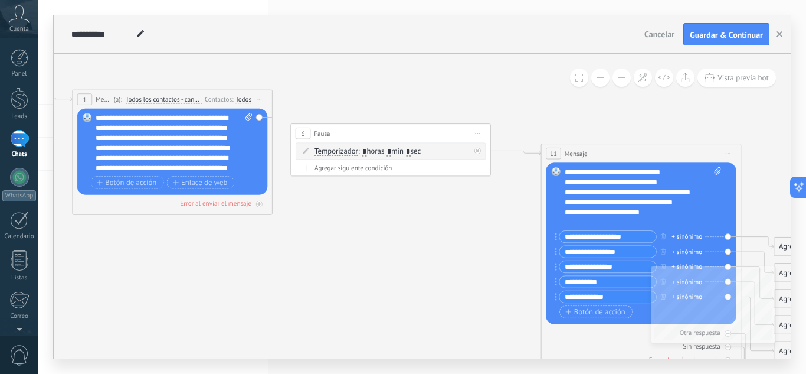
drag, startPoint x: 388, startPoint y: 224, endPoint x: 326, endPoint y: 215, distance: 61.9
click at [326, 215] on icon at bounding box center [391, 252] width 1375 height 827
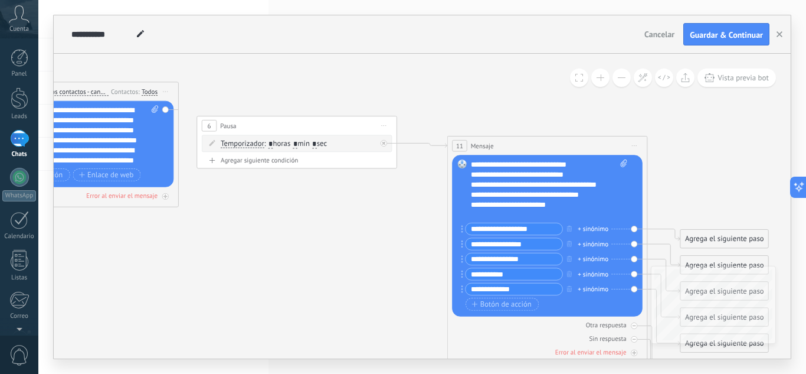
drag, startPoint x: 326, startPoint y: 215, endPoint x: 277, endPoint y: 215, distance: 49.0
click at [273, 216] on icon at bounding box center [297, 244] width 1375 height 827
click at [581, 81] on span at bounding box center [579, 78] width 8 height 8
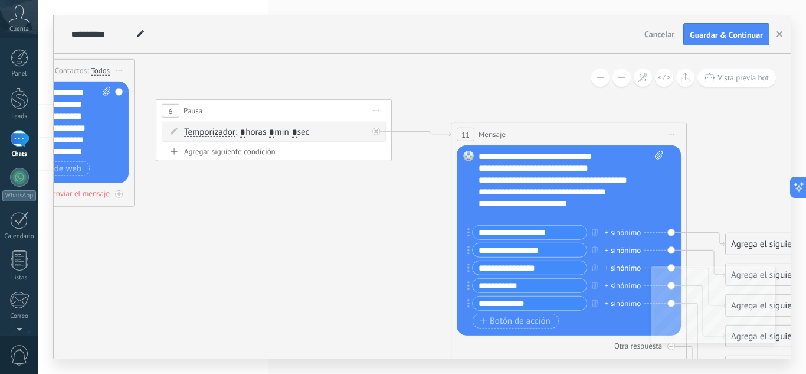
click at [623, 80] on button at bounding box center [622, 77] width 18 height 18
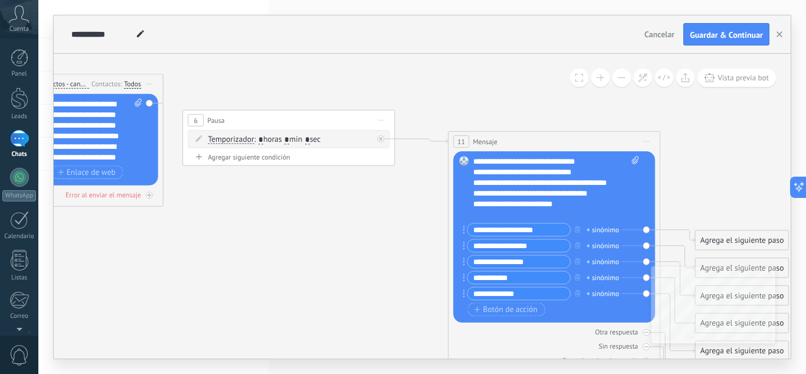
click at [623, 80] on button at bounding box center [622, 77] width 18 height 18
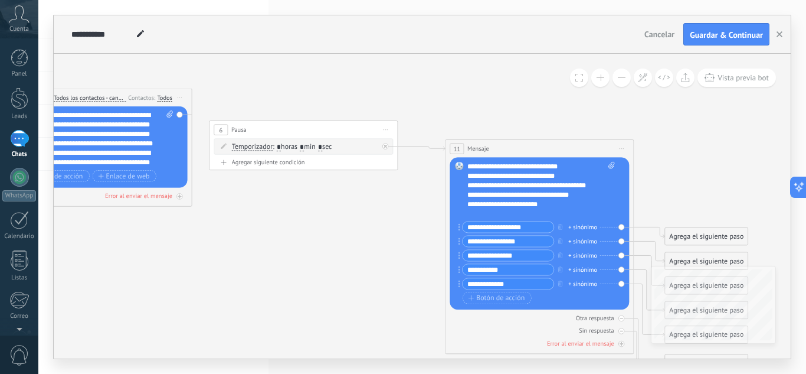
click at [623, 80] on button at bounding box center [622, 77] width 18 height 18
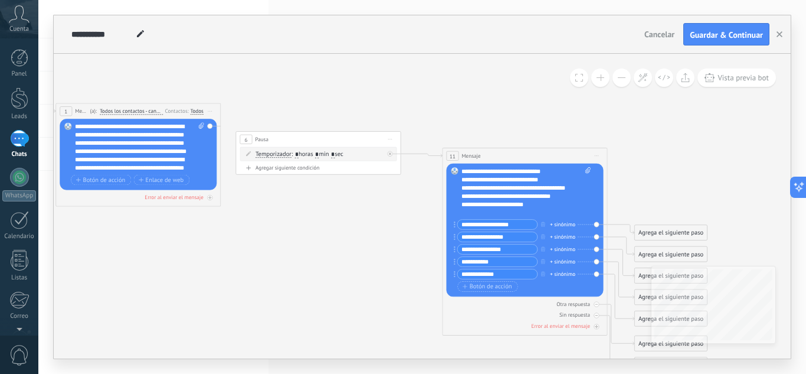
click at [622, 80] on button at bounding box center [622, 77] width 18 height 18
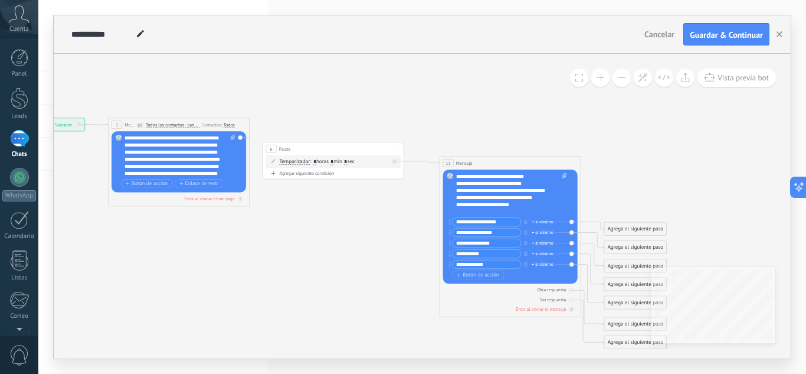
click at [619, 80] on button at bounding box center [622, 77] width 18 height 18
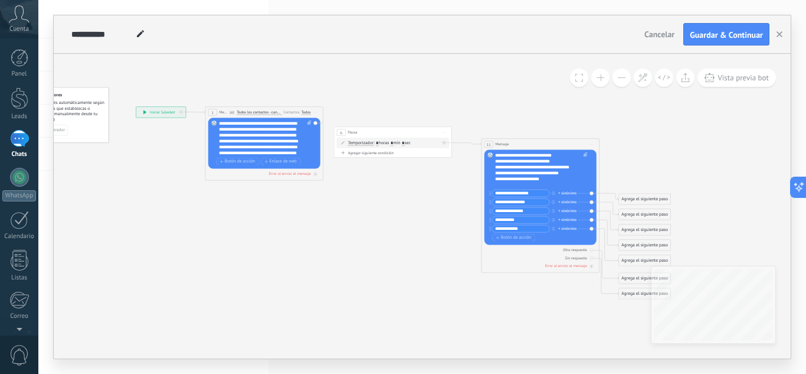
drag, startPoint x: 685, startPoint y: 180, endPoint x: 730, endPoint y: 154, distance: 51.8
click at [730, 154] on icon at bounding box center [393, 203] width 810 height 488
click at [603, 79] on button at bounding box center [600, 77] width 18 height 18
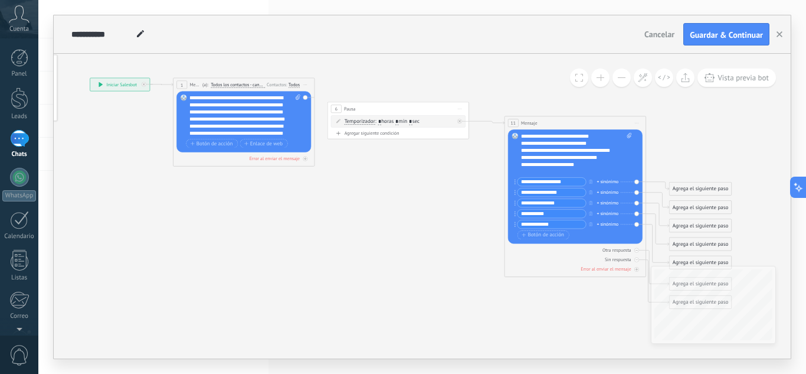
drag, startPoint x: 277, startPoint y: 237, endPoint x: 207, endPoint y: 227, distance: 71.5
click at [207, 228] on icon at bounding box center [399, 193] width 972 height 585
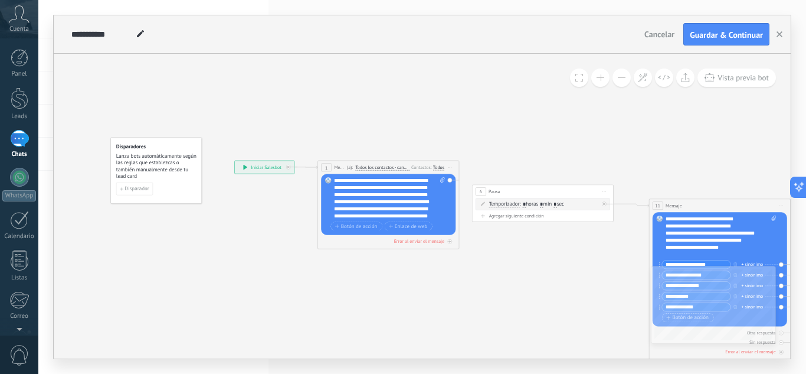
drag, startPoint x: 284, startPoint y: 256, endPoint x: 348, endPoint y: 308, distance: 82.2
click at [453, 339] on icon at bounding box center [543, 275] width 972 height 585
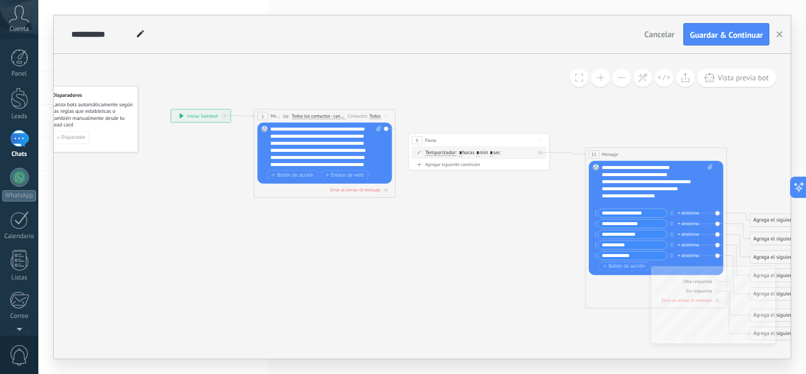
drag, startPoint x: 355, startPoint y: 315, endPoint x: 292, endPoint y: 265, distance: 81.1
click at [292, 265] on icon at bounding box center [480, 224] width 972 height 585
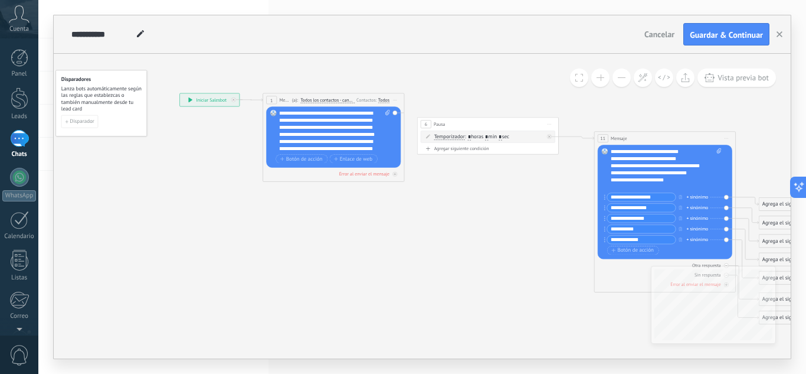
drag, startPoint x: 391, startPoint y: 290, endPoint x: 400, endPoint y: 274, distance: 18.2
click at [400, 274] on icon at bounding box center [488, 208] width 972 height 585
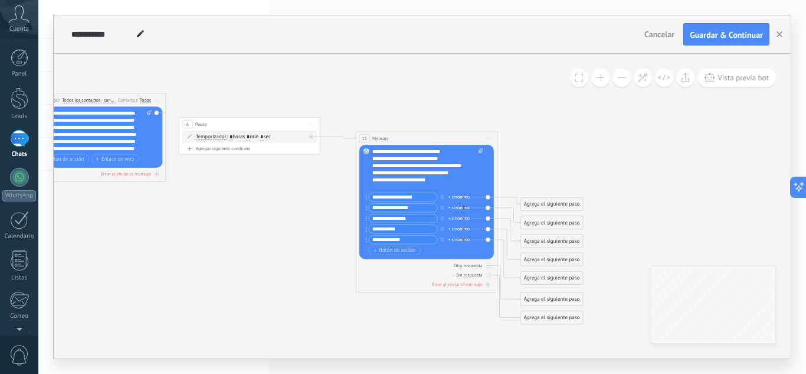
drag, startPoint x: 474, startPoint y: 269, endPoint x: 237, endPoint y: 269, distance: 236.7
click at [235, 269] on icon at bounding box center [250, 208] width 972 height 585
click at [600, 80] on button at bounding box center [600, 77] width 18 height 18
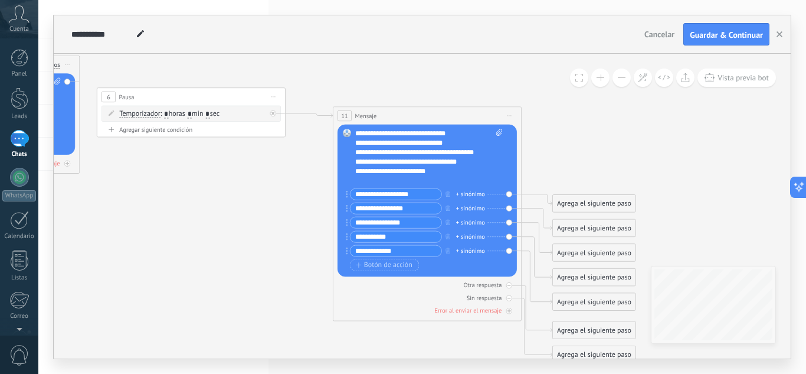
click at [600, 79] on button at bounding box center [600, 77] width 18 height 18
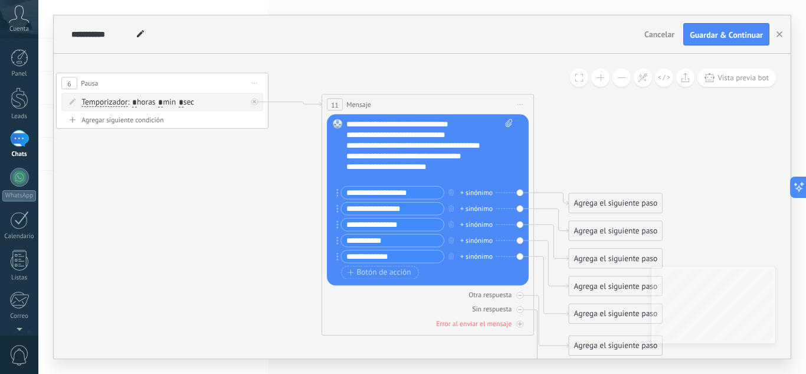
click at [600, 79] on button at bounding box center [600, 77] width 18 height 18
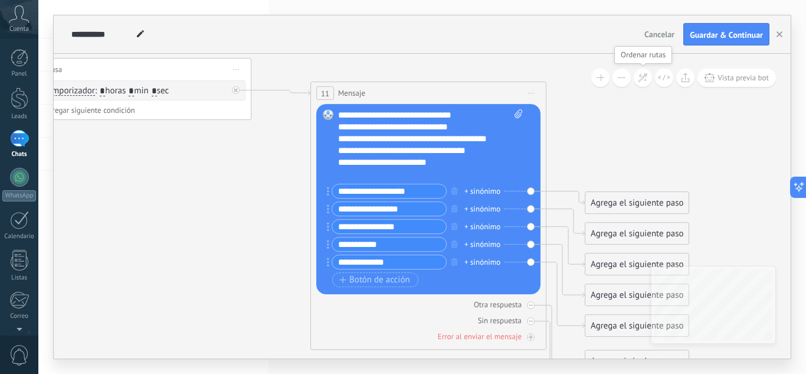
click at [644, 81] on icon at bounding box center [643, 78] width 10 height 10
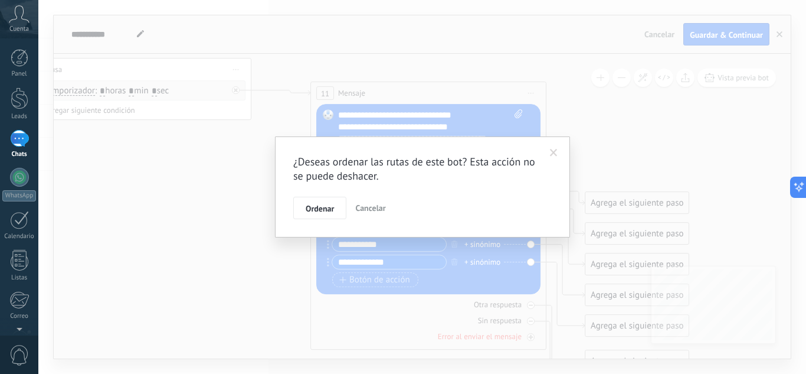
click at [558, 154] on span at bounding box center [553, 153] width 19 height 20
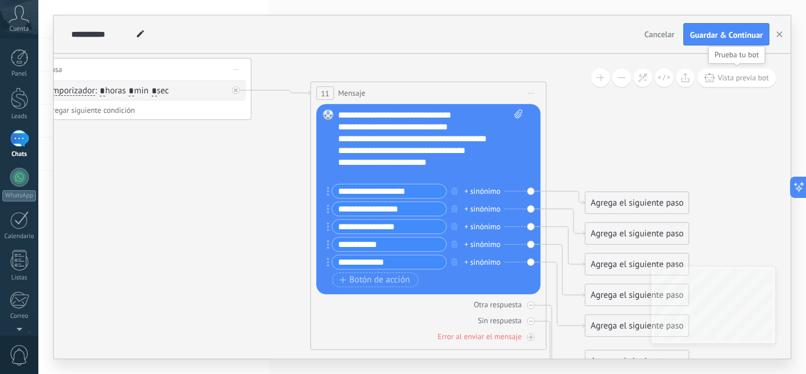
click at [747, 81] on span "Vista previa bot" at bounding box center [743, 78] width 51 height 10
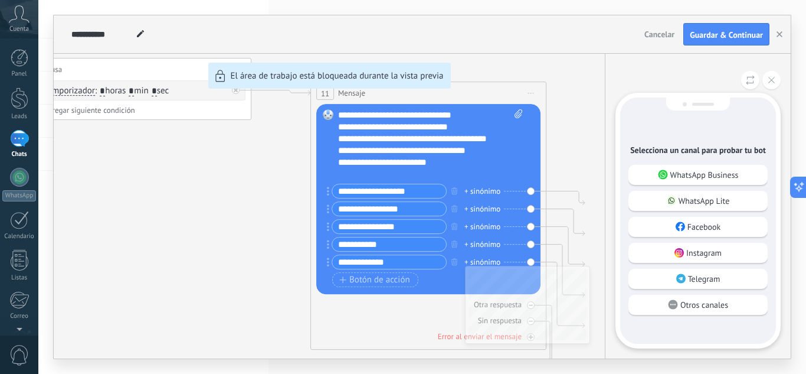
click at [718, 176] on p "WhatsApp Business" at bounding box center [704, 174] width 68 height 11
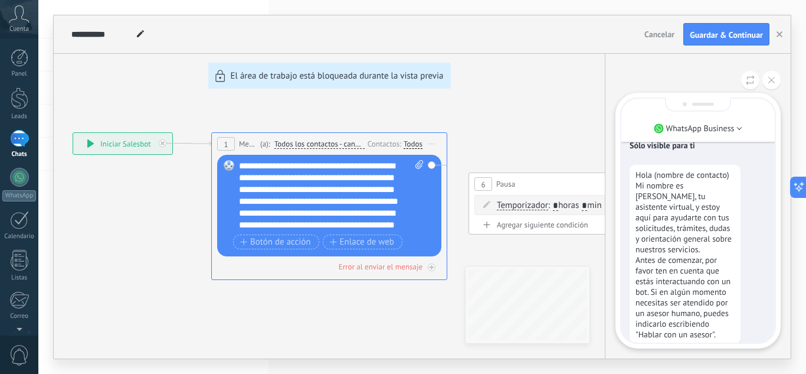
scroll to position [0, 0]
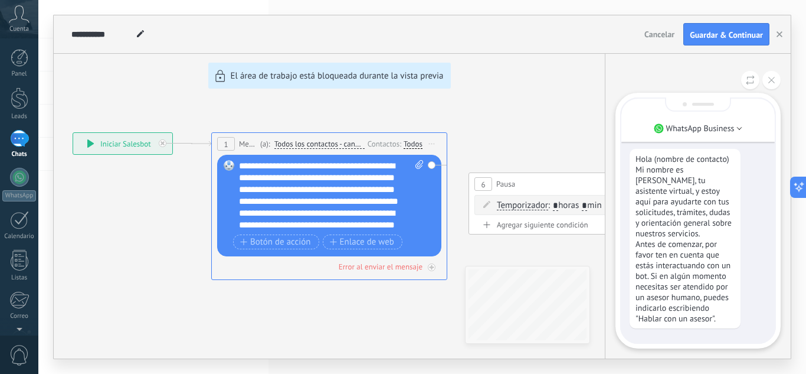
click at [734, 295] on p "Hola (nombre de contacto) Mi nombre es [PERSON_NAME], tu asistente virtual, y e…" at bounding box center [685, 238] width 99 height 170
click at [717, 300] on p "Hola (nombre de contacto) Mi nombre es [PERSON_NAME], tu asistente virtual, y e…" at bounding box center [685, 238] width 99 height 170
click at [723, 316] on p "Hola (nombre de contacto) Mi nombre es [PERSON_NAME], tu asistente virtual, y e…" at bounding box center [685, 238] width 99 height 170
click at [418, 230] on div "**********" at bounding box center [422, 186] width 737 height 343
click at [436, 165] on div "**********" at bounding box center [422, 186] width 737 height 343
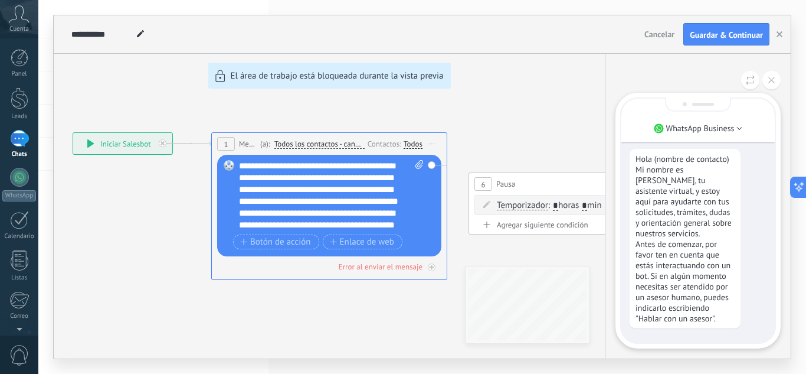
click at [432, 166] on div "**********" at bounding box center [422, 186] width 737 height 343
click at [374, 241] on div "**********" at bounding box center [422, 186] width 737 height 343
click at [293, 244] on div "**********" at bounding box center [422, 186] width 737 height 343
click at [746, 82] on icon at bounding box center [750, 80] width 9 height 10
click at [707, 330] on div "Sólo visible para ti Hola (nombre de contacto) Mi nombre es [PERSON_NAME], tu a…" at bounding box center [698, 207] width 153 height 270
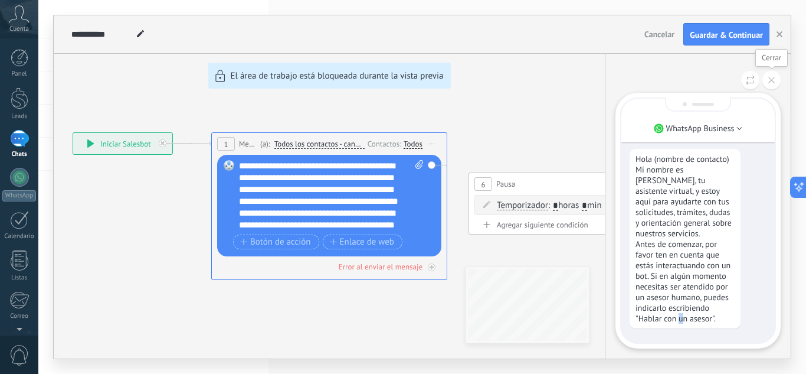
click at [771, 82] on button at bounding box center [772, 80] width 18 height 18
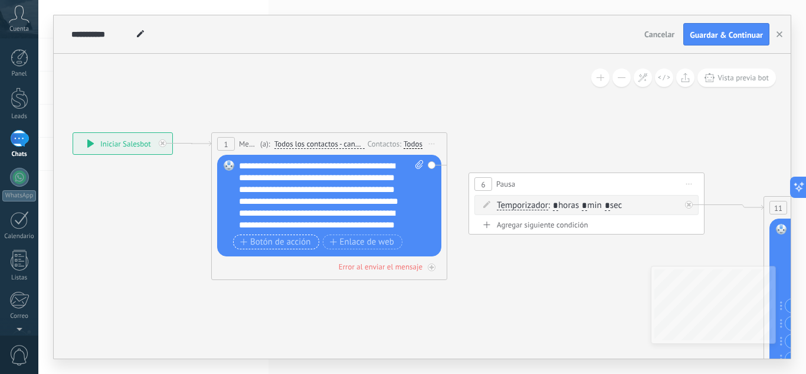
click at [273, 244] on span "Botón de acción" at bounding box center [275, 241] width 71 height 9
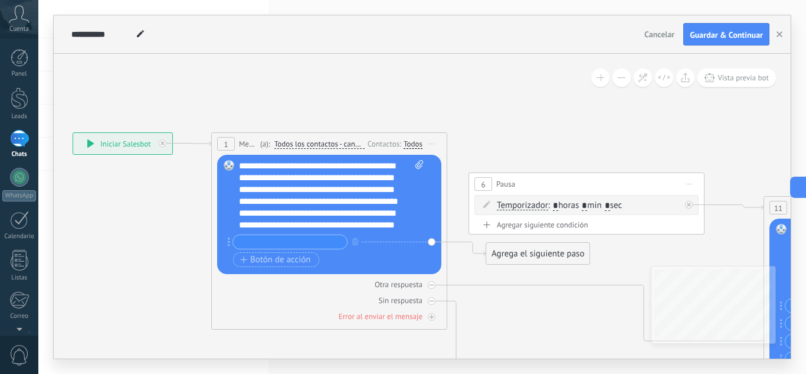
drag, startPoint x: 442, startPoint y: 240, endPoint x: 457, endPoint y: 241, distance: 14.9
click at [73, 94] on div "**********" at bounding box center [73, 94] width 0 height 0
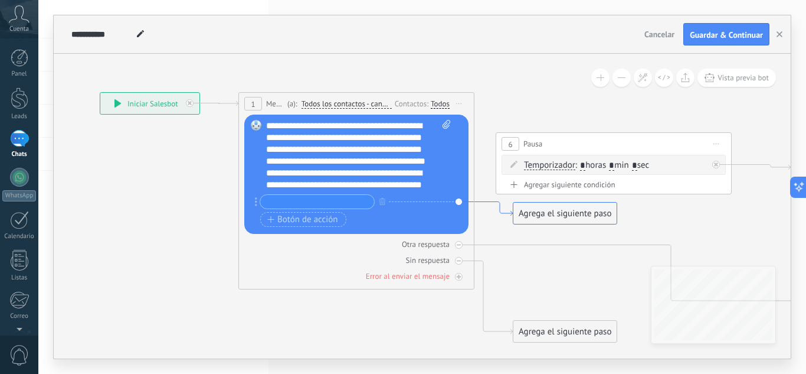
drag, startPoint x: 457, startPoint y: 243, endPoint x: 484, endPoint y: 202, distance: 48.5
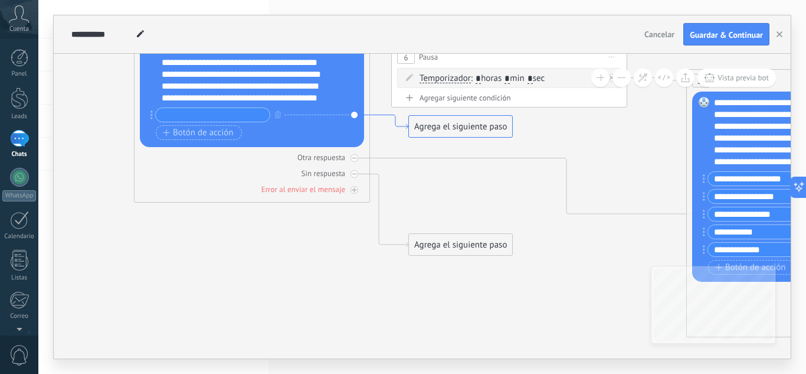
drag, startPoint x: 506, startPoint y: 211, endPoint x: 401, endPoint y: 124, distance: 135.8
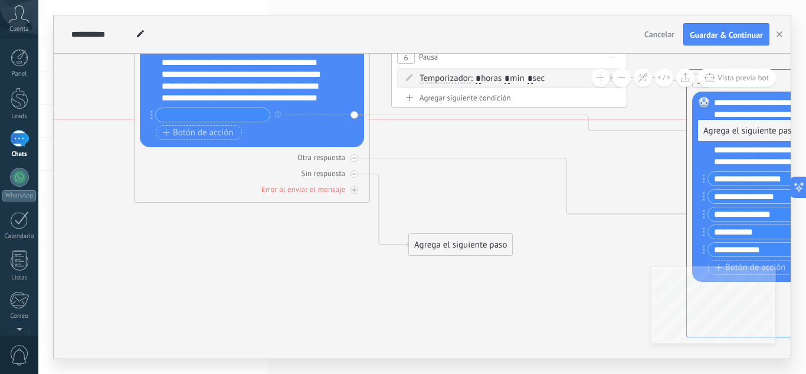
drag, startPoint x: 430, startPoint y: 129, endPoint x: 719, endPoint y: 134, distance: 289.2
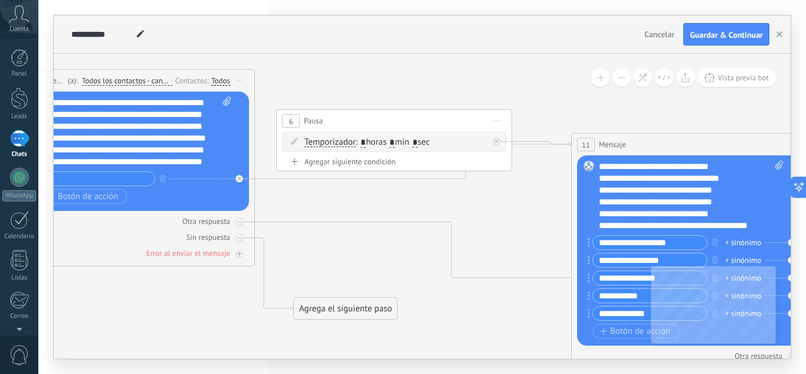
drag, startPoint x: 639, startPoint y: 242, endPoint x: 533, endPoint y: 221, distance: 107.7
click at [533, 221] on icon at bounding box center [395, 250] width 1620 height 953
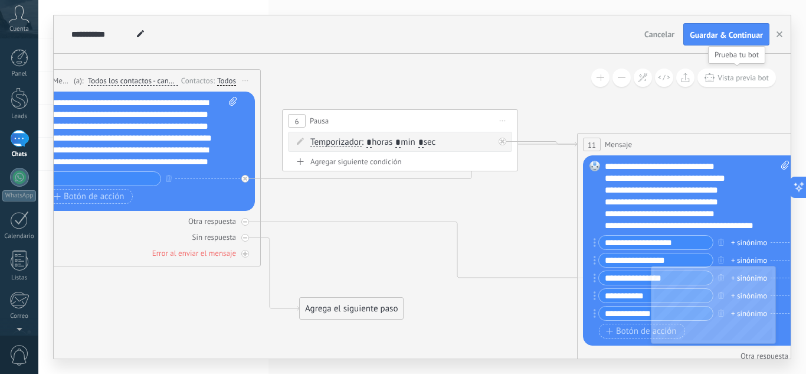
click at [732, 84] on button "Vista previa bot" at bounding box center [737, 77] width 79 height 18
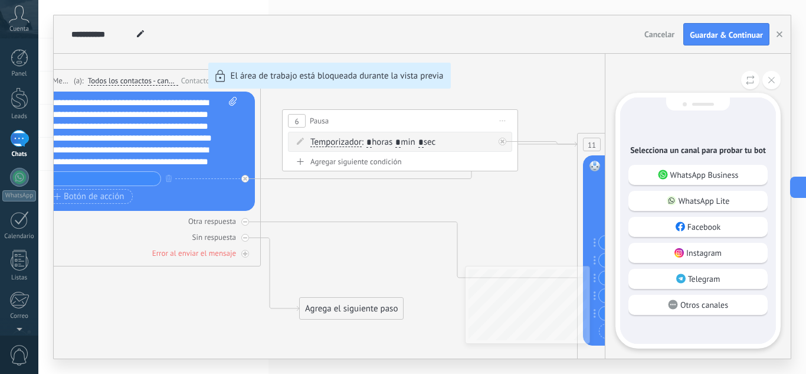
click at [696, 173] on p "WhatsApp Business" at bounding box center [704, 174] width 68 height 11
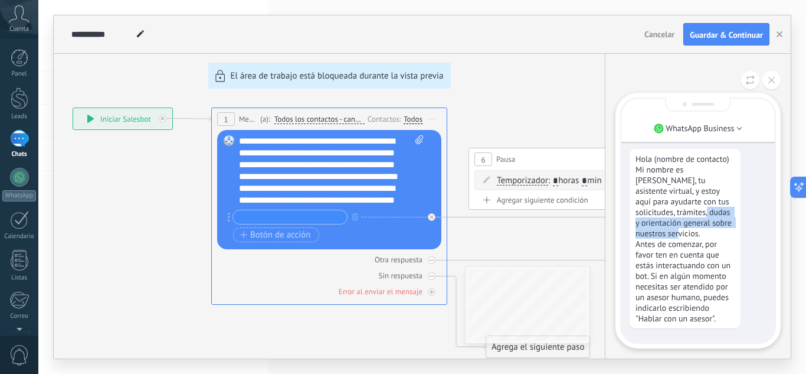
drag, startPoint x: 753, startPoint y: 232, endPoint x: 749, endPoint y: 217, distance: 15.7
click at [749, 217] on div "Hola (nombre de contacto) Mi nombre es [PERSON_NAME], tu asistente virtual, y e…" at bounding box center [698, 238] width 137 height 179
click at [757, 241] on div "Hola (nombre de contacto) Mi nombre es [PERSON_NAME], tu asistente virtual, y e…" at bounding box center [698, 238] width 137 height 179
drag, startPoint x: 736, startPoint y: 245, endPoint x: 649, endPoint y: 224, distance: 89.2
click at [649, 224] on div "Hola (nombre de contacto) Mi nombre es [PERSON_NAME], tu asistente virtual, y e…" at bounding box center [685, 238] width 111 height 179
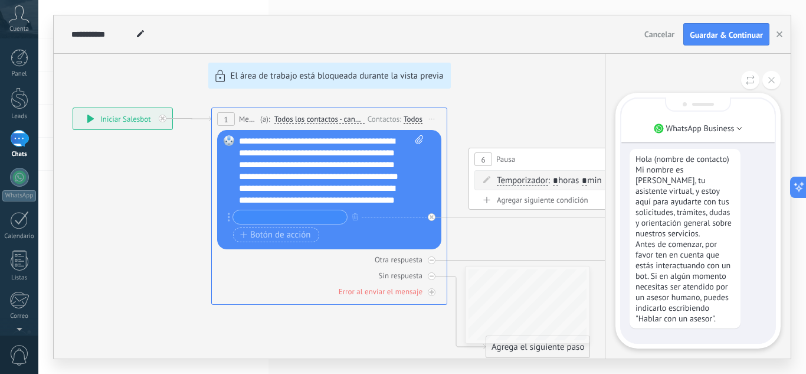
click at [709, 287] on p "Hola (nombre de contacto) Mi nombre es [PERSON_NAME], tu asistente virtual, y e…" at bounding box center [685, 238] width 99 height 170
click at [723, 328] on div "Hola (nombre de contacto) Mi nombre es [PERSON_NAME], tu asistente virtual, y e…" at bounding box center [685, 238] width 111 height 179
click at [689, 341] on div "Sólo visible para ti Hola (nombre de contacto) Mi nombre es [PERSON_NAME], tu a…" at bounding box center [698, 207] width 153 height 270
click at [690, 341] on div "Sólo visible para ti Hola (nombre de contacto) Mi nombre es [PERSON_NAME], tu a…" at bounding box center [698, 207] width 153 height 270
click at [719, 133] on p "WhatsApp Business" at bounding box center [700, 128] width 68 height 11
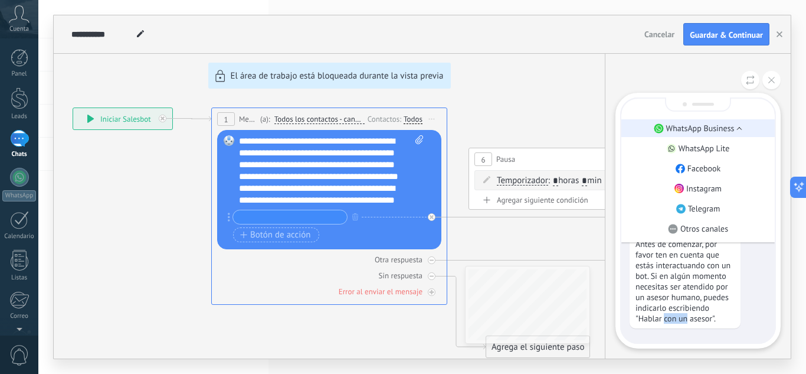
click at [728, 128] on p "WhatsApp Business" at bounding box center [700, 128] width 68 height 11
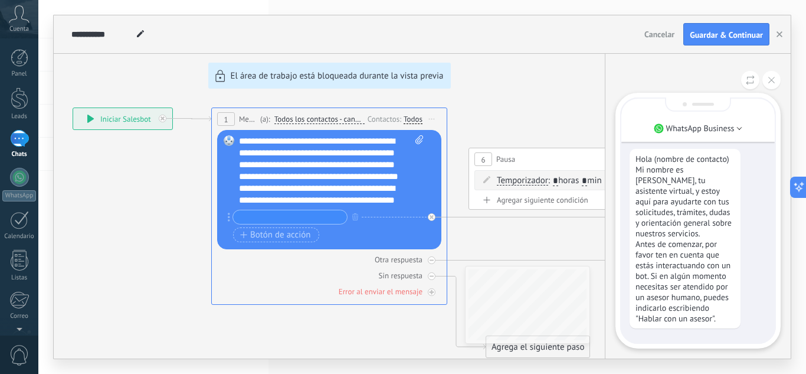
click at [770, 254] on div "Sólo visible para ti Hola (nombre de contacto) Mi nombre es [PERSON_NAME], tu a…" at bounding box center [698, 207] width 153 height 270
drag, startPoint x: 518, startPoint y: 248, endPoint x: 472, endPoint y: 239, distance: 47.6
click at [471, 239] on div "**********" at bounding box center [422, 186] width 737 height 343
click at [772, 81] on icon at bounding box center [771, 80] width 6 height 6
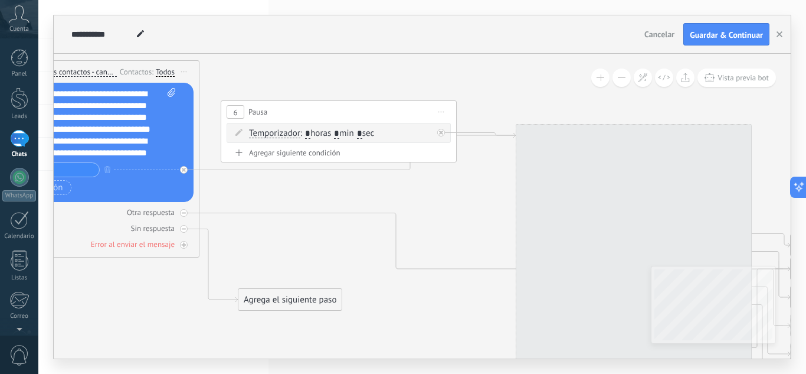
drag, startPoint x: 737, startPoint y: 236, endPoint x: 486, endPoint y: 187, distance: 255.6
click at [486, 187] on icon at bounding box center [340, 241] width 1620 height 953
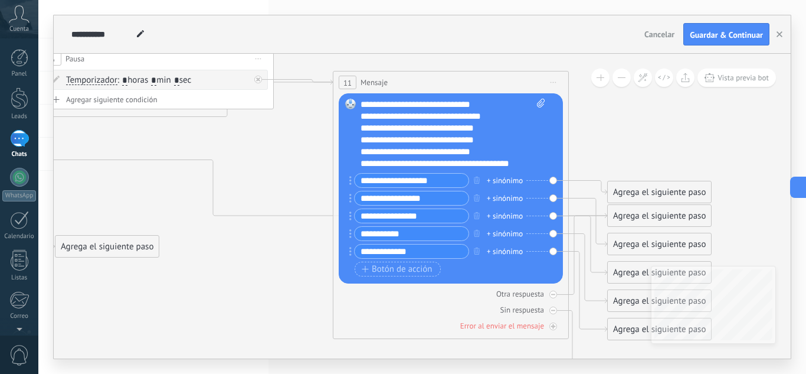
drag, startPoint x: 470, startPoint y: 195, endPoint x: 290, endPoint y: 143, distance: 187.2
click at [290, 143] on icon at bounding box center [157, 188] width 1620 height 953
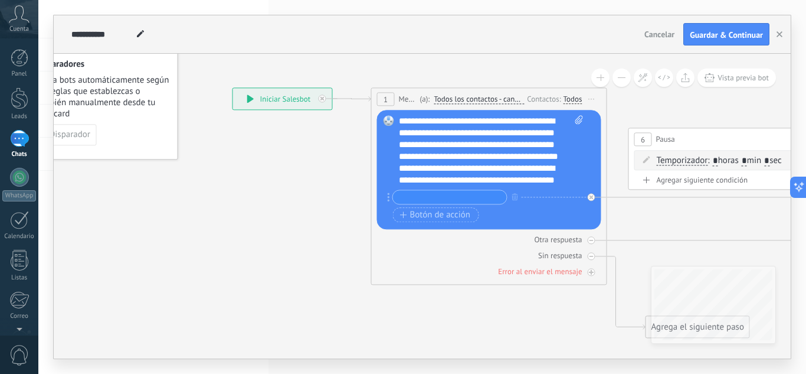
drag, startPoint x: 486, startPoint y: 309, endPoint x: 493, endPoint y: 308, distance: 7.2
click at [489, 310] on icon at bounding box center [747, 268] width 1620 height 953
drag, startPoint x: 555, startPoint y: 311, endPoint x: 591, endPoint y: 287, distance: 43.4
click at [502, 294] on icon at bounding box center [749, 268] width 1620 height 953
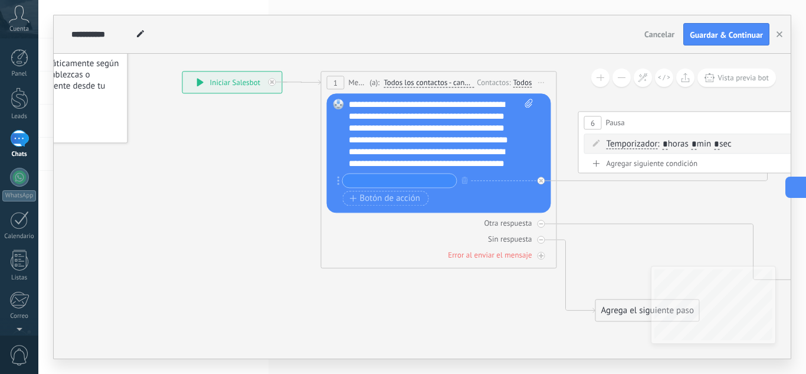
click at [798, 185] on icon at bounding box center [795, 187] width 12 height 12
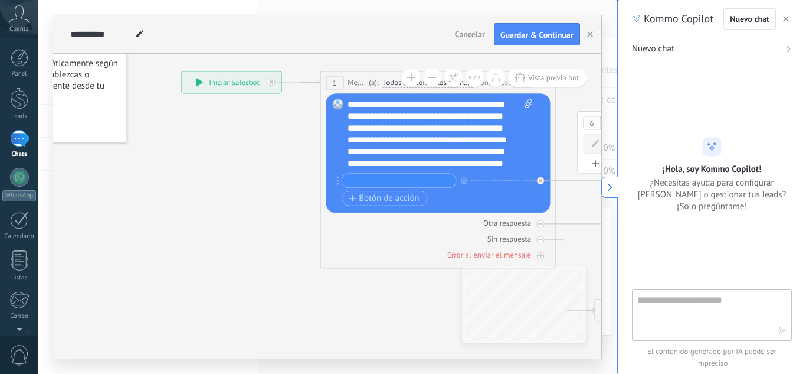
click at [785, 17] on icon "button" at bounding box center [786, 19] width 6 height 6
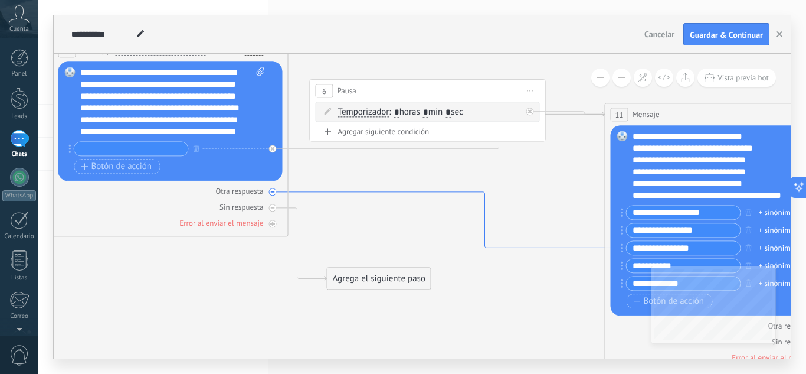
drag, startPoint x: 667, startPoint y: 220, endPoint x: 456, endPoint y: 187, distance: 213.9
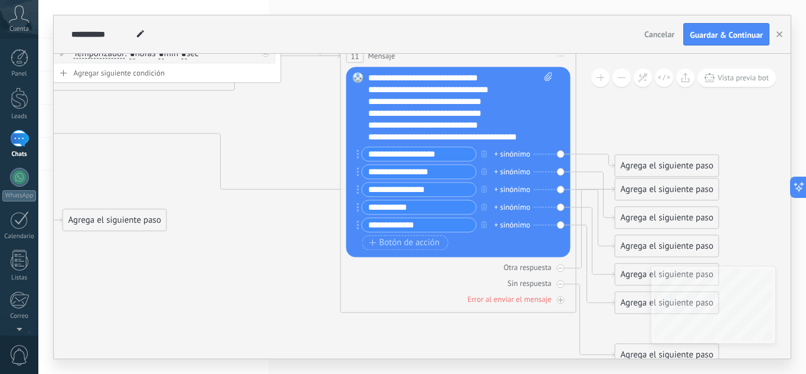
drag, startPoint x: 525, startPoint y: 166, endPoint x: 420, endPoint y: 146, distance: 106.9
click at [276, 106] on icon at bounding box center [164, 161] width 1620 height 953
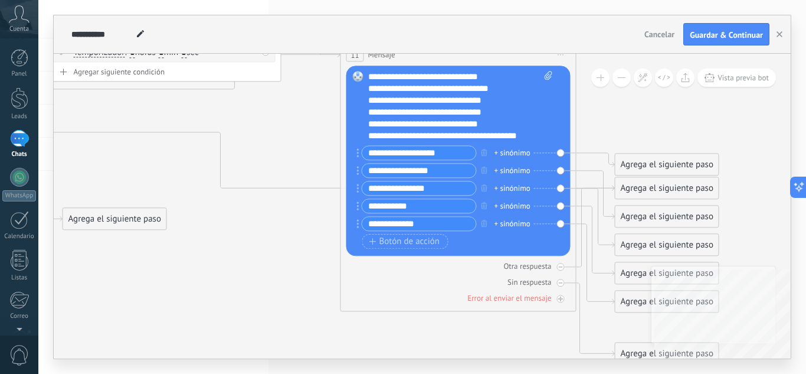
drag, startPoint x: 652, startPoint y: 322, endPoint x: 575, endPoint y: 315, distance: 77.1
drag, startPoint x: 552, startPoint y: 310, endPoint x: 571, endPoint y: 235, distance: 77.4
click at [571, 236] on div "11 Mensaje ******* (a): Todos los contactos - canales seleccionados Todos los c…" at bounding box center [459, 177] width 236 height 268
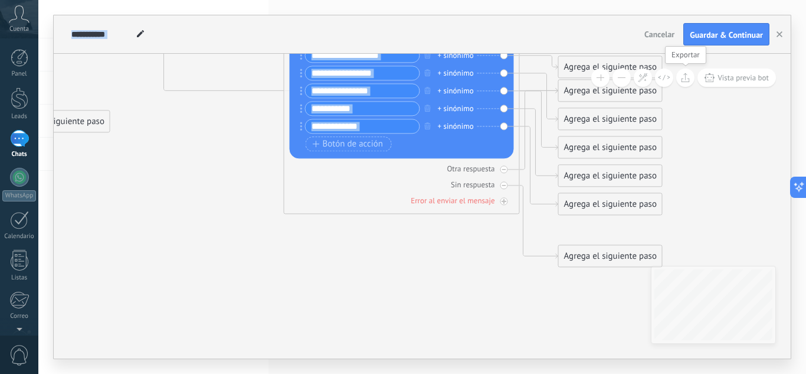
drag, startPoint x: 737, startPoint y: 170, endPoint x: 677, endPoint y: 113, distance: 82.7
click at [681, 74] on div "**********" at bounding box center [422, 206] width 737 height 305
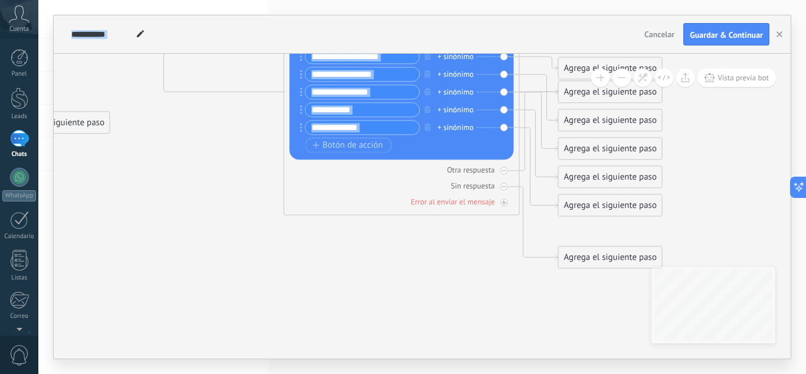
click at [621, 79] on button at bounding box center [622, 77] width 18 height 18
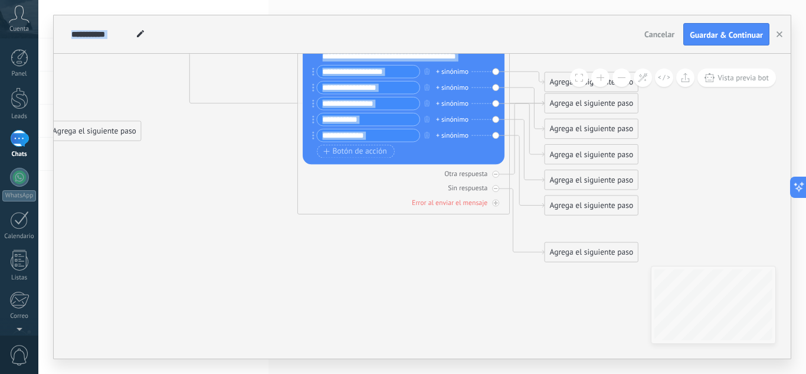
click at [622, 79] on button at bounding box center [622, 77] width 18 height 18
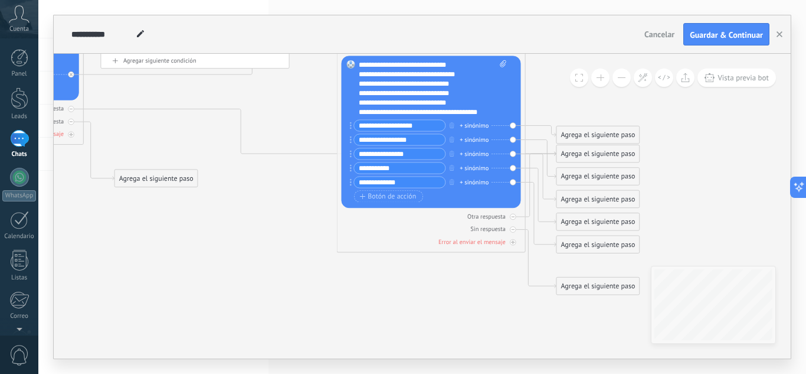
drag, startPoint x: 699, startPoint y: 192, endPoint x: 732, endPoint y: 228, distance: 48.9
click at [724, 234] on icon at bounding box center [196, 132] width 1296 height 762
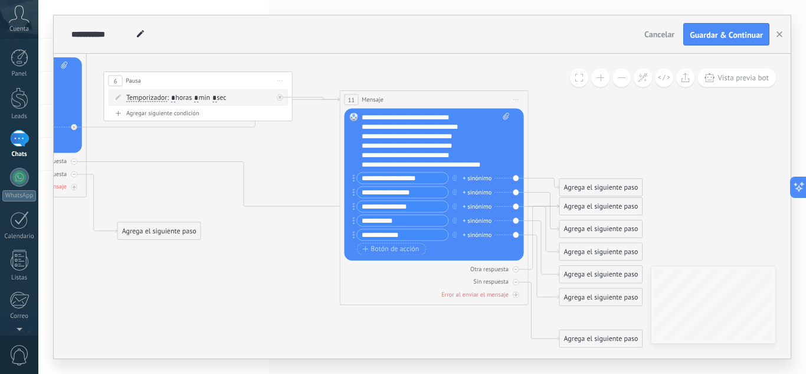
drag, startPoint x: 740, startPoint y: 182, endPoint x: 746, endPoint y: 218, distance: 37.1
click at [746, 220] on icon at bounding box center [199, 184] width 1296 height 762
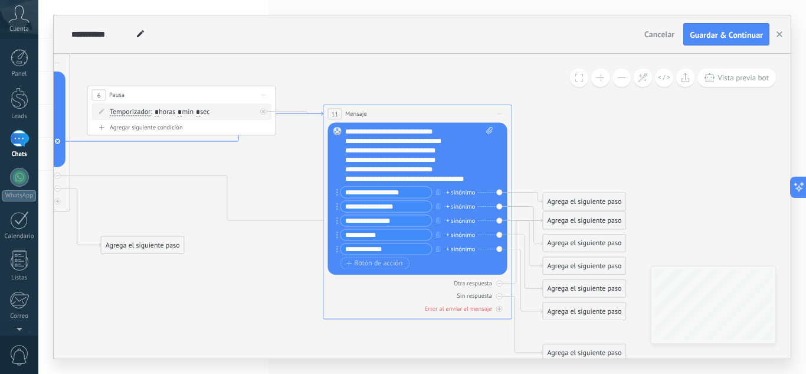
drag, startPoint x: 327, startPoint y: 101, endPoint x: 309, endPoint y: 120, distance: 26.3
click at [309, 116] on icon at bounding box center [196, 127] width 253 height 30
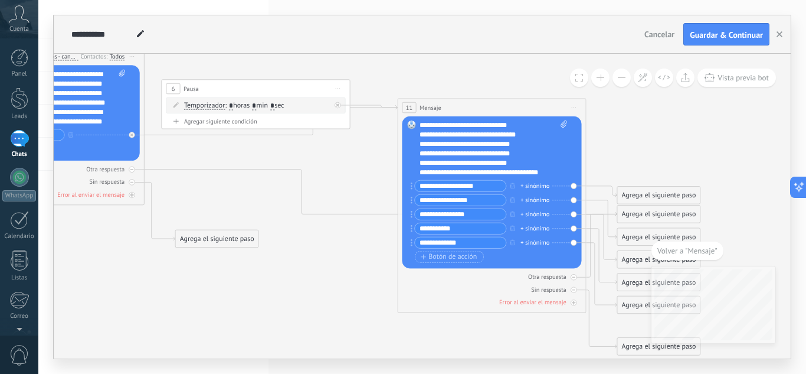
drag, startPoint x: 307, startPoint y: 147, endPoint x: 411, endPoint y: 149, distance: 104.5
click at [411, 148] on icon at bounding box center [257, 192] width 1296 height 762
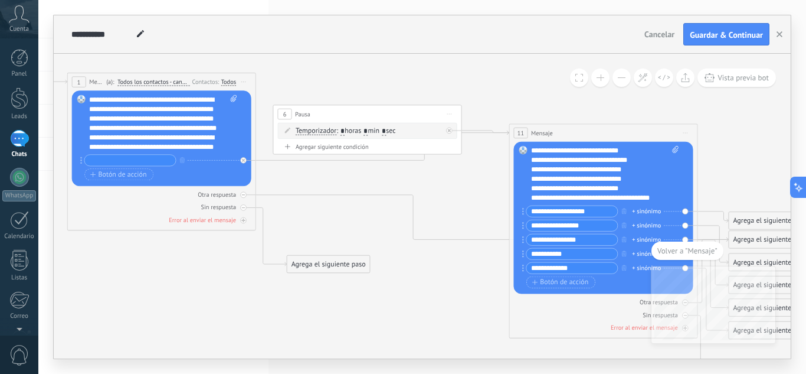
drag, startPoint x: 403, startPoint y: 145, endPoint x: 485, endPoint y: 161, distance: 83.0
click at [460, 168] on icon at bounding box center [368, 218] width 1296 height 762
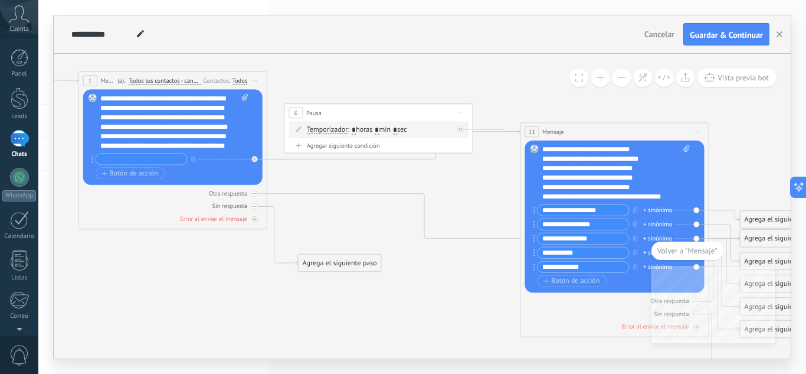
click at [655, 38] on span "Cancelar" at bounding box center [660, 34] width 30 height 11
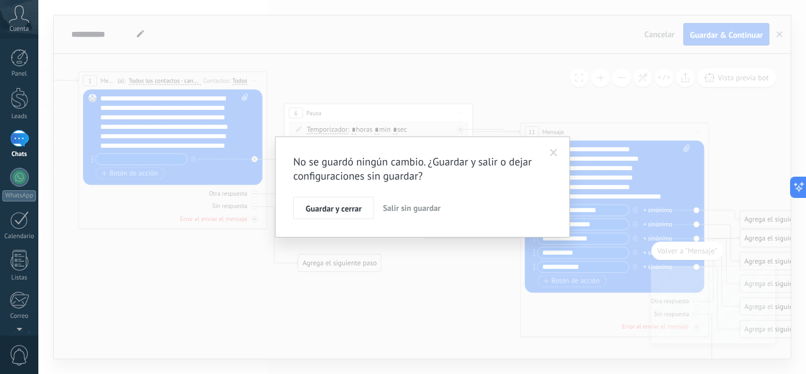
click at [416, 208] on span "Salir sin guardar" at bounding box center [412, 207] width 58 height 11
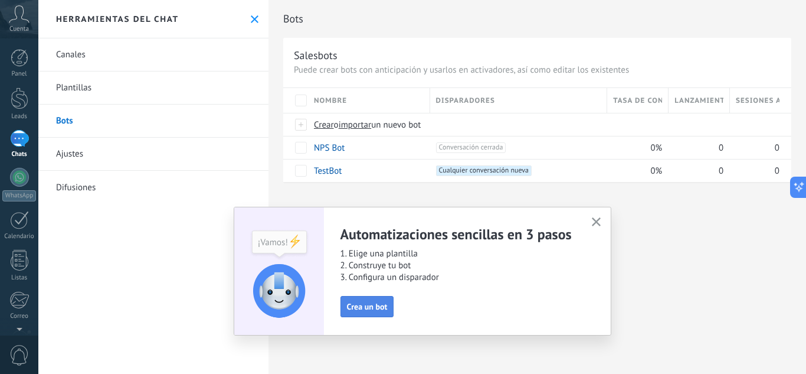
click at [367, 310] on span "Crea un bot" at bounding box center [367, 306] width 41 height 8
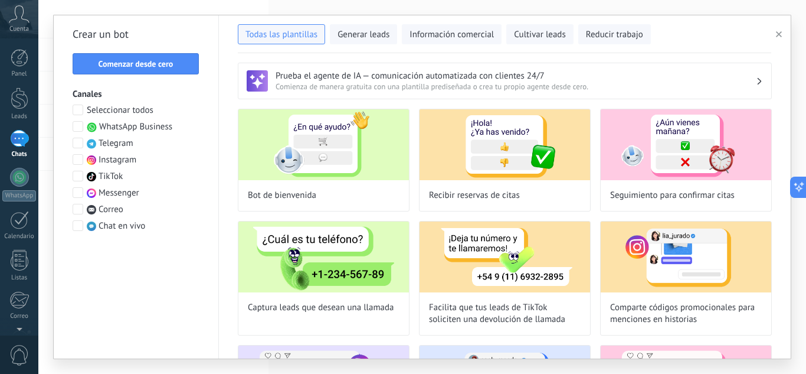
click at [150, 130] on span "WhatsApp Business" at bounding box center [135, 127] width 73 height 12
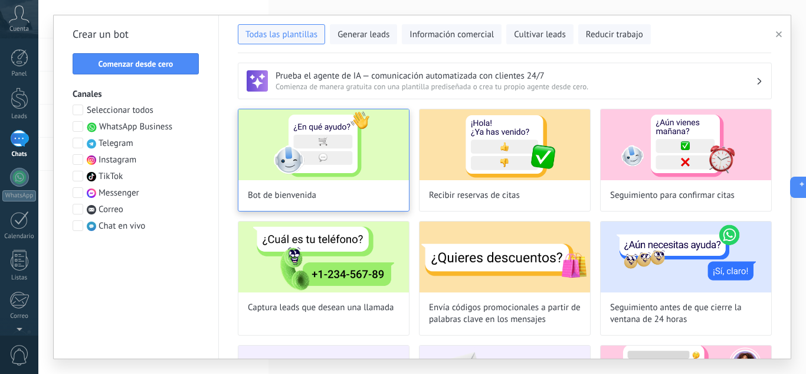
click at [343, 150] on img at bounding box center [323, 144] width 171 height 71
type input "**********"
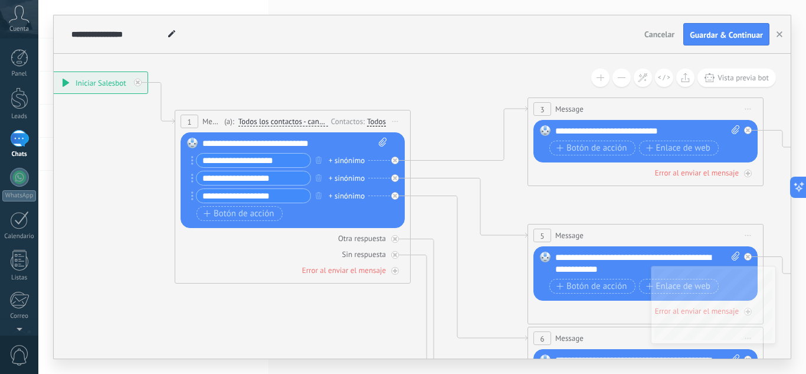
drag, startPoint x: 353, startPoint y: 230, endPoint x: 176, endPoint y: 163, distance: 189.0
click at [115, 164] on icon at bounding box center [673, 365] width 1840 height 1179
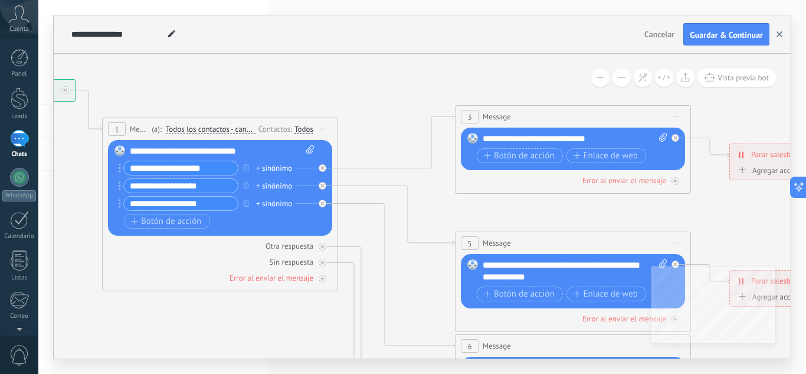
click at [780, 33] on icon "button" at bounding box center [780, 34] width 6 height 6
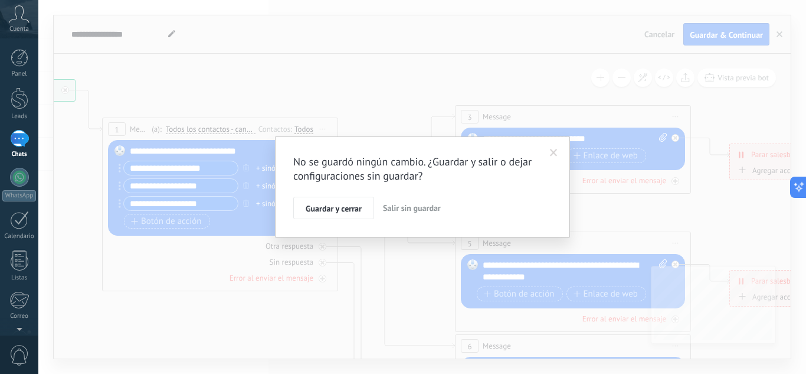
click at [396, 207] on span "Salir sin guardar" at bounding box center [412, 207] width 58 height 11
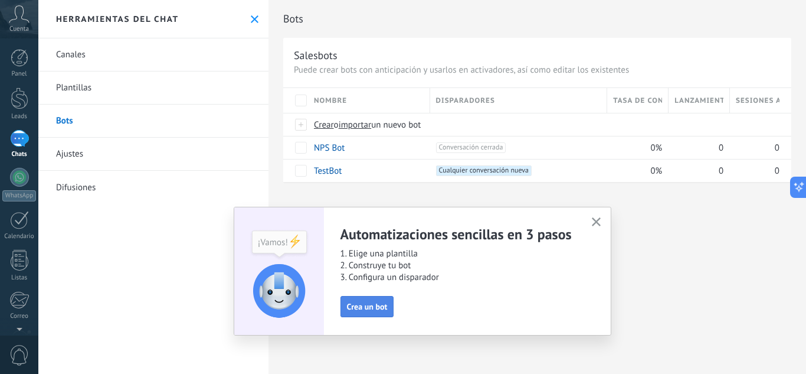
click at [375, 307] on span "Crea un bot" at bounding box center [367, 306] width 41 height 8
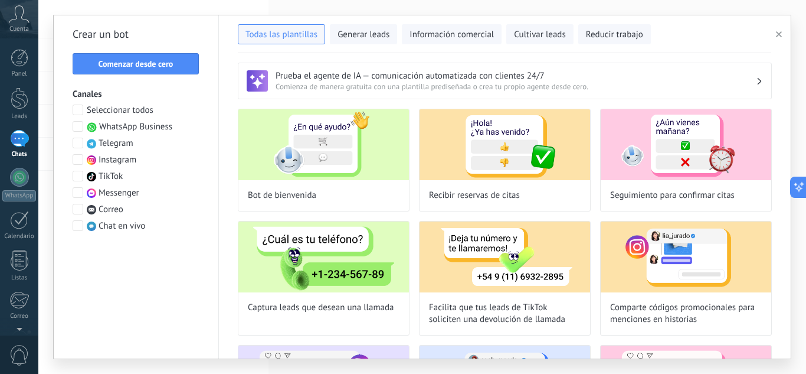
click at [173, 67] on button "Comenzar desde cero" at bounding box center [136, 63] width 126 height 21
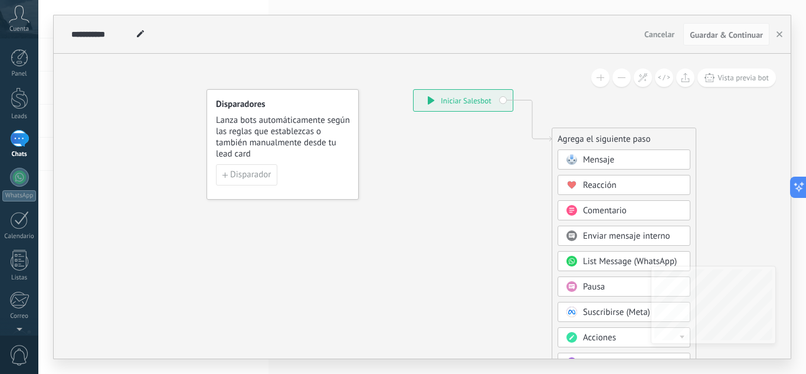
drag, startPoint x: 342, startPoint y: 237, endPoint x: 347, endPoint y: 231, distance: 7.6
click at [442, 211] on icon at bounding box center [514, 303] width 793 height 1018
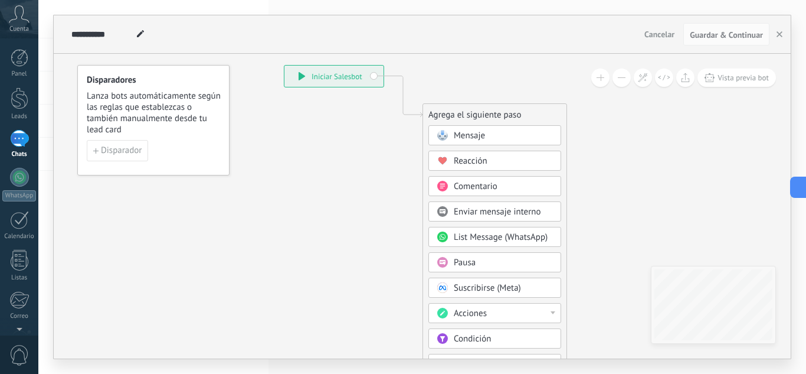
drag, startPoint x: 337, startPoint y: 231, endPoint x: 135, endPoint y: 169, distance: 211.9
click at [123, 169] on icon at bounding box center [385, 279] width 793 height 1018
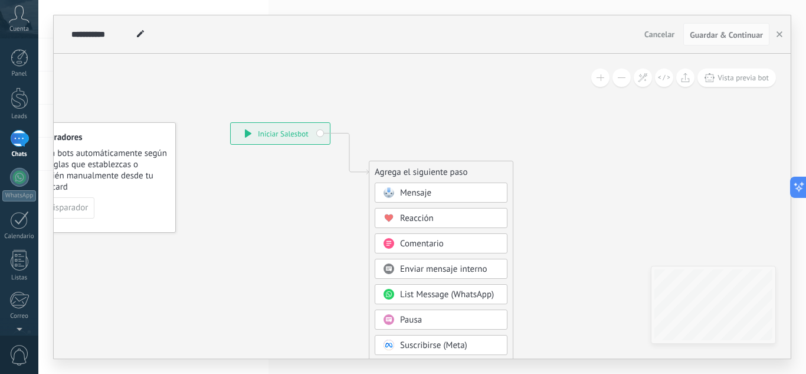
drag, startPoint x: 666, startPoint y: 135, endPoint x: 695, endPoint y: 217, distance: 87.0
click at [695, 217] on icon at bounding box center [331, 336] width 793 height 1018
click at [319, 132] on div "**********" at bounding box center [280, 133] width 99 height 21
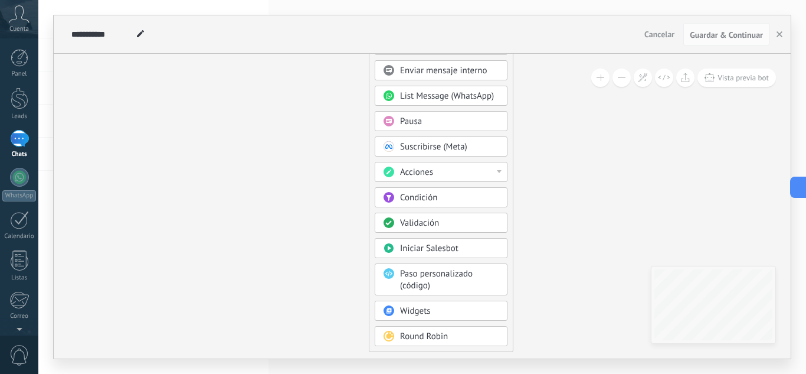
click at [477, 175] on div "Acciones" at bounding box center [449, 172] width 99 height 12
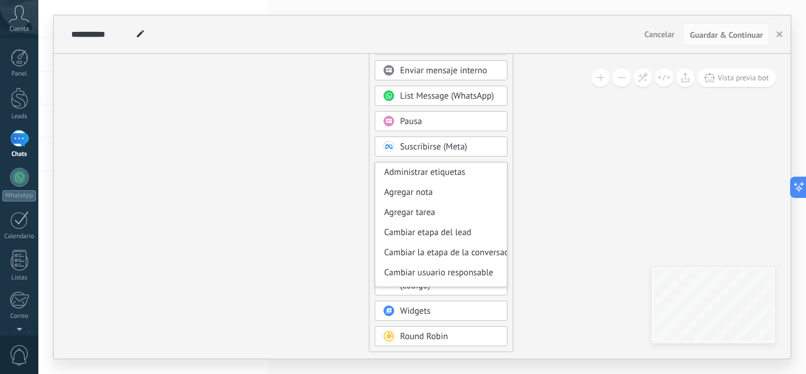
click at [588, 179] on icon at bounding box center [331, 138] width 793 height 1018
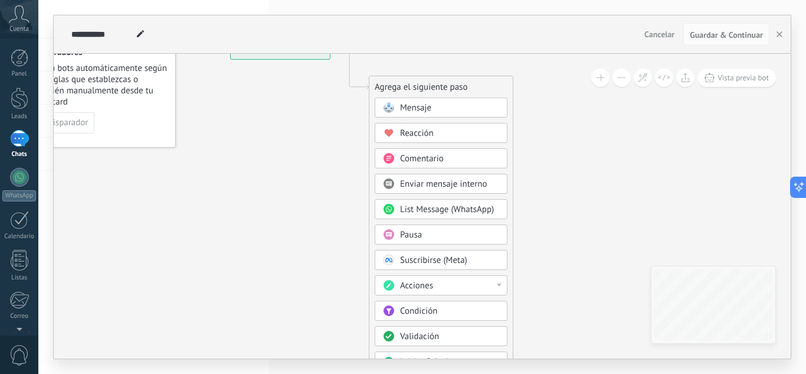
click at [472, 212] on span "List Message (WhatsApp)" at bounding box center [447, 209] width 94 height 11
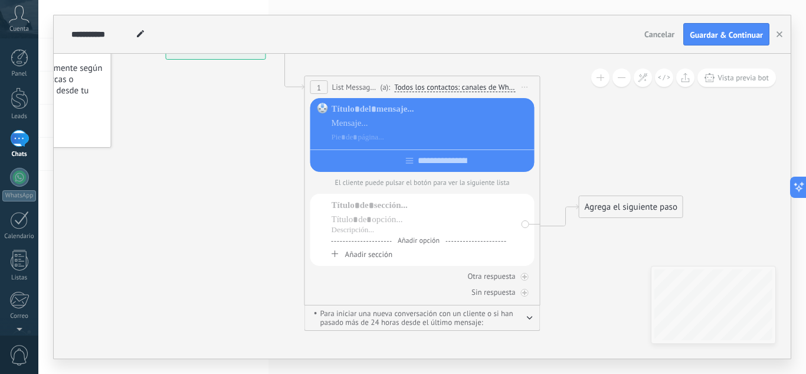
click at [420, 243] on span "Añadir opción" at bounding box center [419, 240] width 54 height 9
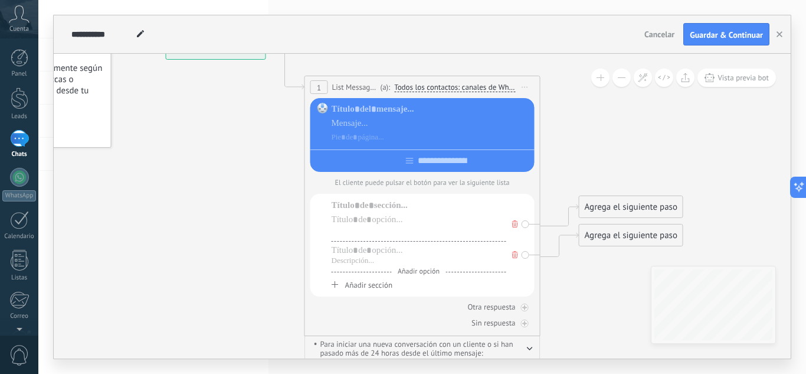
click at [385, 228] on div at bounding box center [419, 229] width 175 height 9
click at [417, 274] on span "Añadir opción" at bounding box center [419, 271] width 54 height 9
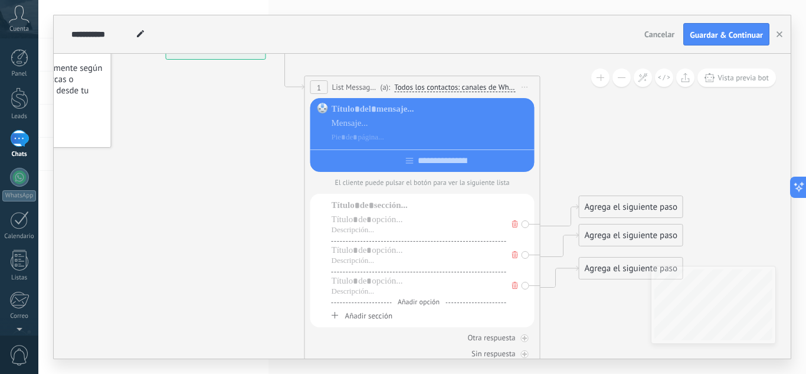
click at [580, 315] on icon at bounding box center [405, 202] width 1068 height 921
click at [528, 91] on span "Iniciar vista previa aquí Cambiar nombre Duplicar [GEOGRAPHIC_DATA]" at bounding box center [525, 87] width 19 height 17
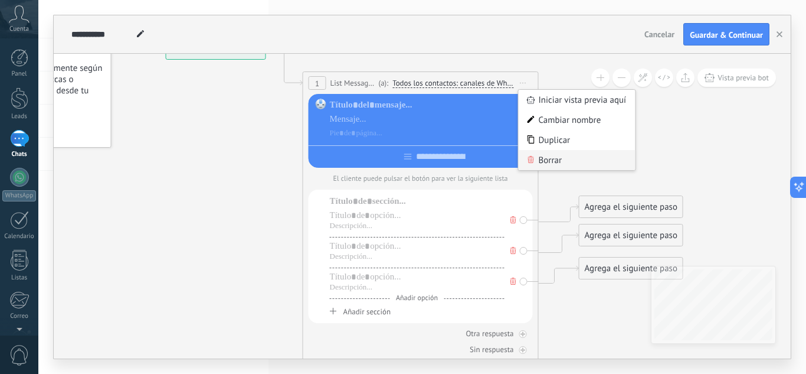
click at [561, 169] on div "Borrar" at bounding box center [577, 160] width 117 height 20
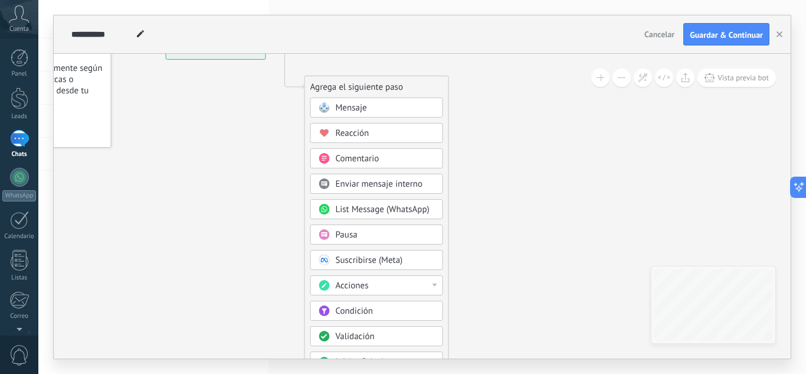
click at [362, 101] on div "Mensaje" at bounding box center [376, 107] width 133 height 20
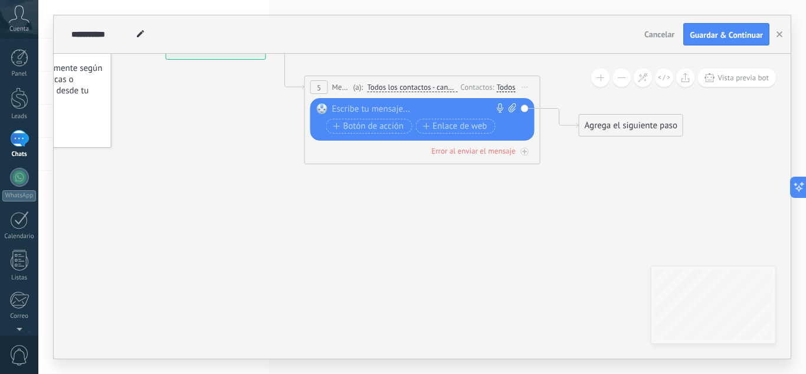
click at [405, 110] on div at bounding box center [419, 109] width 175 height 12
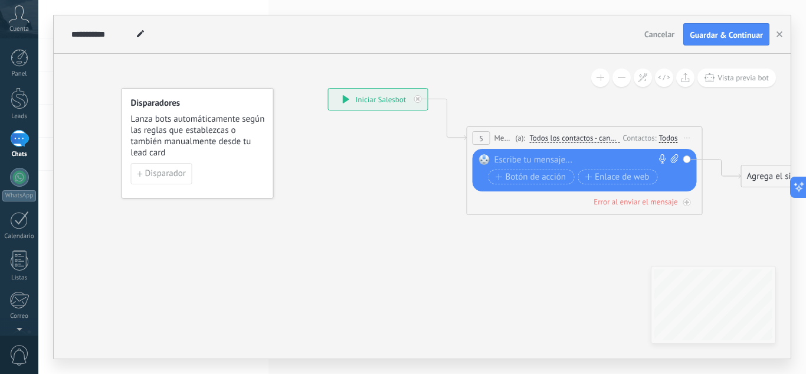
drag, startPoint x: 241, startPoint y: 198, endPoint x: 388, endPoint y: 246, distance: 154.4
click at [388, 246] on icon at bounding box center [567, 143] width 1068 height 701
click at [7, 256] on link "Ajustes" at bounding box center [19, 266] width 38 height 32
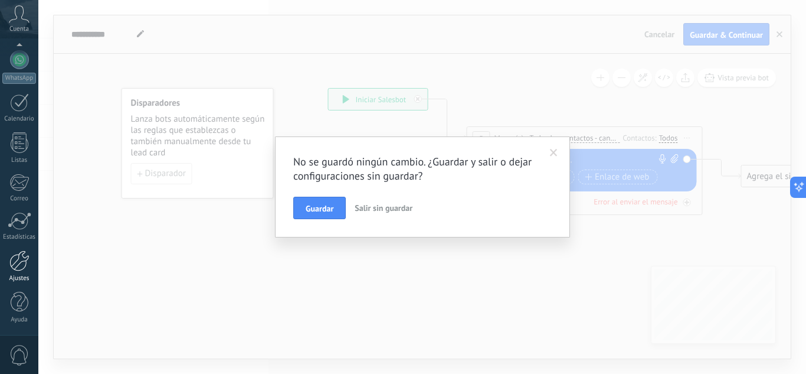
scroll to position [0, 0]
click at [378, 215] on button "Salir sin guardar" at bounding box center [383, 208] width 67 height 22
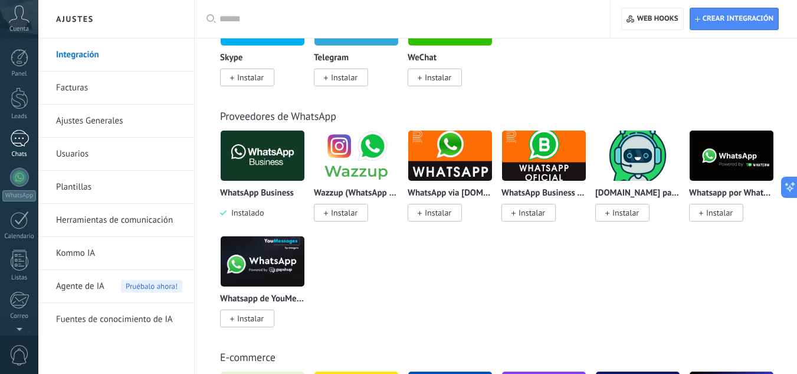
click at [18, 135] on div at bounding box center [19, 138] width 19 height 17
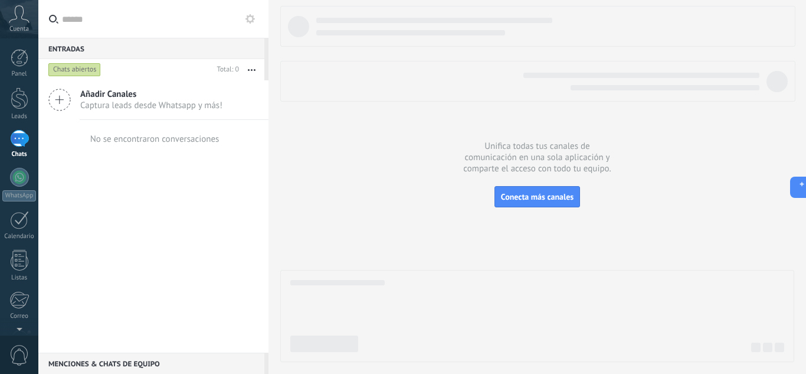
click at [113, 99] on span "Añadir Canales" at bounding box center [151, 94] width 142 height 11
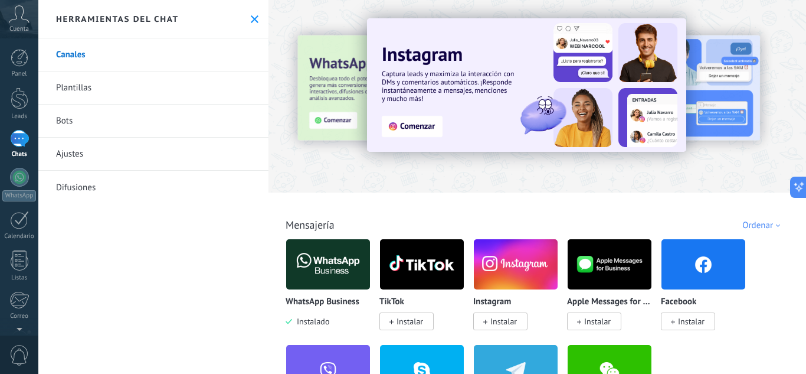
click at [71, 153] on link "Ajustes" at bounding box center [153, 154] width 230 height 33
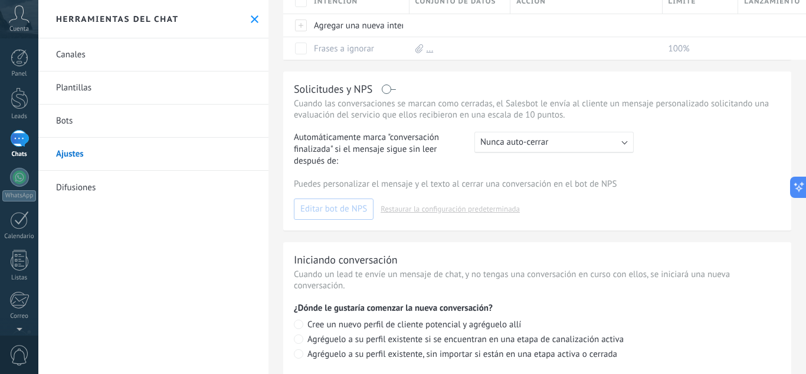
scroll to position [165, 0]
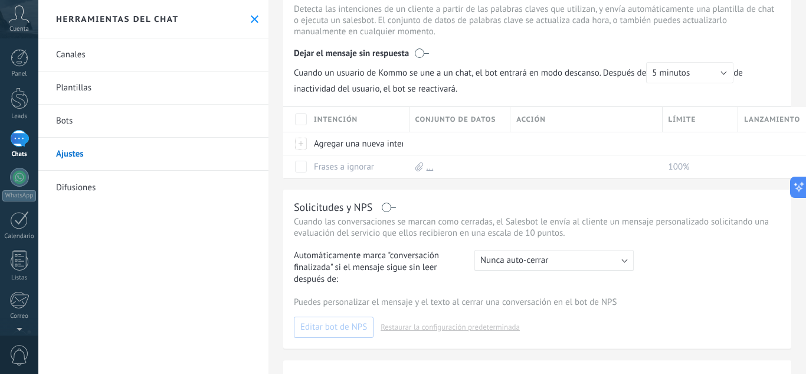
click at [587, 260] on div ": Nunca auto-cerrar" at bounding box center [554, 260] width 159 height 21
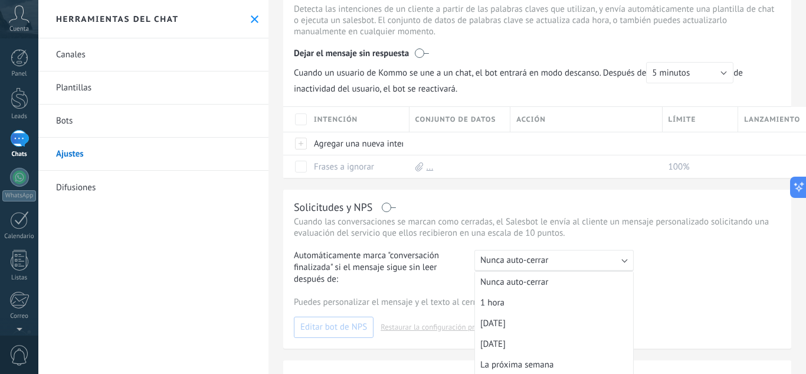
click at [587, 260] on div ": Nunca auto-cerrar" at bounding box center [554, 260] width 159 height 21
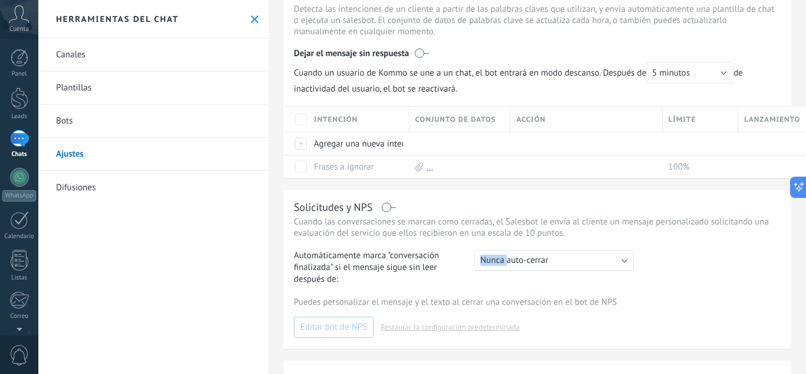
drag, startPoint x: 508, startPoint y: 279, endPoint x: 470, endPoint y: 276, distance: 38.5
click at [463, 276] on div "Automáticamente marca "conversación finalizada" si el mensaje sigue sin leer de…" at bounding box center [486, 267] width 384 height 35
click at [699, 276] on div "Automáticamente marca "conversación finalizada" si el mensaje sigue sin leer de…" at bounding box center [537, 267] width 487 height 35
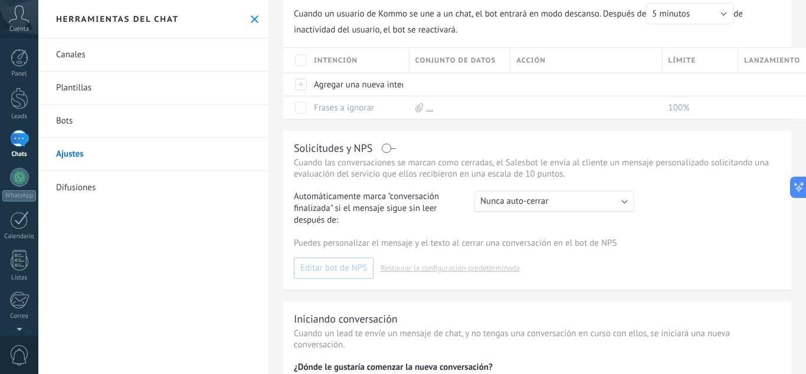
scroll to position [283, 0]
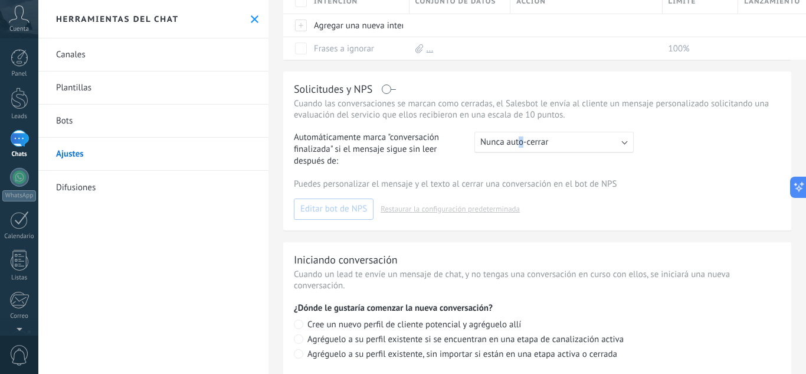
click at [521, 149] on div ": Nunca auto-cerrar" at bounding box center [554, 142] width 159 height 21
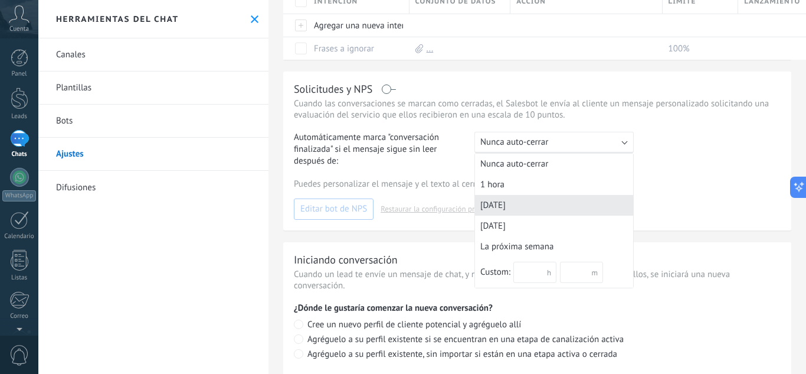
click at [524, 202] on div "[DATE]" at bounding box center [554, 205] width 158 height 21
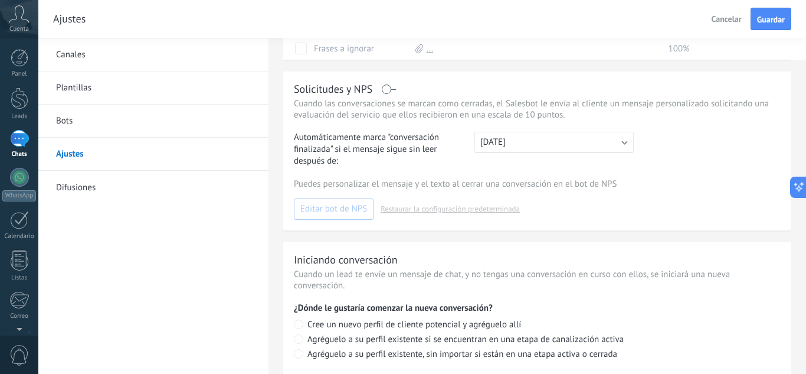
click at [598, 143] on div ": In 1 day" at bounding box center [554, 142] width 159 height 21
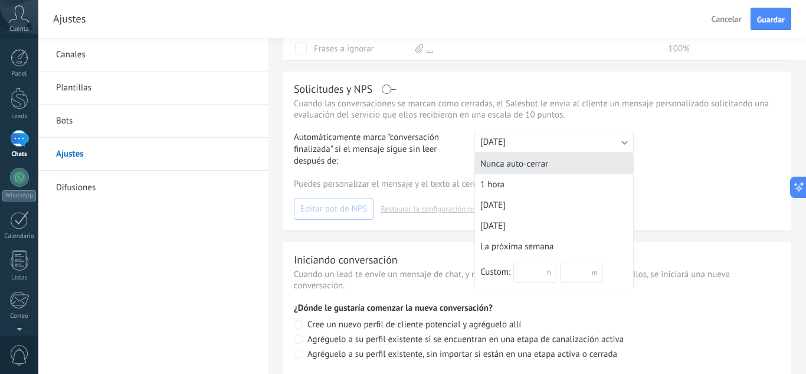
click at [543, 171] on div "Nunca auto-cerrar" at bounding box center [554, 163] width 158 height 21
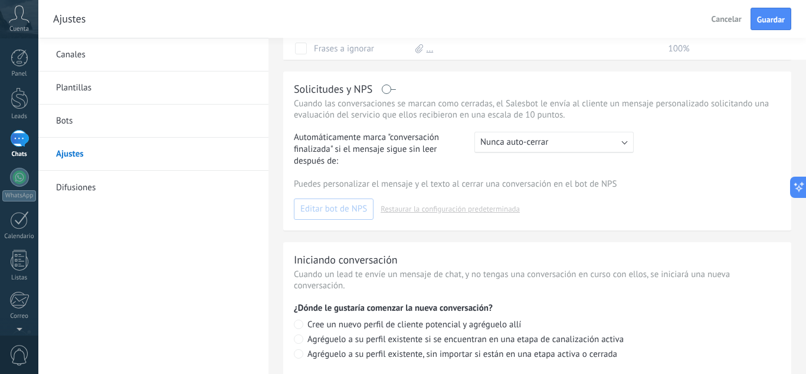
scroll to position [47, 0]
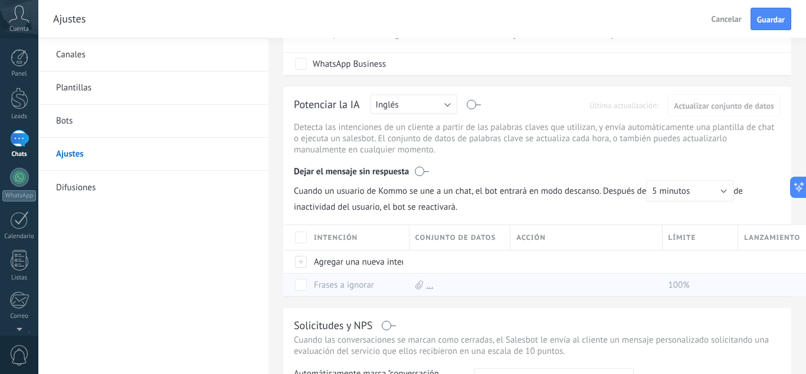
drag, startPoint x: 547, startPoint y: 282, endPoint x: 561, endPoint y: 293, distance: 18.1
click at [528, 282] on div at bounding box center [584, 284] width 146 height 22
drag, startPoint x: 563, startPoint y: 306, endPoint x: 499, endPoint y: 310, distance: 63.8
click at [499, 310] on div "Ajustes Cancelar Guardar Rastrear clics en links Reducir links largos y rastrea…" at bounding box center [538, 310] width 538 height 715
click at [446, 100] on button "Inglés" at bounding box center [413, 103] width 87 height 19
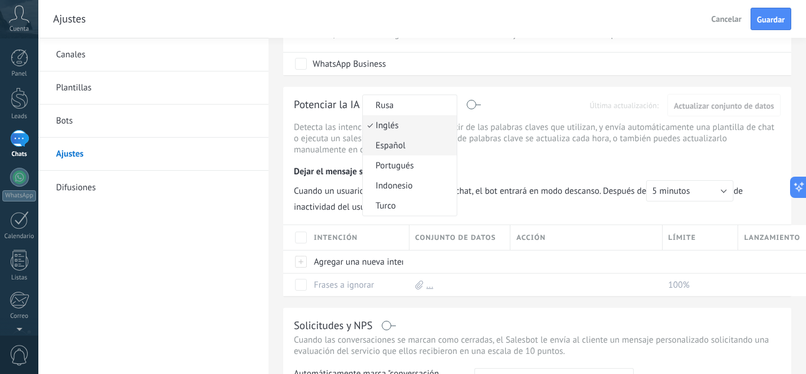
click at [413, 143] on span "Español" at bounding box center [408, 145] width 90 height 11
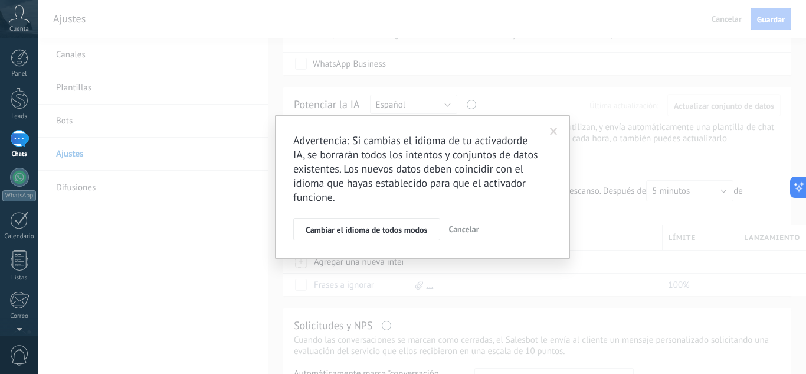
click at [404, 228] on span "Cambiar el idioma de todos modos" at bounding box center [367, 229] width 122 height 8
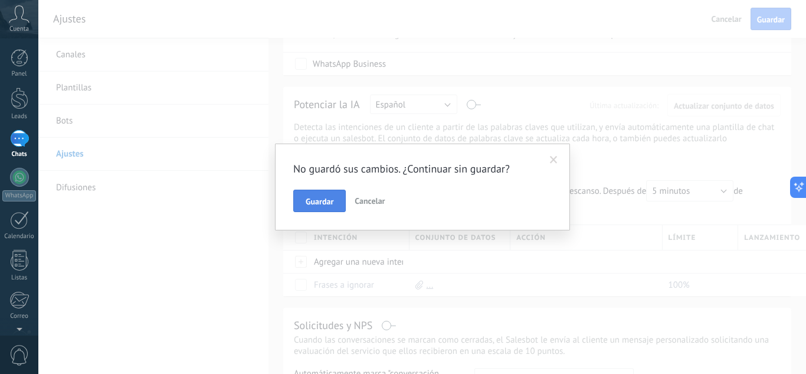
click at [330, 204] on span "Guardar" at bounding box center [320, 201] width 28 height 8
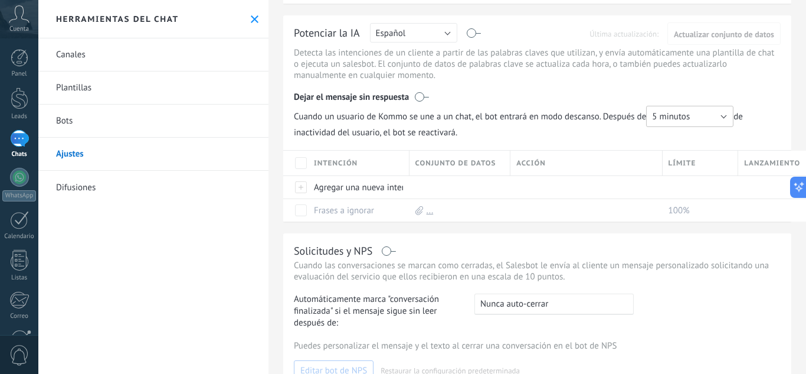
click at [724, 123] on button "5 minutos" at bounding box center [689, 116] width 87 height 21
click at [679, 153] on span "15 minutos" at bounding box center [684, 156] width 90 height 11
click at [603, 132] on span "Cuando un usuario de Kommo se une a un chat, el bot entrará en modo descanso. D…" at bounding box center [537, 122] width 487 height 32
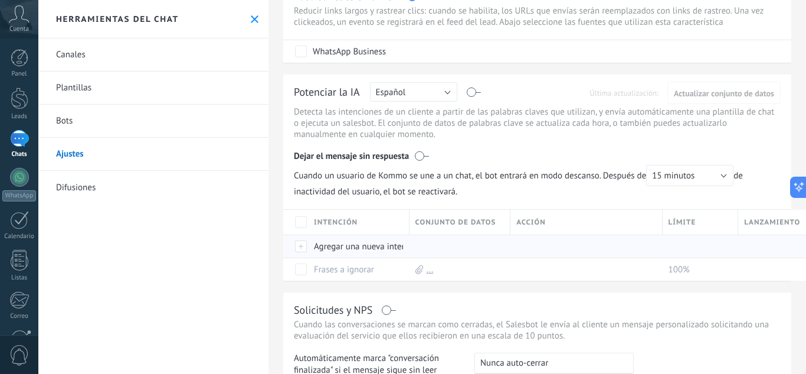
scroll to position [118, 0]
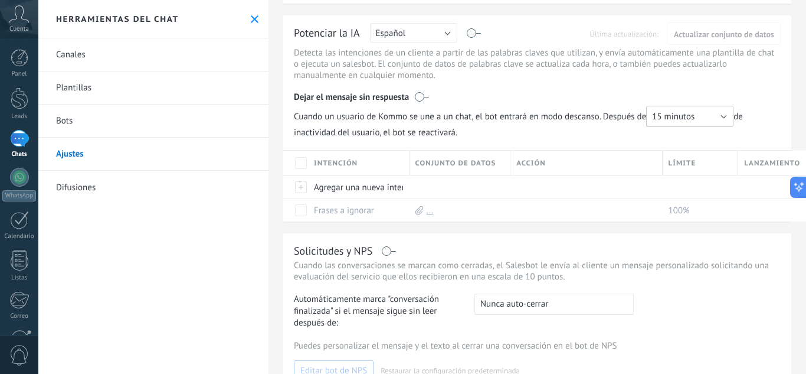
click at [718, 120] on button "15 minutos" at bounding box center [689, 116] width 87 height 21
click at [681, 139] on span "10 minutos" at bounding box center [684, 136] width 90 height 11
click at [74, 192] on link "Difusiones" at bounding box center [153, 187] width 230 height 33
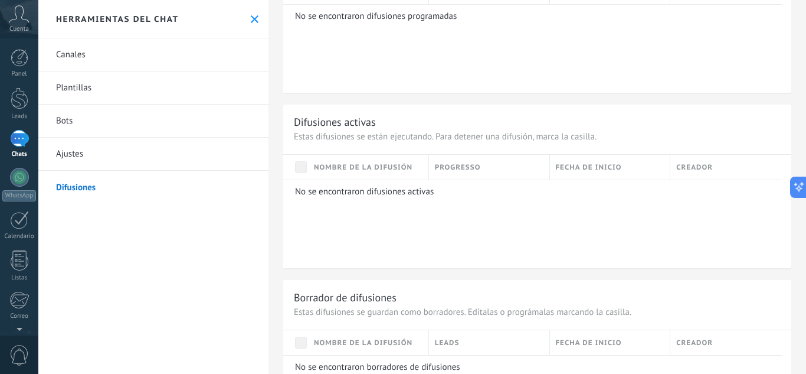
scroll to position [413, 0]
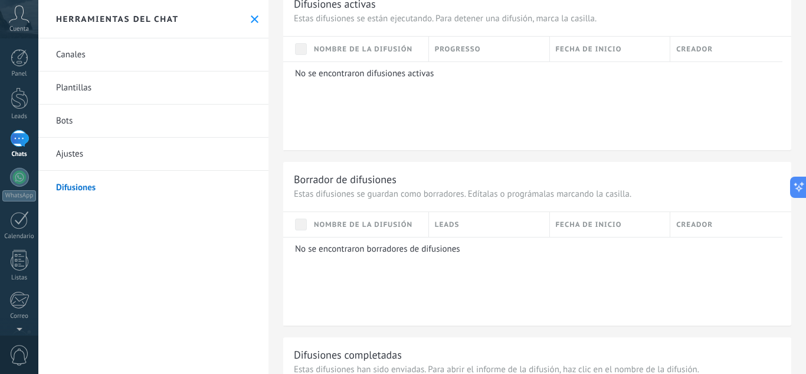
click at [72, 125] on link "Bots" at bounding box center [153, 120] width 230 height 33
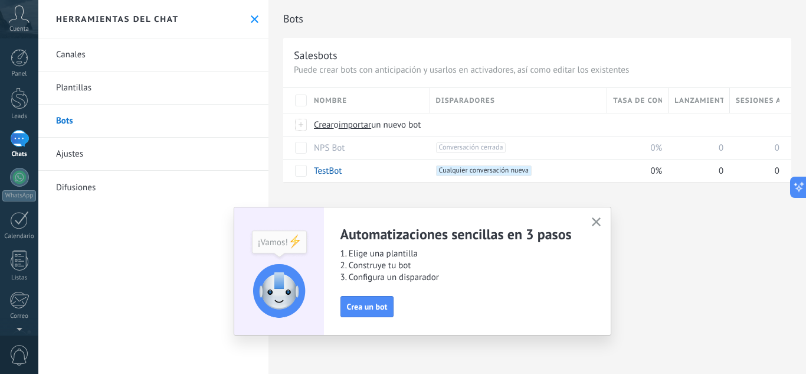
click at [597, 225] on icon "button" at bounding box center [596, 221] width 9 height 9
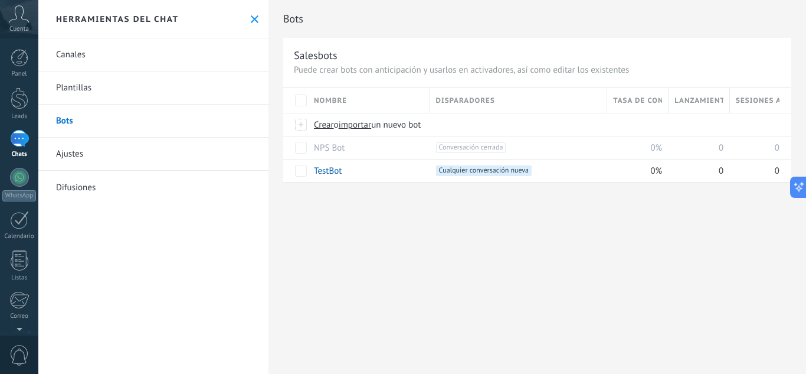
click at [24, 145] on div at bounding box center [19, 138] width 19 height 17
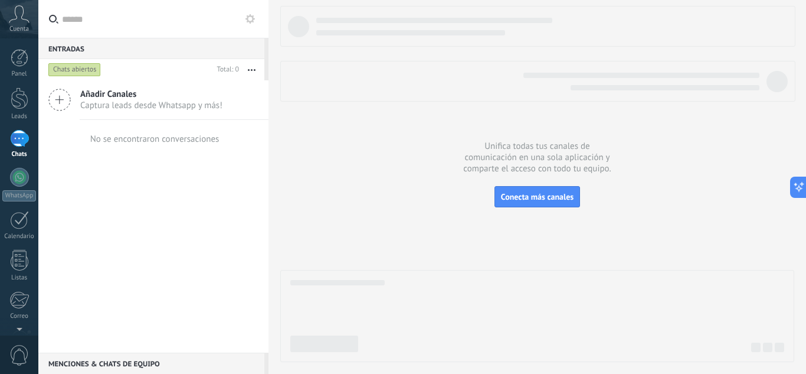
click at [110, 104] on span "Captura leads desde Whatsapp y más!" at bounding box center [151, 105] width 142 height 11
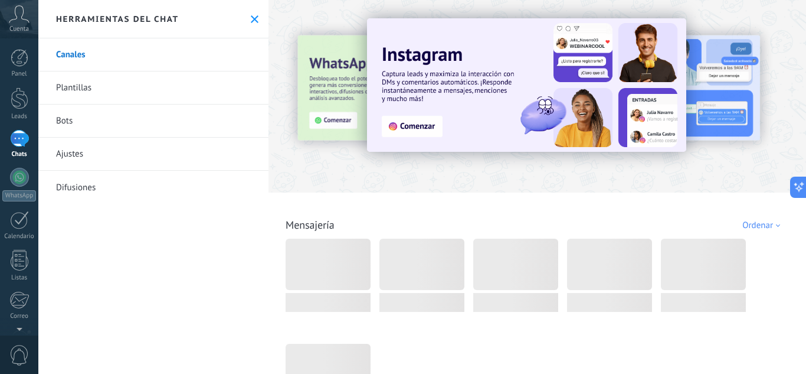
click at [79, 151] on link "Ajustes" at bounding box center [153, 154] width 230 height 33
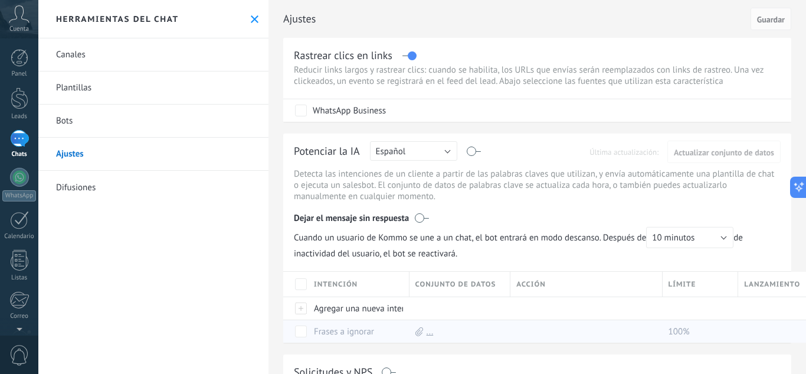
scroll to position [118, 0]
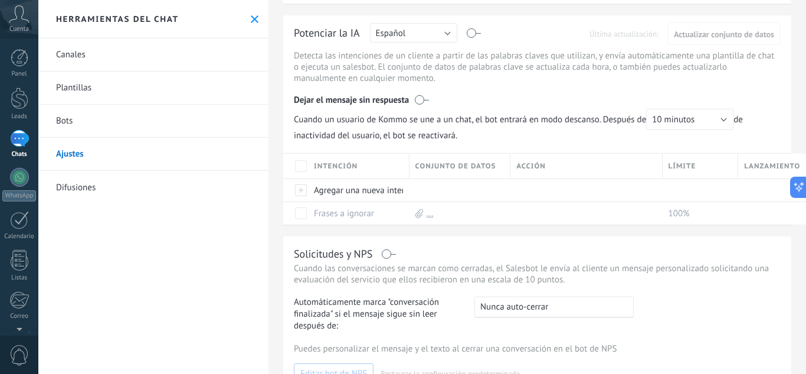
click at [70, 122] on link "Bots" at bounding box center [153, 120] width 230 height 33
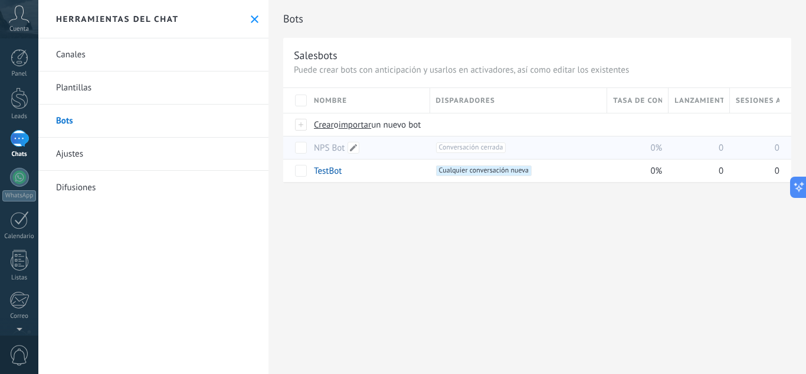
click at [328, 148] on link "NPS Bot" at bounding box center [329, 147] width 31 height 11
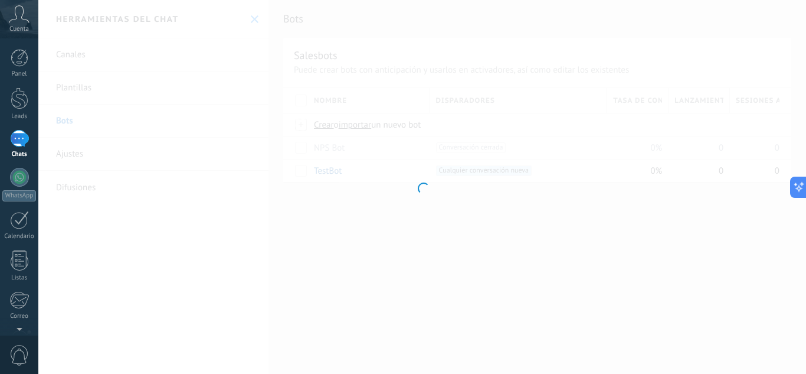
type input "*******"
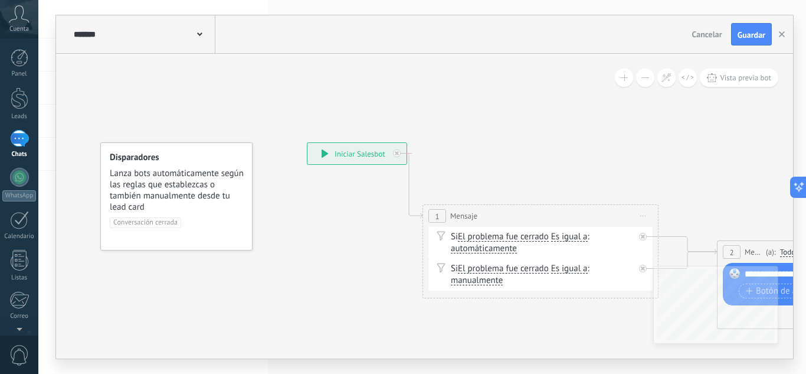
click at [23, 135] on div at bounding box center [19, 138] width 19 height 17
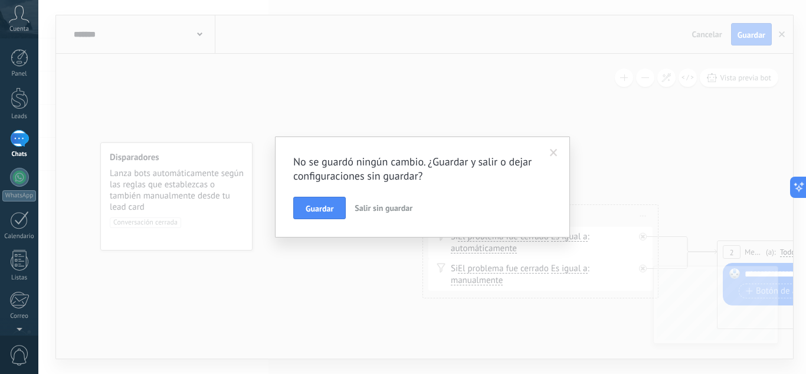
click at [385, 201] on button "Salir sin guardar" at bounding box center [383, 208] width 67 height 22
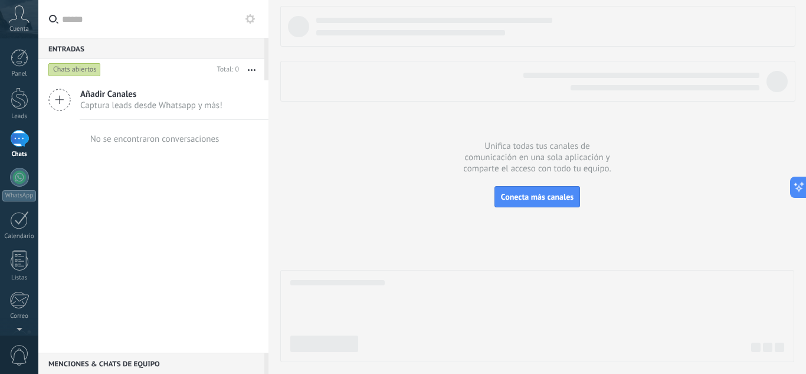
click at [111, 102] on span "Captura leads desde Whatsapp y más!" at bounding box center [151, 105] width 142 height 11
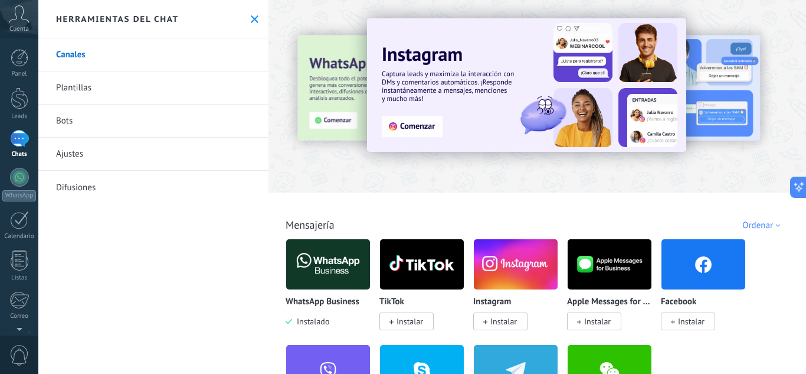
click at [75, 85] on link "Plantillas" at bounding box center [153, 87] width 230 height 33
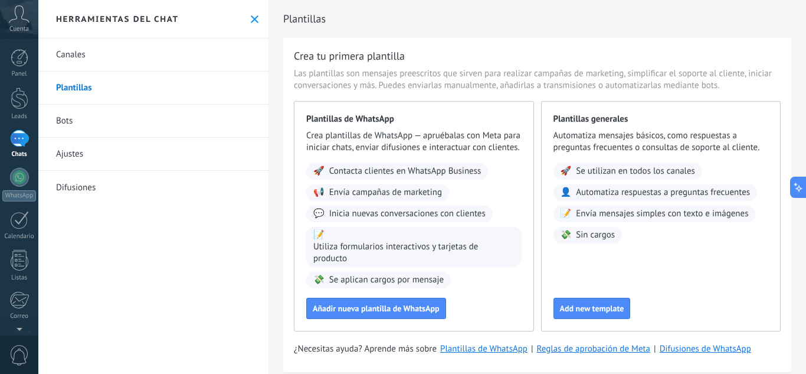
click at [80, 60] on link "Canales" at bounding box center [153, 54] width 230 height 33
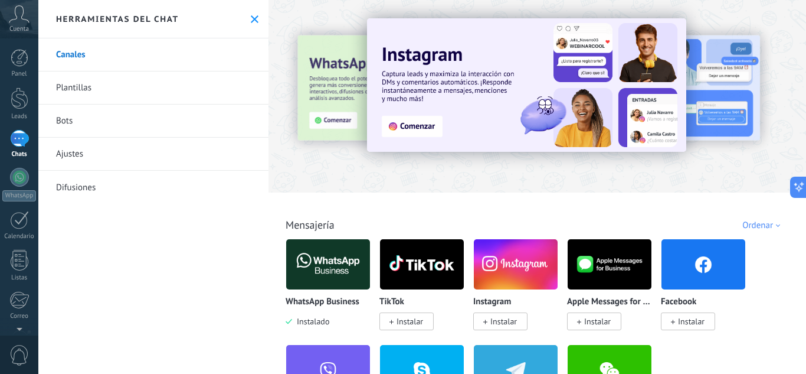
scroll to position [118, 0]
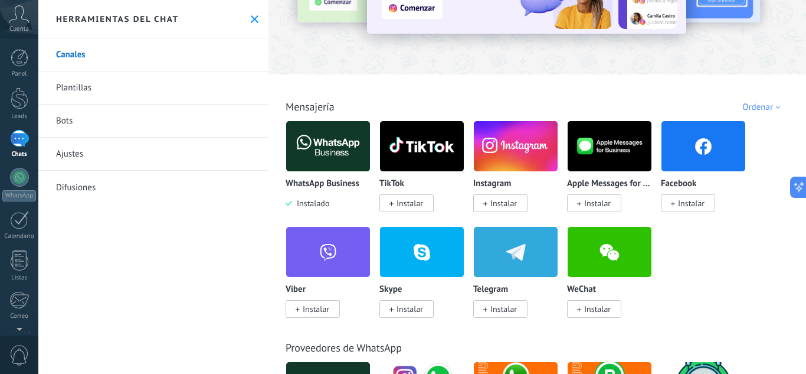
click at [314, 207] on span "Instalado" at bounding box center [310, 203] width 37 height 11
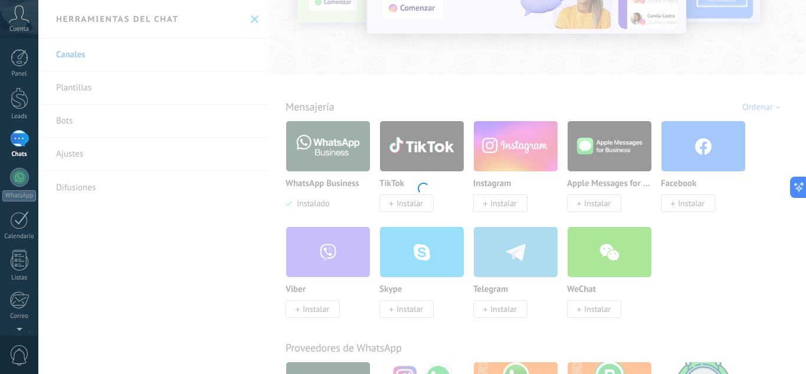
click at [314, 200] on div at bounding box center [422, 187] width 768 height 374
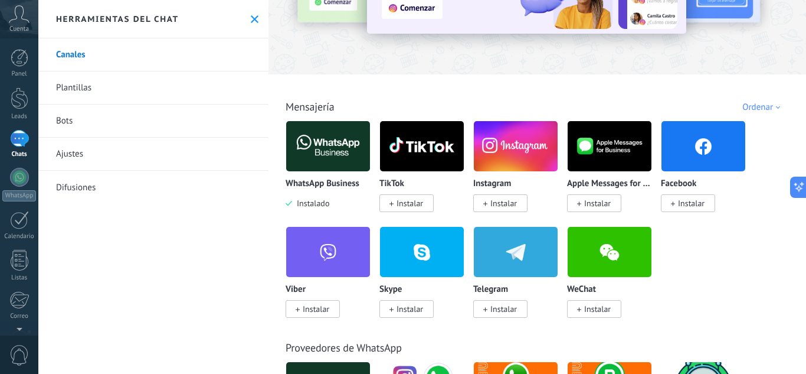
click at [314, 201] on span "Instalado" at bounding box center [310, 203] width 37 height 11
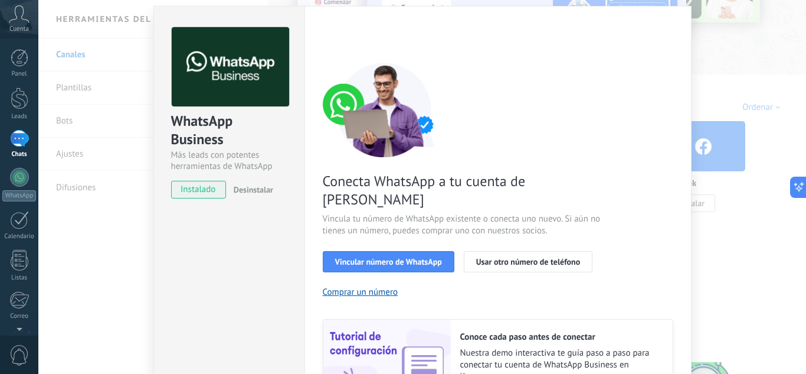
scroll to position [0, 0]
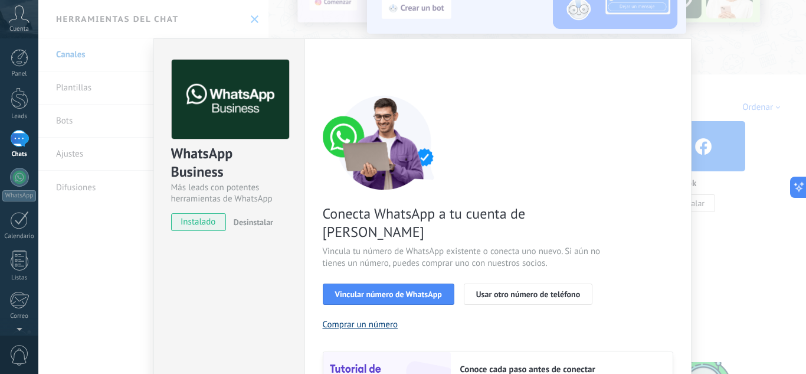
click at [342, 319] on button "Comprar un número" at bounding box center [361, 324] width 76 height 11
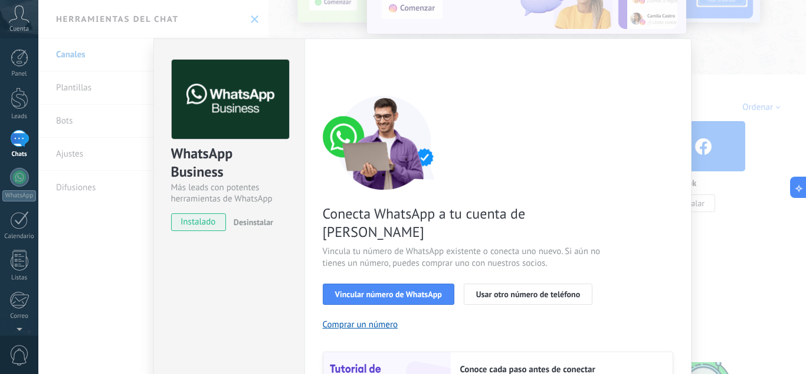
click at [724, 213] on div "WhatsApp Business Más leads con potentes herramientas de WhatsApp instalado Des…" at bounding box center [422, 187] width 768 height 374
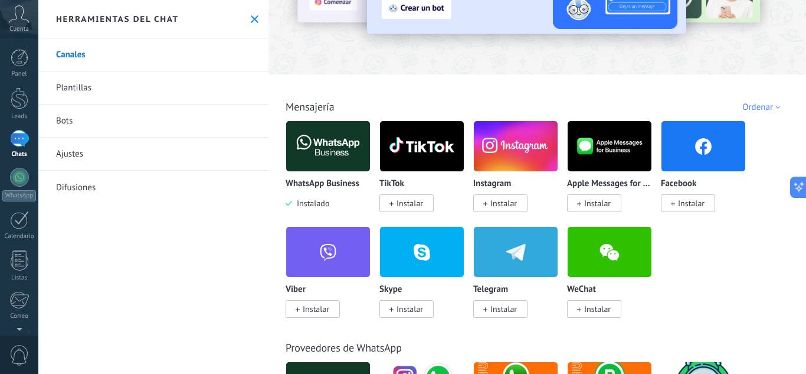
click at [91, 91] on link "Plantillas" at bounding box center [153, 87] width 230 height 33
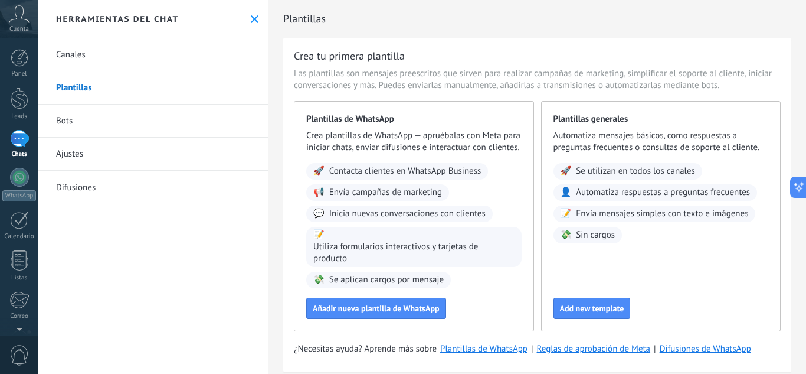
scroll to position [35, 0]
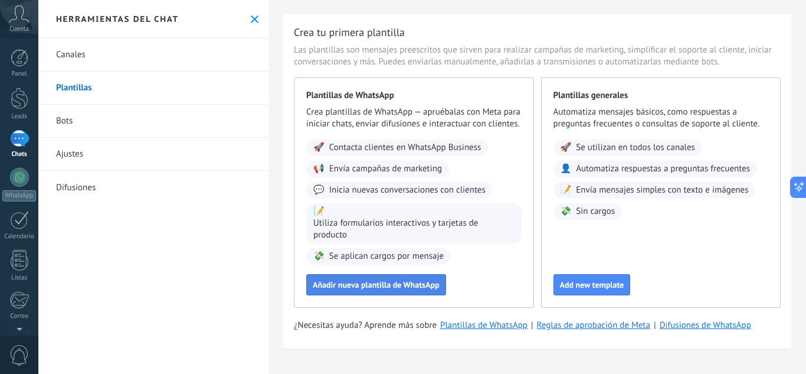
click at [406, 289] on span "Añadir nueva plantilla de WhatsApp" at bounding box center [376, 284] width 127 height 8
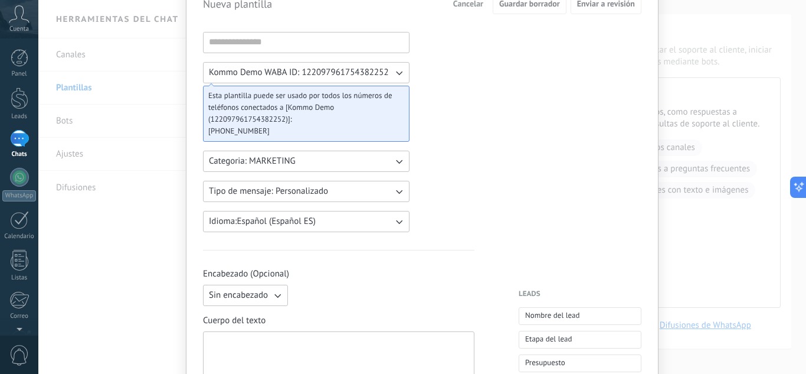
scroll to position [118, 0]
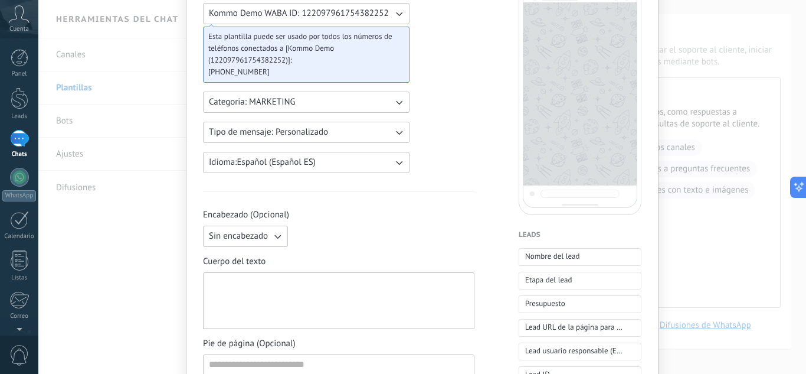
click at [321, 107] on button "Categoria: MARKETING" at bounding box center [306, 101] width 207 height 21
click at [305, 116] on li "MARKETING" at bounding box center [302, 122] width 213 height 20
click at [367, 135] on button "Tipo de mensaje: Personalizado" at bounding box center [306, 132] width 207 height 21
click at [346, 131] on li "Personalizado" at bounding box center [302, 132] width 213 height 20
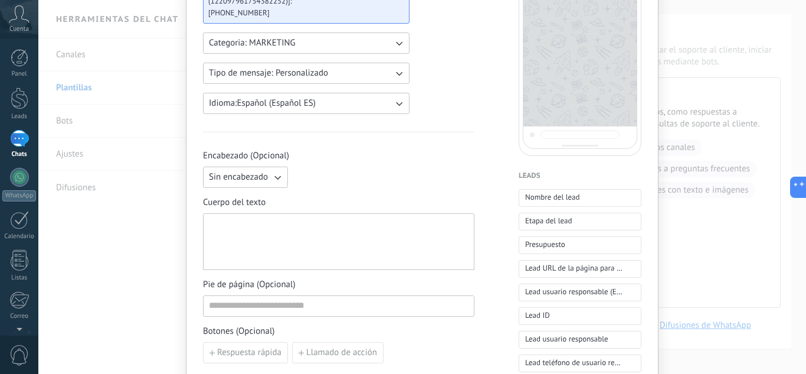
scroll to position [236, 0]
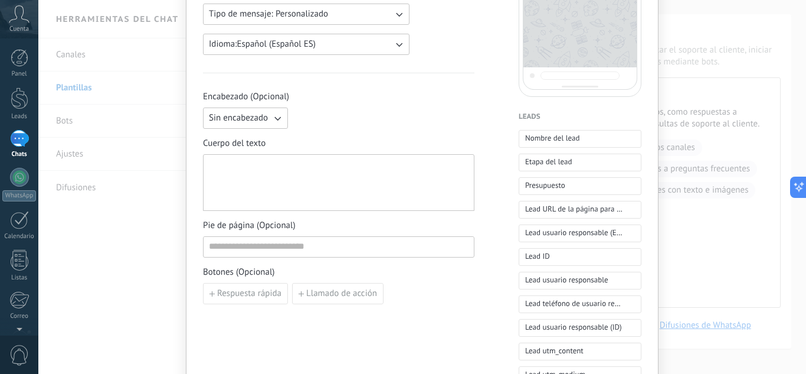
click at [247, 105] on div "Encabezado (Opcional) Sin encabezado" at bounding box center [339, 110] width 272 height 38
click at [244, 110] on button "Sin encabezado" at bounding box center [245, 117] width 85 height 21
click at [226, 136] on span "Texto" at bounding box center [219, 138] width 20 height 12
click at [332, 122] on input at bounding box center [383, 117] width 181 height 19
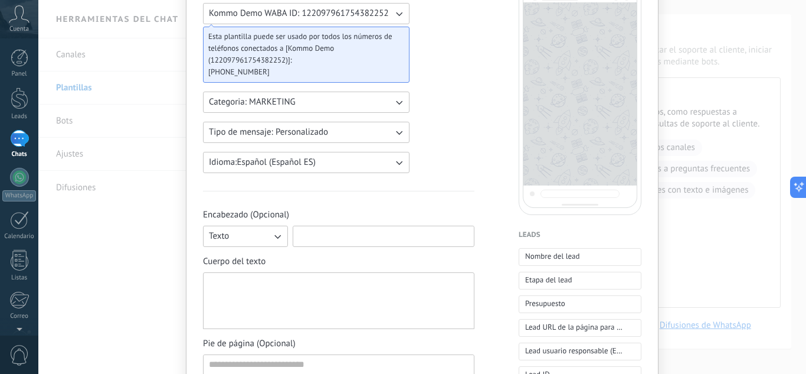
scroll to position [0, 0]
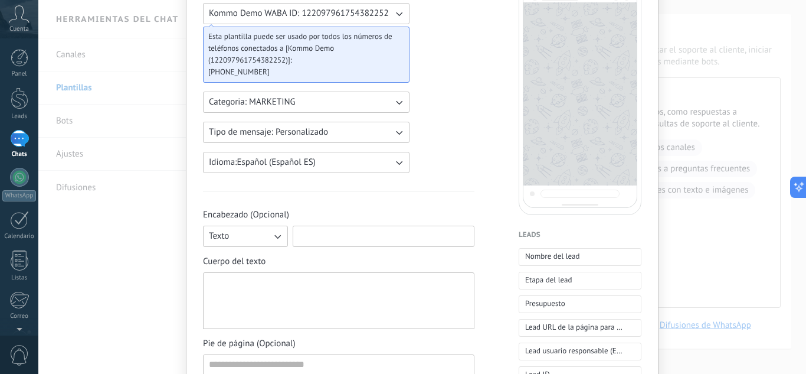
click at [332, 241] on input at bounding box center [383, 235] width 181 height 19
type input "*********"
click at [236, 288] on div at bounding box center [339, 300] width 260 height 47
click at [300, 286] on div "**" at bounding box center [339, 300] width 260 height 47
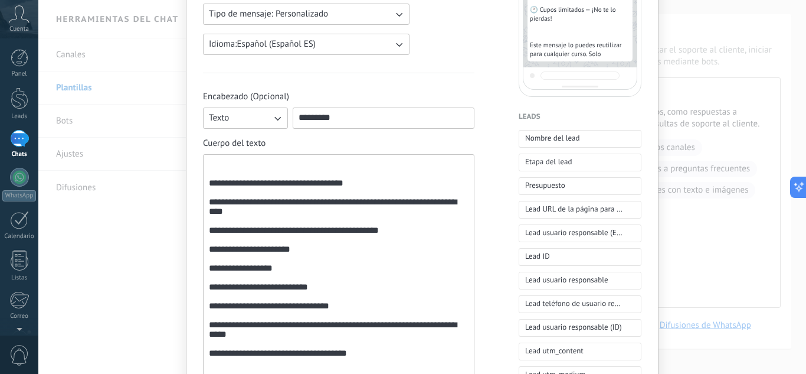
scroll to position [413, 0]
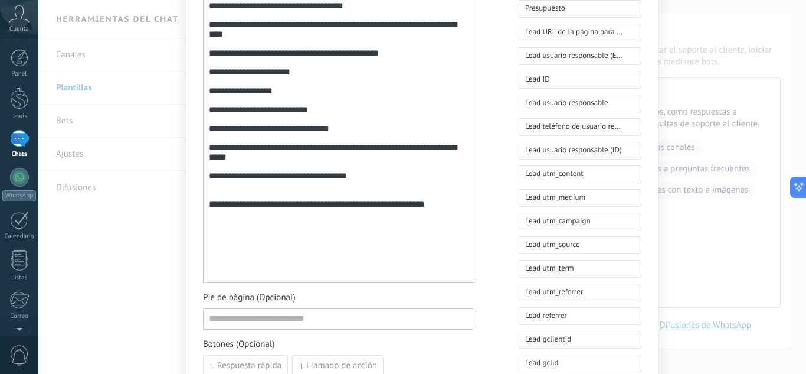
click at [313, 91] on div "**********" at bounding box center [339, 130] width 260 height 296
click at [299, 112] on div "**********" at bounding box center [339, 130] width 260 height 296
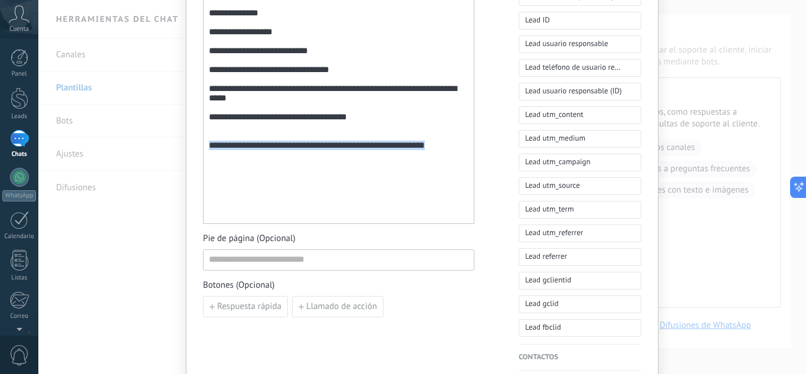
drag, startPoint x: 434, startPoint y: 191, endPoint x: 204, endPoint y: 187, distance: 229.6
click at [204, 187] on div "**********" at bounding box center [339, 71] width 272 height 306
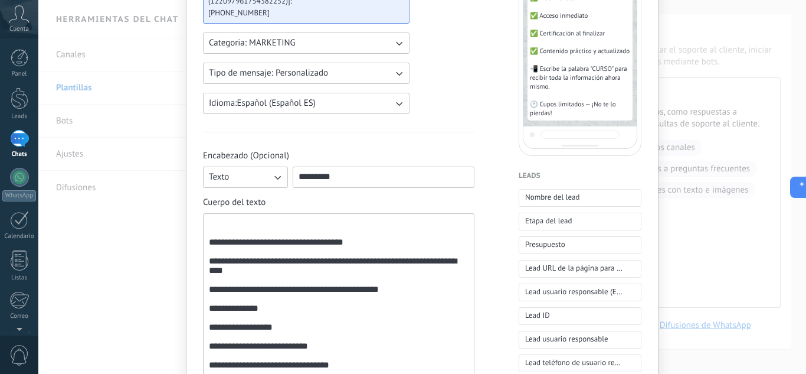
scroll to position [236, 0]
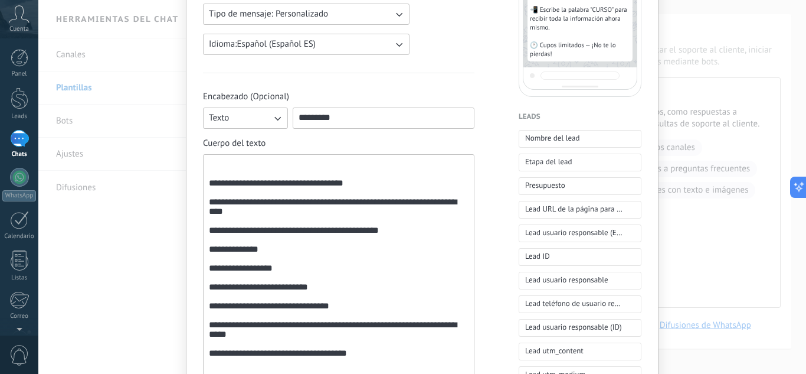
click at [377, 205] on div "**********" at bounding box center [339, 307] width 260 height 296
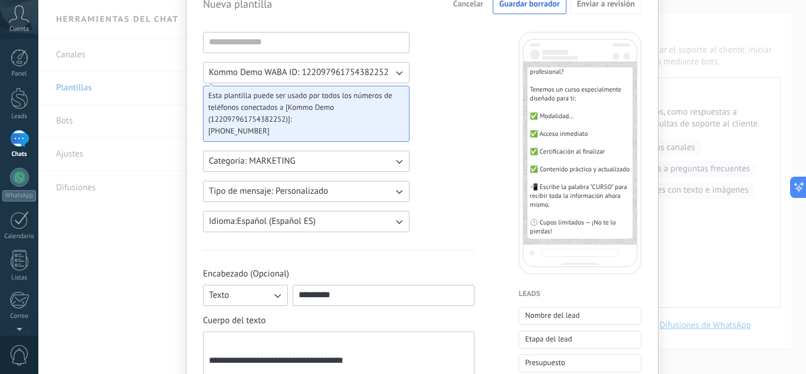
scroll to position [177, 0]
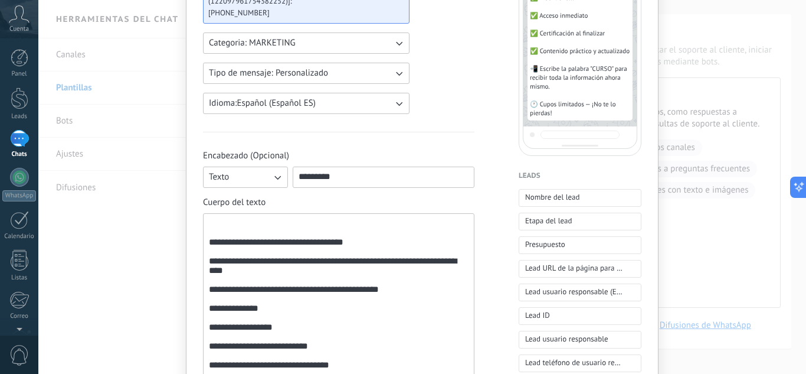
click at [227, 247] on div "**********" at bounding box center [339, 366] width 260 height 296
click at [229, 228] on div "**********" at bounding box center [339, 366] width 260 height 296
click at [203, 230] on div "**********" at bounding box center [339, 366] width 272 height 306
click at [209, 233] on div "**********" at bounding box center [339, 366] width 260 height 296
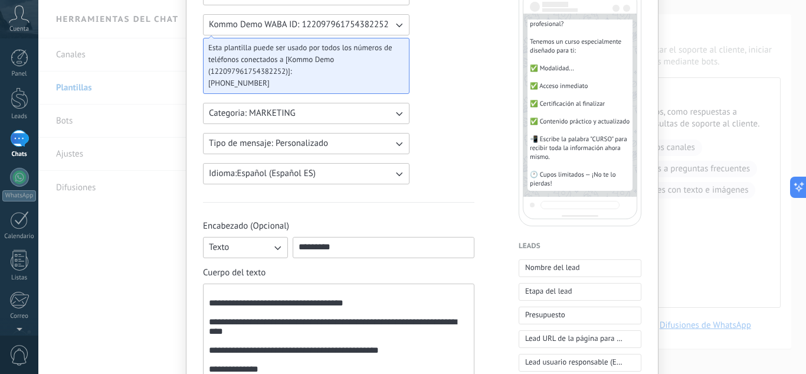
scroll to position [166, 0]
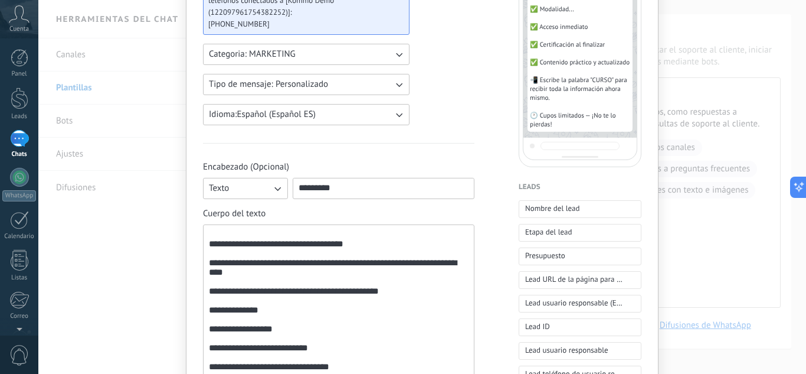
drag, startPoint x: 347, startPoint y: 190, endPoint x: 204, endPoint y: 194, distance: 142.9
click at [204, 192] on div "Texto *********" at bounding box center [339, 188] width 272 height 21
type input "**********"
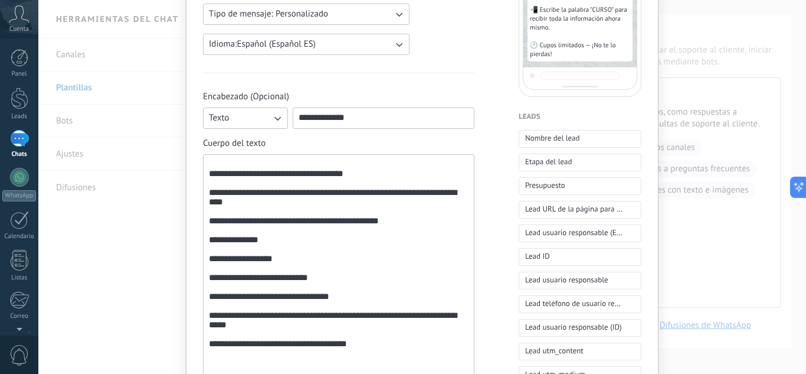
scroll to position [295, 0]
